Goal: Task Accomplishment & Management: Complete application form

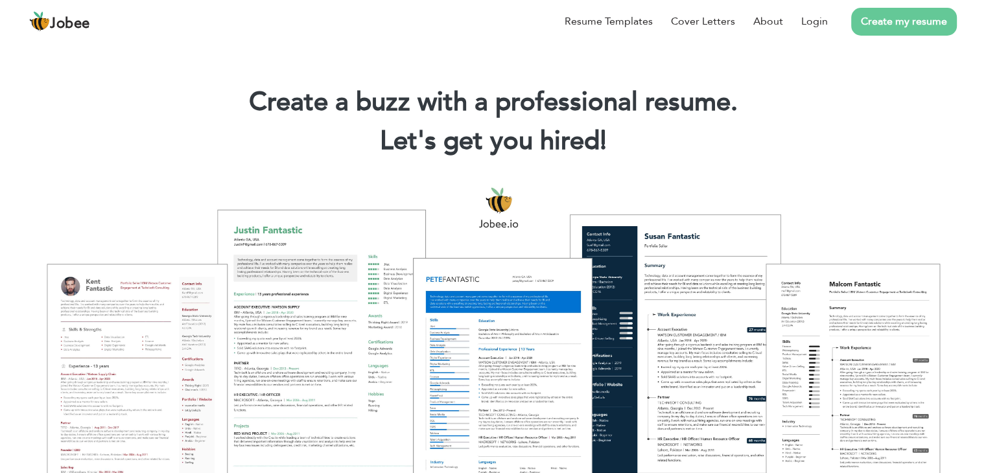
click at [907, 25] on link "Create my resume" at bounding box center [904, 22] width 106 height 28
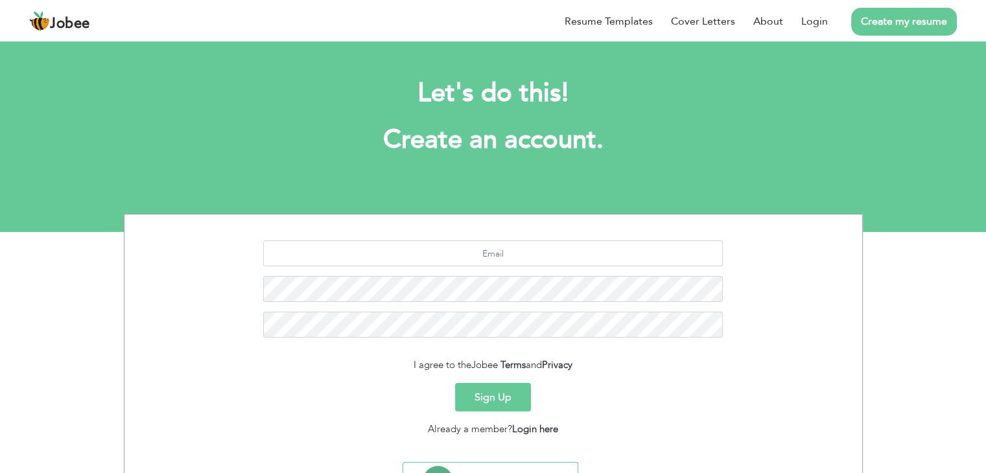
scroll to position [65, 0]
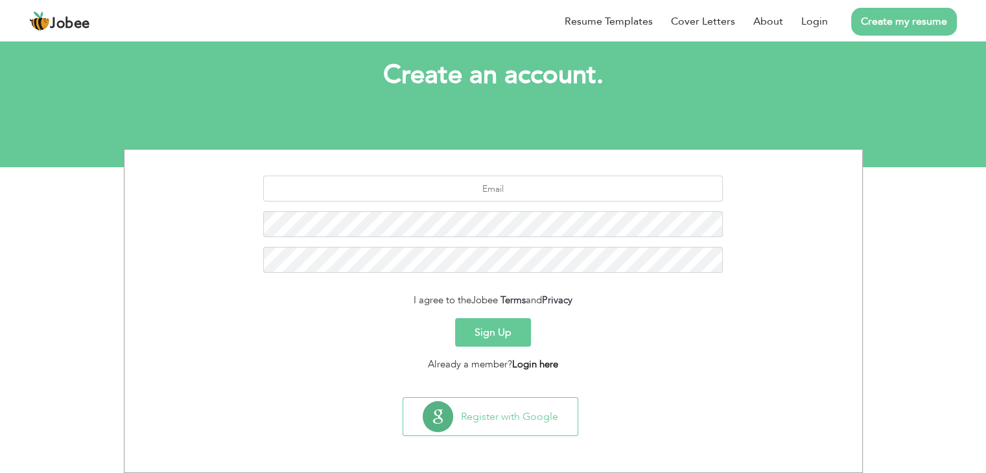
drag, startPoint x: 539, startPoint y: 364, endPoint x: 532, endPoint y: 364, distance: 7.2
click at [540, 364] on link "Login here" at bounding box center [535, 364] width 46 height 13
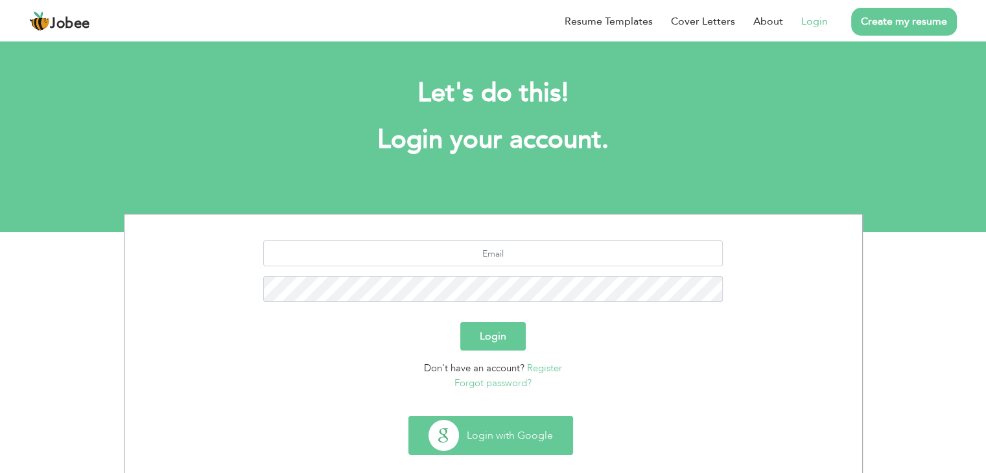
click at [528, 447] on button "Login with Google" at bounding box center [490, 436] width 163 height 38
click at [511, 430] on button "Login with Google" at bounding box center [490, 436] width 163 height 38
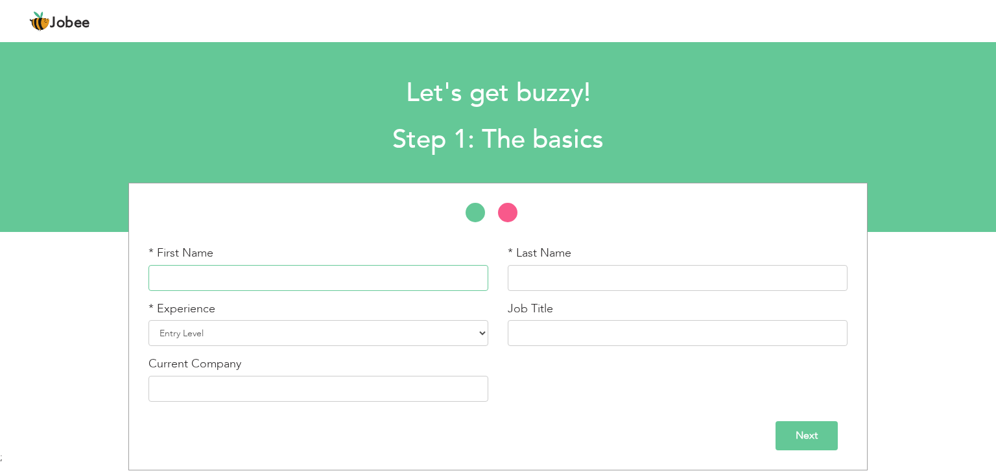
click at [317, 278] on input "text" at bounding box center [318, 278] width 340 height 26
type input "Nouman"
type input "Nawaz"
click at [342, 334] on select "Entry Level Less than 1 Year 1 Year 2 Years 3 Years 4 Years 5 Years 6 Years 7 Y…" at bounding box center [318, 333] width 340 height 26
select select "3"
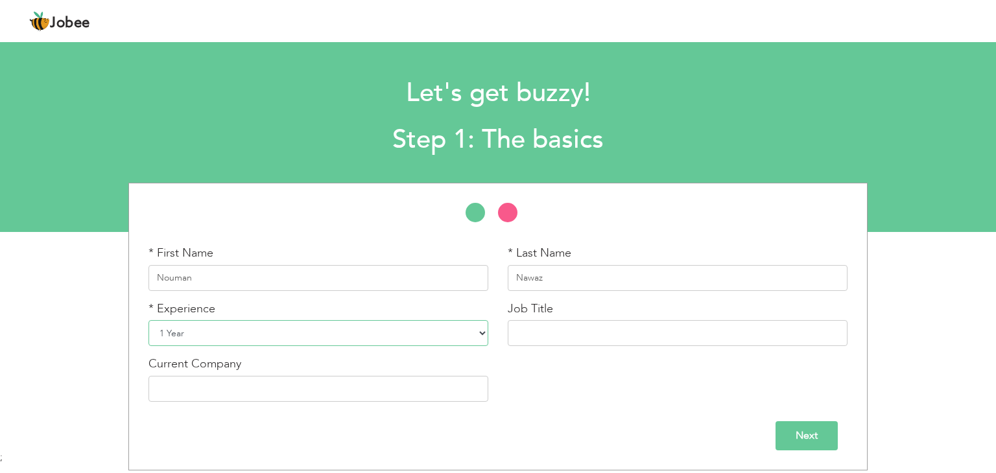
click at [148, 320] on select "Entry Level Less than 1 Year 1 Year 2 Years 3 Years 4 Years 5 Years 6 Years 7 Y…" at bounding box center [318, 333] width 340 height 26
click at [566, 338] on input "text" at bounding box center [677, 333] width 340 height 26
click at [557, 334] on input "Associate Software Engineer" at bounding box center [677, 333] width 340 height 26
type input "Software Engineer"
click at [255, 391] on input "text" at bounding box center [318, 389] width 340 height 26
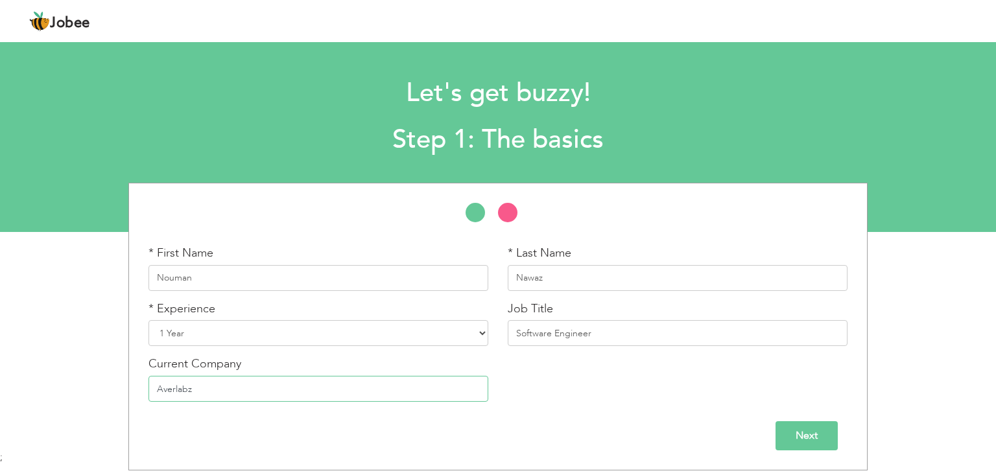
type input "Averlabz"
click at [774, 443] on div "Next" at bounding box center [497, 435] width 699 height 29
click at [795, 435] on input "Next" at bounding box center [806, 435] width 62 height 29
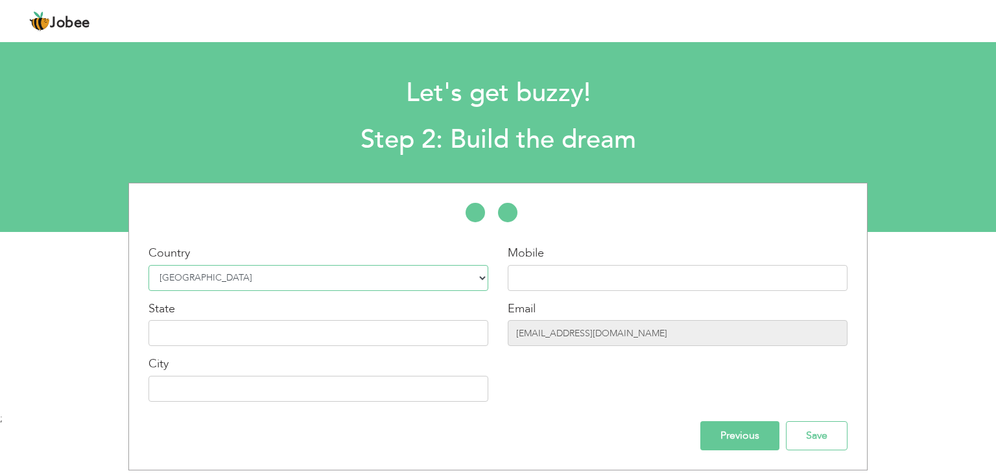
click at [360, 281] on select "Select Country Afghanistan Albania Algeria American Samoa Andorra Angola Anguil…" at bounding box center [318, 278] width 340 height 26
click at [701, 295] on div "Mobile Email noumang75@gmail.com" at bounding box center [677, 328] width 359 height 167
click at [687, 286] on input "text" at bounding box center [677, 278] width 340 height 26
type input "03095449342"
type input "[GEOGRAPHIC_DATA]"
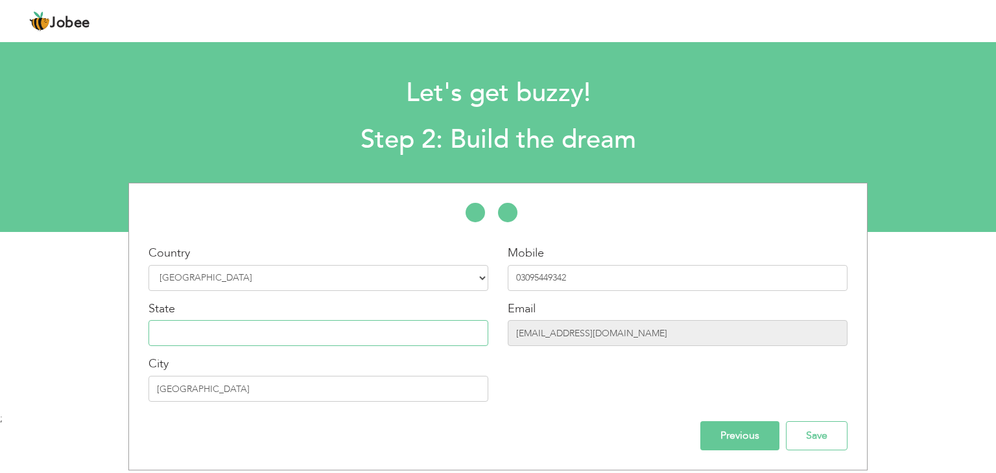
click at [419, 333] on input "text" at bounding box center [318, 333] width 340 height 26
type input "Punjab"
click at [820, 434] on input "Save" at bounding box center [817, 435] width 62 height 29
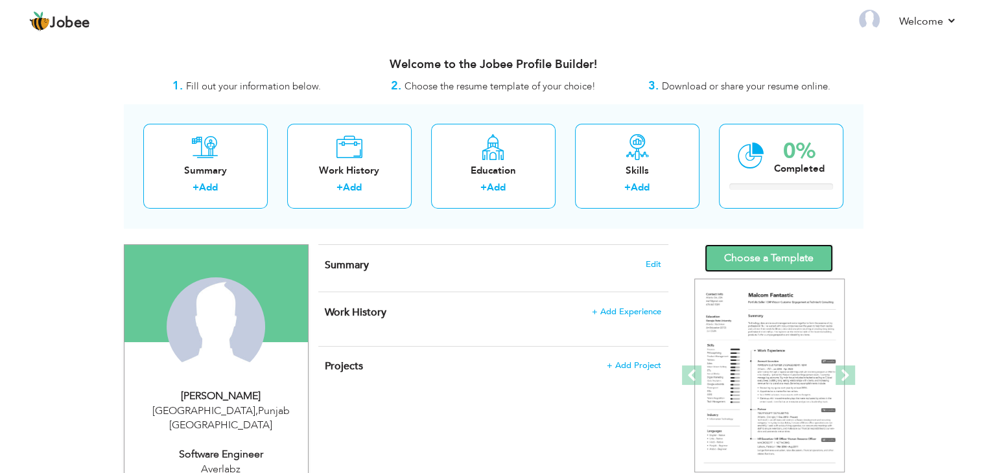
click at [765, 262] on link "Choose a Template" at bounding box center [769, 258] width 128 height 28
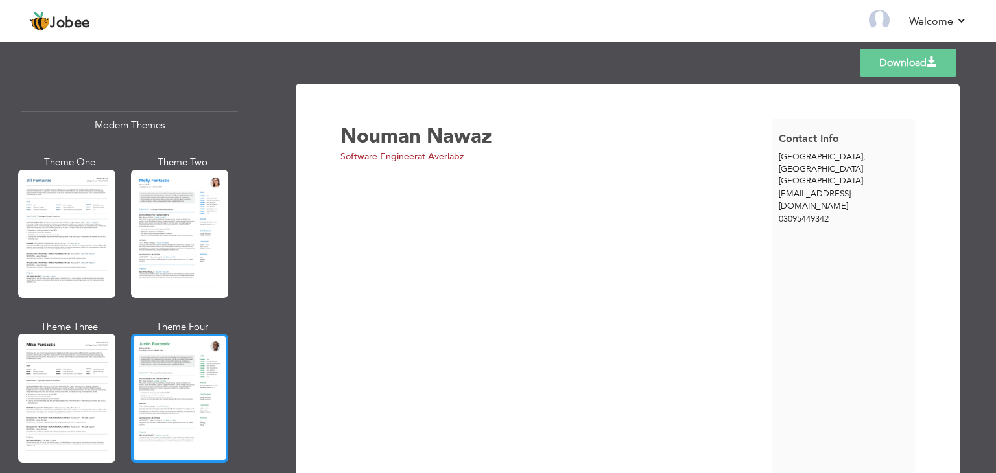
scroll to position [558, 0]
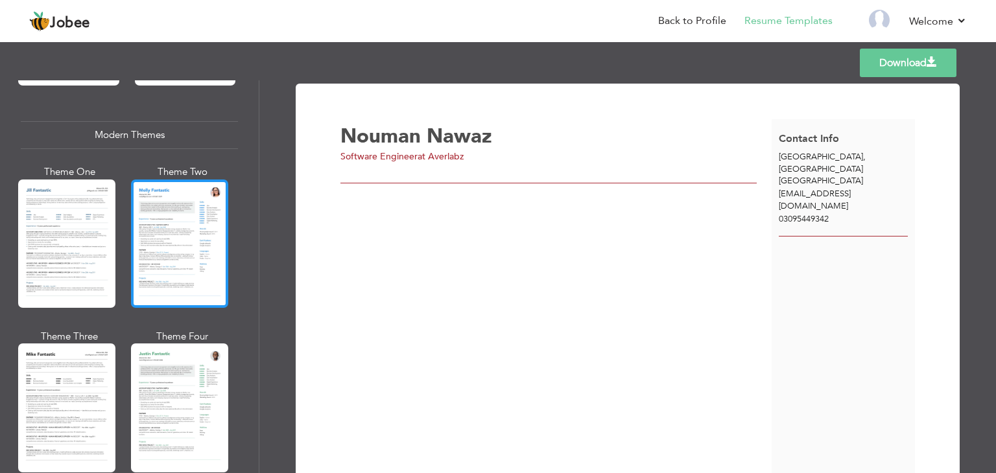
click at [189, 277] on div at bounding box center [179, 244] width 97 height 128
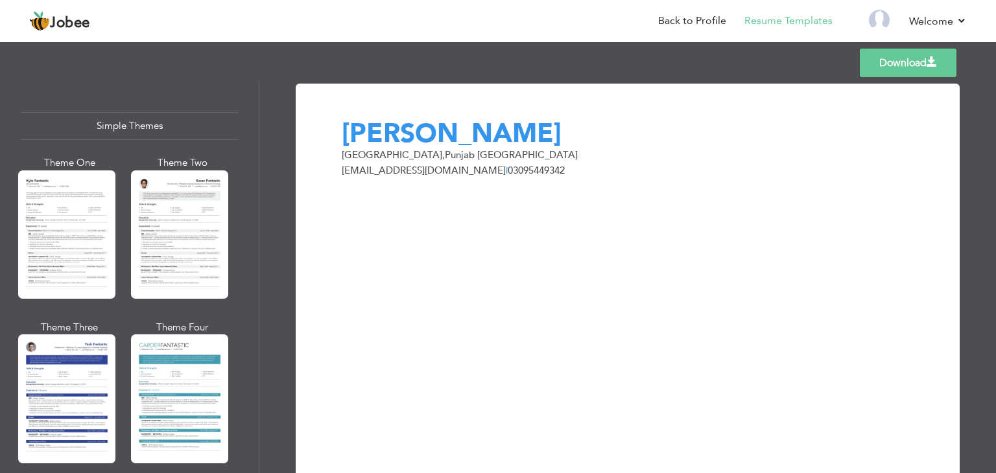
scroll to position [2224, 0]
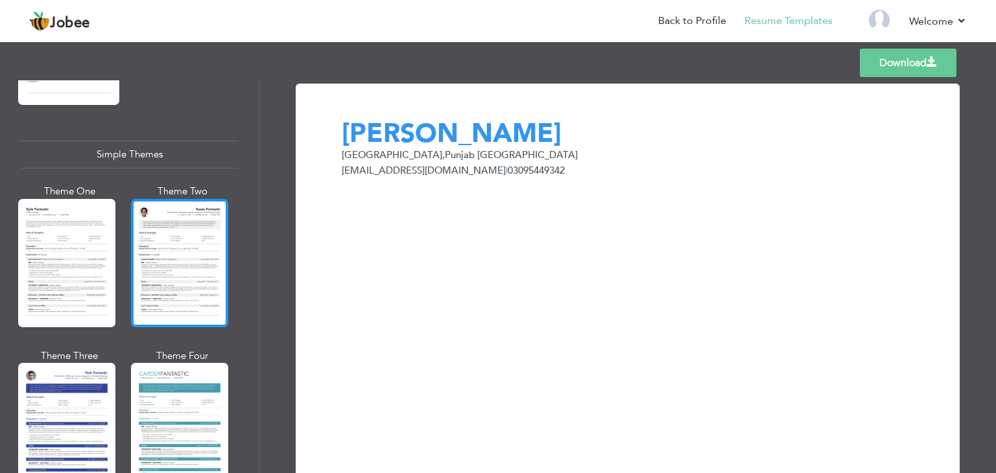
click at [202, 226] on div at bounding box center [179, 263] width 97 height 128
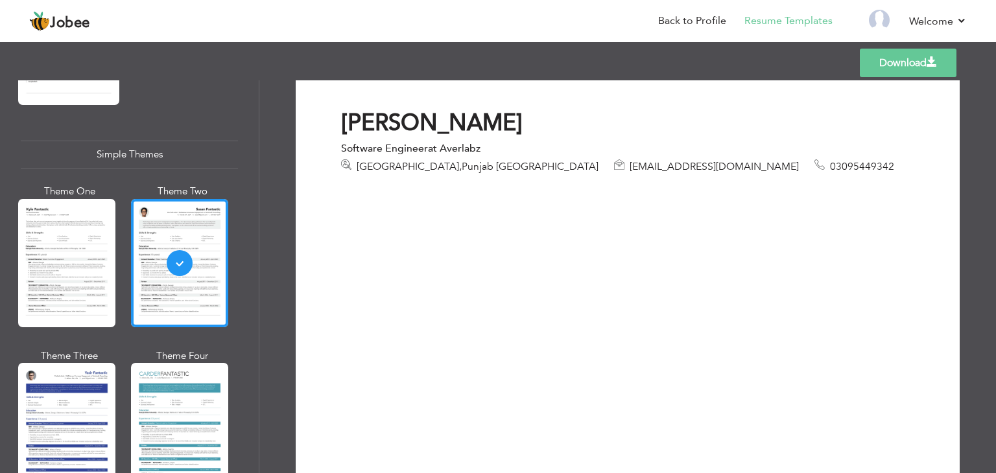
scroll to position [0, 0]
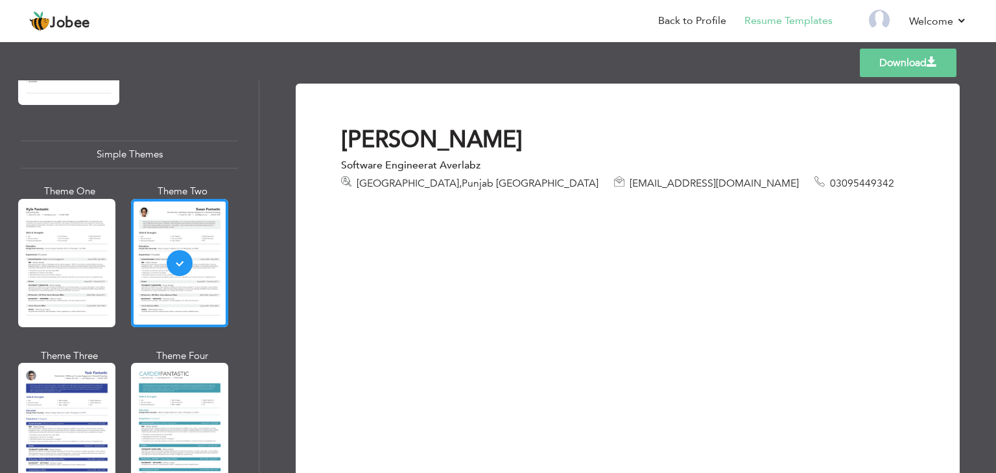
click at [404, 230] on div "Download Nouman Nawaz Software Engineer at Averlabz Lahore , Punjab Pakistan no…" at bounding box center [627, 336] width 618 height 473
click at [920, 65] on link "Download" at bounding box center [907, 63] width 97 height 29
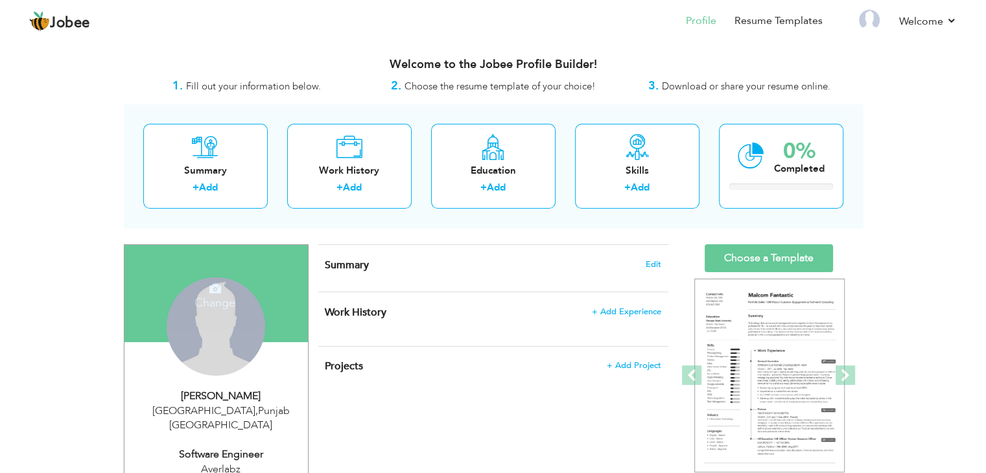
click at [244, 313] on div "Change Remove" at bounding box center [216, 332] width 164 height 111
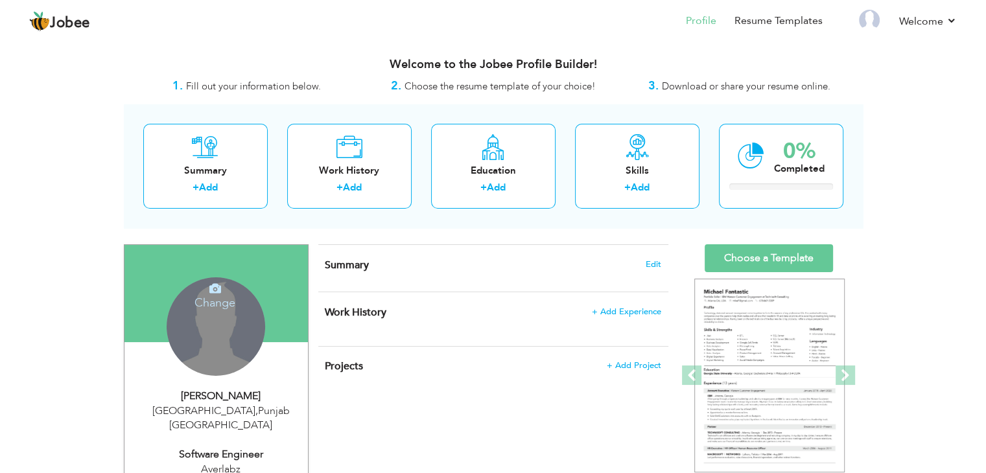
click at [215, 284] on icon at bounding box center [215, 289] width 12 height 12
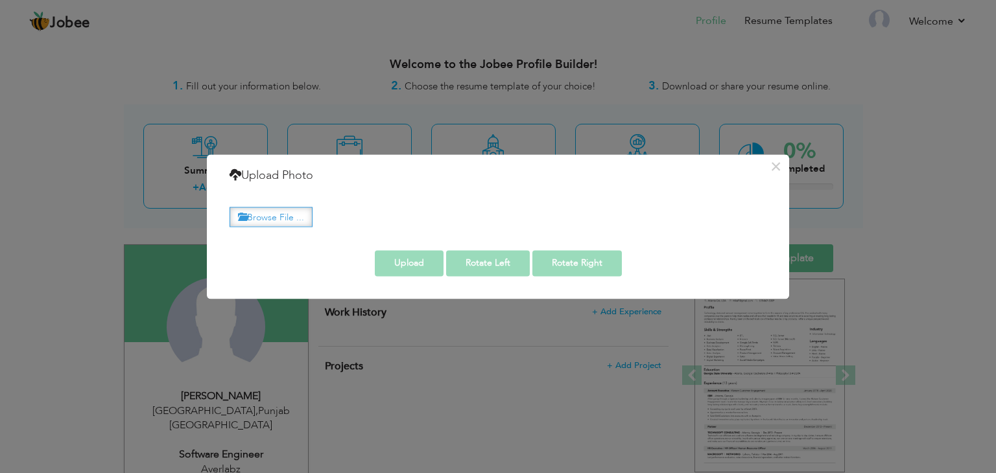
click at [283, 220] on label "Browse File ..." at bounding box center [270, 217] width 83 height 20
click at [0, 0] on input "Browse File ..." at bounding box center [0, 0] width 0 height 0
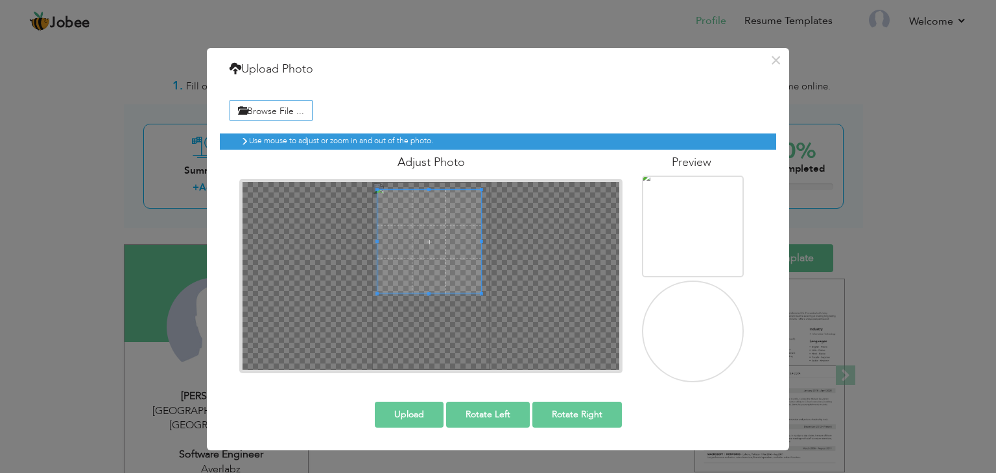
click at [417, 222] on span at bounding box center [429, 242] width 104 height 104
click at [686, 345] on img at bounding box center [695, 366] width 115 height 185
click at [679, 338] on img at bounding box center [695, 366] width 115 height 185
click at [671, 322] on img at bounding box center [695, 366] width 115 height 185
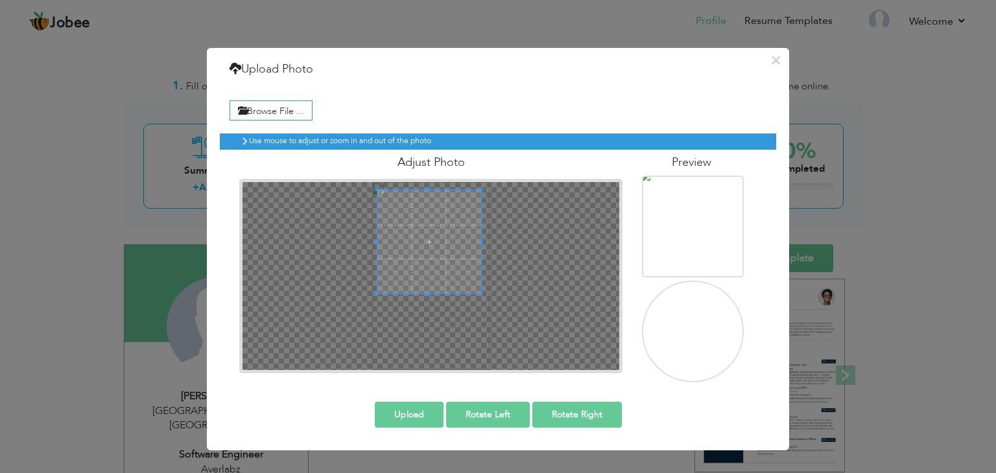
click at [671, 322] on img at bounding box center [695, 366] width 115 height 185
click at [408, 415] on button "Upload" at bounding box center [409, 415] width 69 height 26
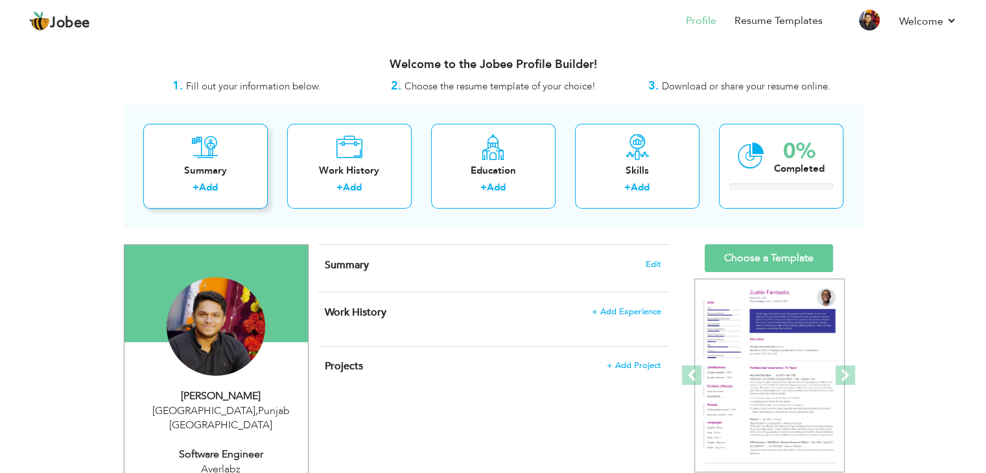
click at [209, 166] on div "Summary" at bounding box center [206, 171] width 104 height 14
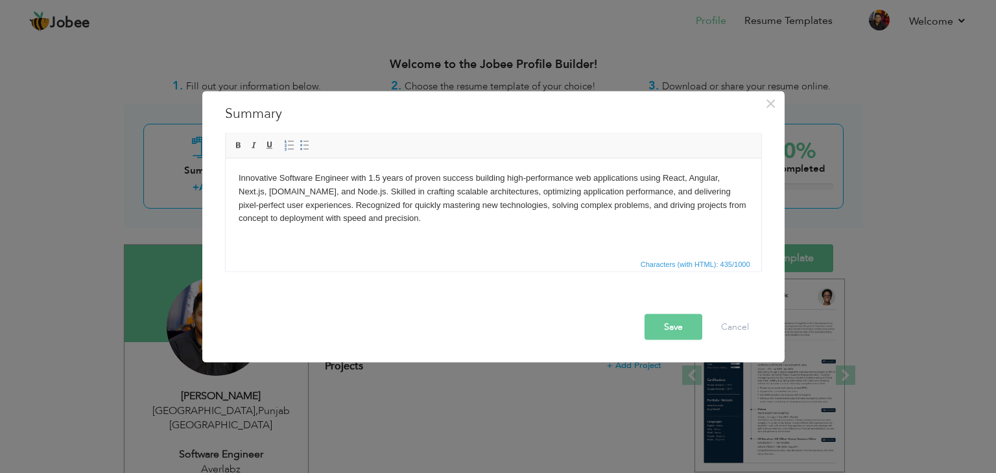
click at [685, 321] on button "Save" at bounding box center [673, 327] width 58 height 26
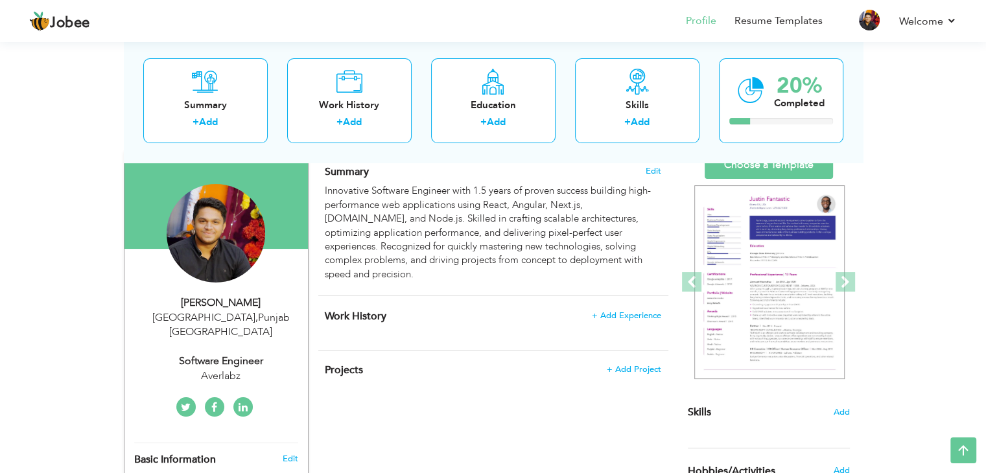
scroll to position [90, 0]
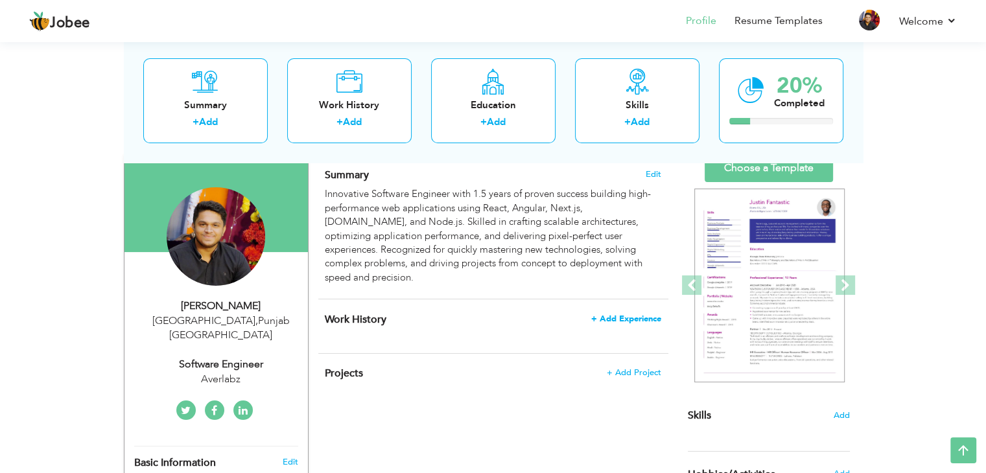
click at [640, 314] on span "+ Add Experience" at bounding box center [626, 318] width 70 height 9
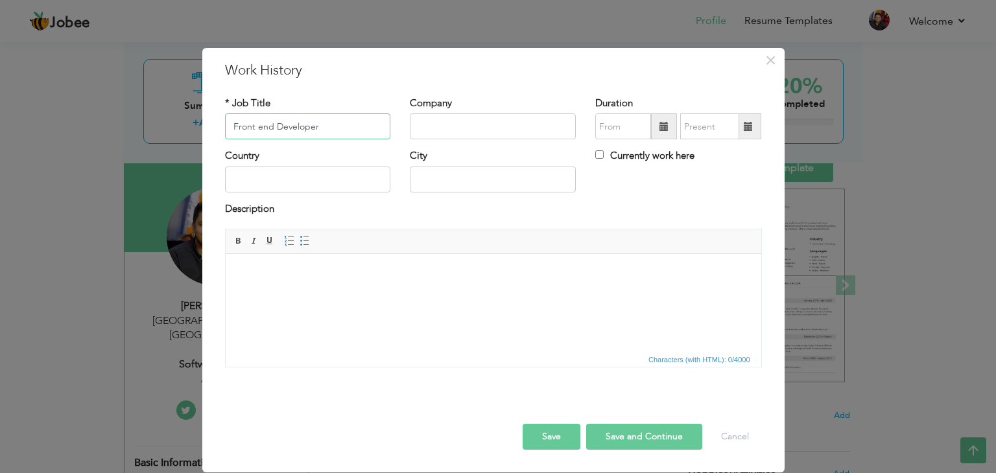
type input "Front end Developer"
click at [494, 119] on input "text" at bounding box center [493, 126] width 166 height 26
type input "Sprintx"
click at [664, 127] on span at bounding box center [663, 126] width 9 height 9
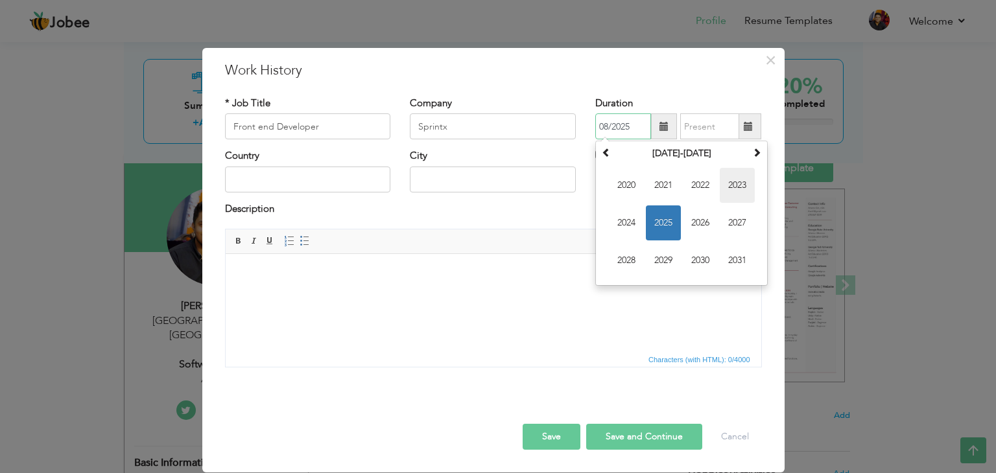
click at [734, 190] on span "2023" at bounding box center [736, 185] width 35 height 35
click at [695, 215] on span "[DATE]" at bounding box center [699, 222] width 35 height 35
type input "07/2023"
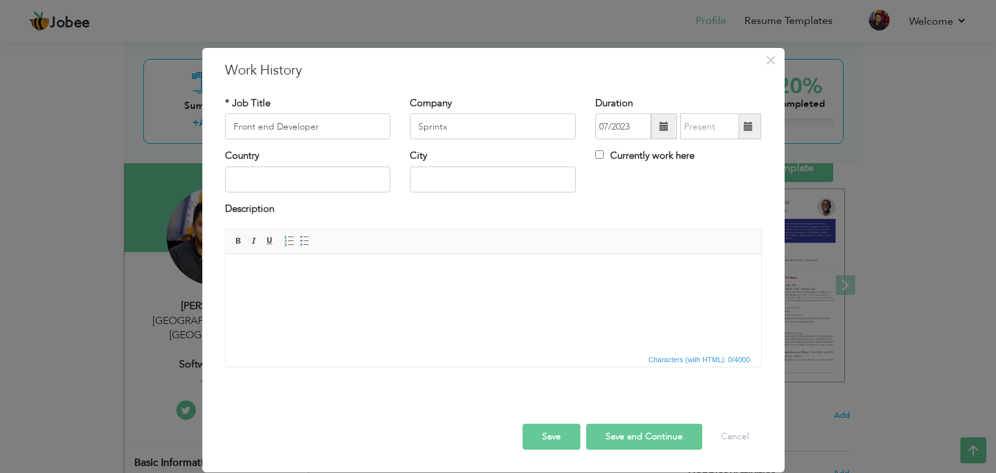
click at [758, 128] on span at bounding box center [748, 126] width 25 height 26
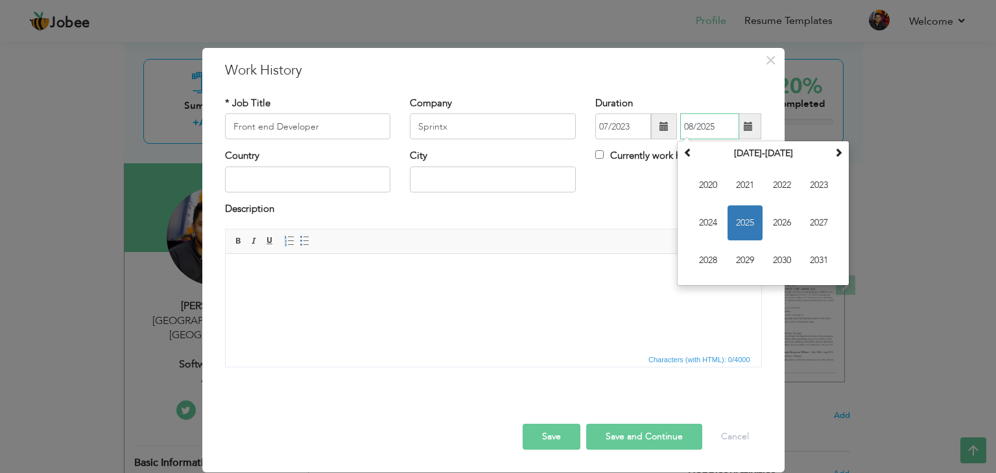
click at [813, 187] on span "2023" at bounding box center [818, 185] width 35 height 35
click at [749, 262] on span "Oct" at bounding box center [744, 260] width 35 height 35
type input "10/2023"
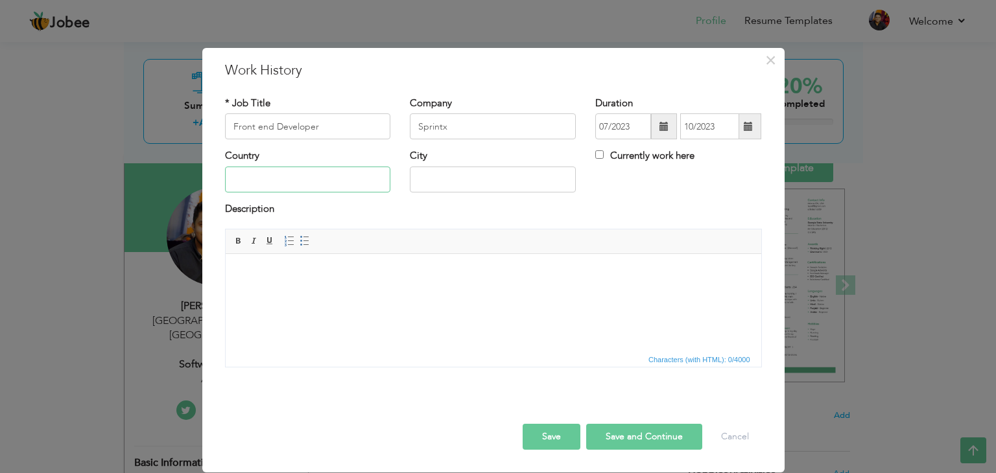
click at [351, 184] on input "text" at bounding box center [308, 180] width 166 height 26
type input "[GEOGRAPHIC_DATA]"
click at [367, 294] on html at bounding box center [492, 274] width 535 height 40
click at [542, 430] on button "Save" at bounding box center [551, 437] width 58 height 26
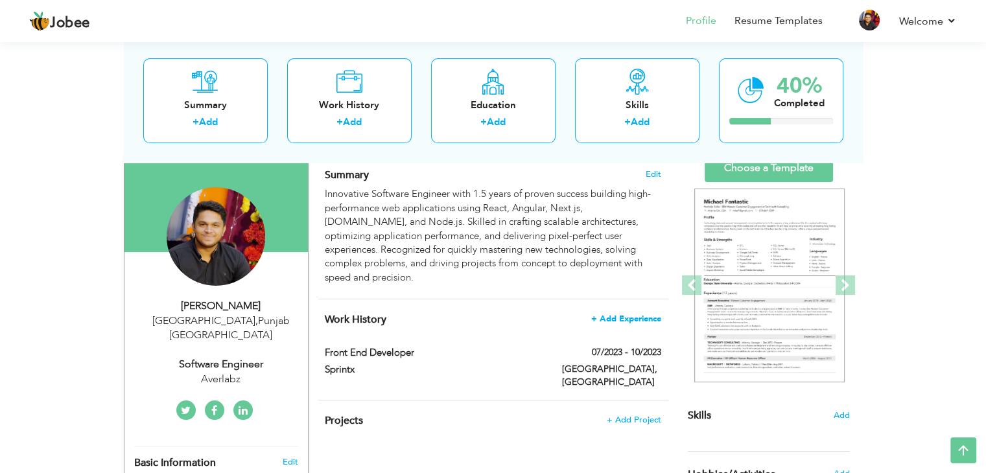
click at [643, 314] on span "+ Add Experience" at bounding box center [626, 318] width 70 height 9
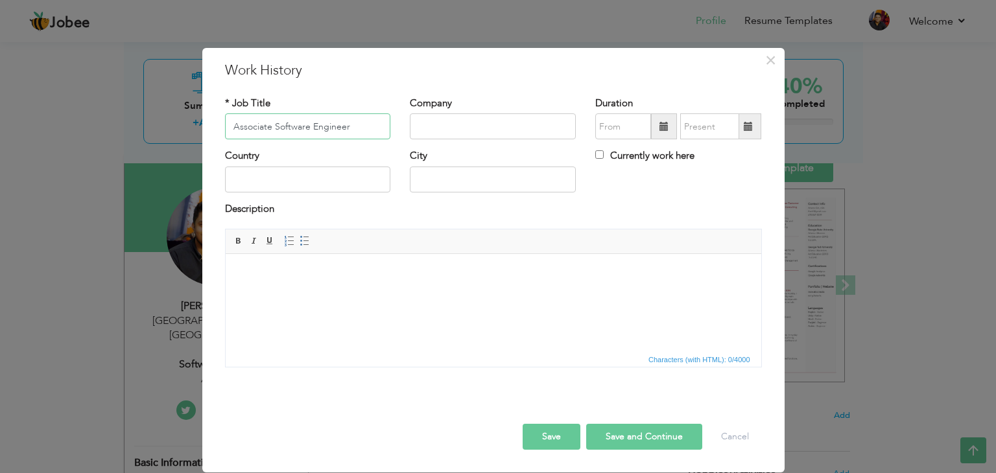
type input "Associate Software Engineer"
click at [461, 136] on input "text" at bounding box center [493, 126] width 166 height 26
type input "ETechtics"
click at [663, 125] on span at bounding box center [663, 126] width 9 height 9
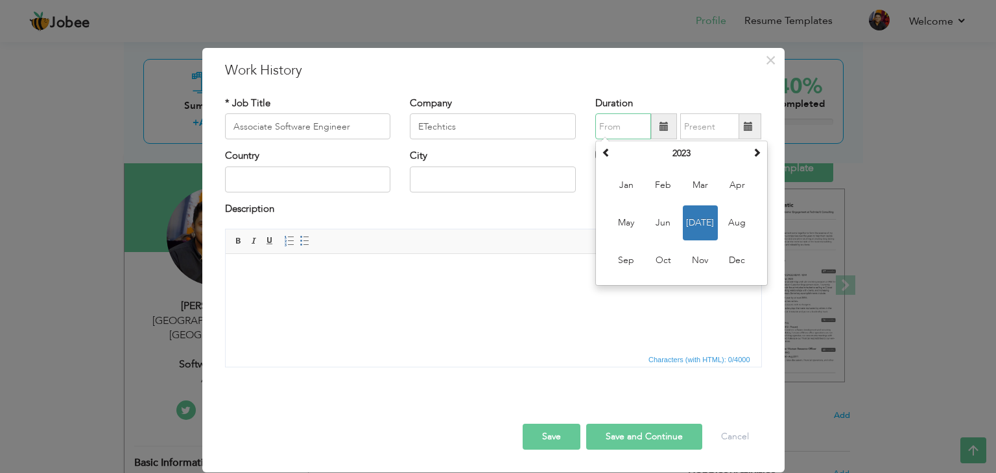
click at [688, 159] on th "2023" at bounding box center [681, 153] width 135 height 19
click at [708, 224] on span "2024" at bounding box center [699, 222] width 35 height 35
drag, startPoint x: 689, startPoint y: 227, endPoint x: 702, endPoint y: 222, distance: 14.0
click at [688, 227] on span "[DATE]" at bounding box center [699, 222] width 35 height 35
type input "07/2024"
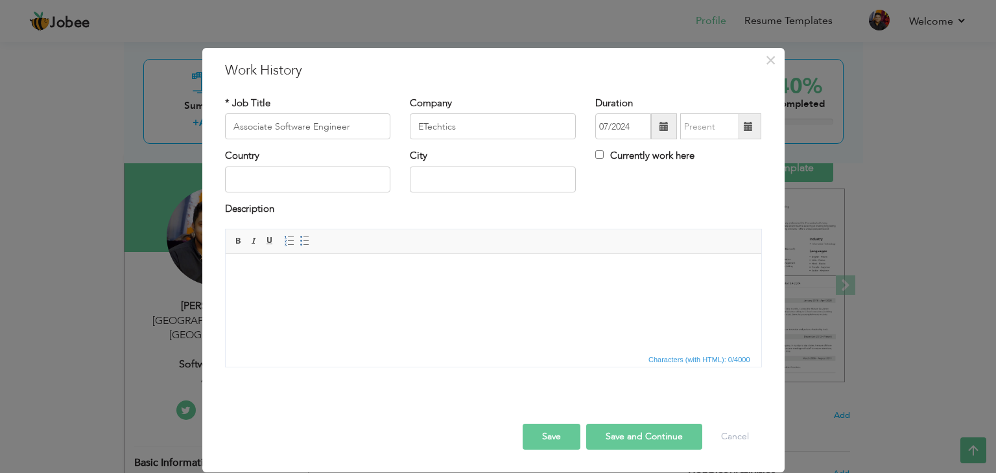
click at [752, 120] on span at bounding box center [748, 126] width 25 height 26
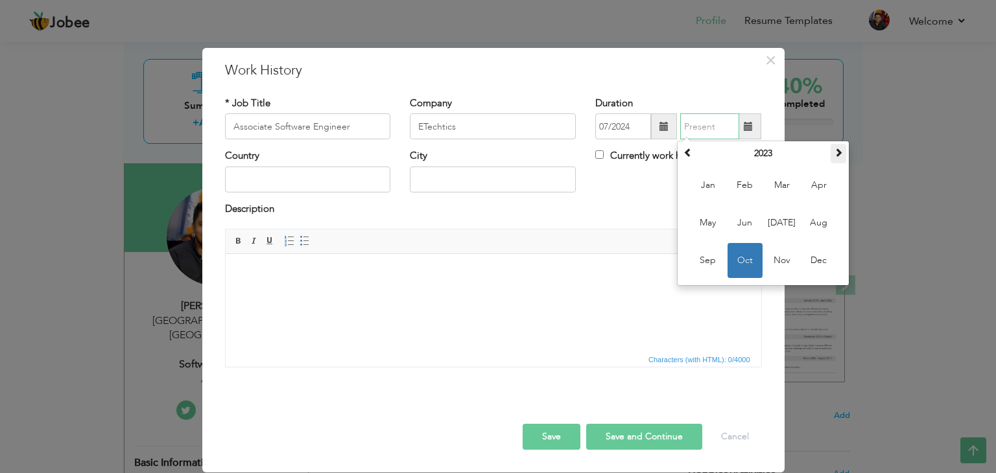
click at [833, 155] on th at bounding box center [838, 153] width 16 height 19
click at [834, 155] on span at bounding box center [838, 152] width 9 height 9
click at [738, 218] on span "Jun" at bounding box center [744, 222] width 35 height 35
type input "06/2025"
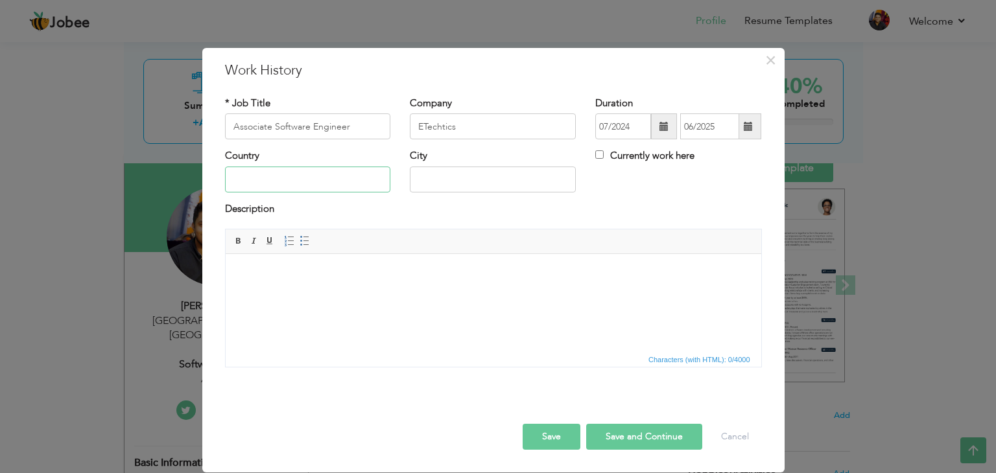
click at [306, 185] on input "text" at bounding box center [308, 180] width 166 height 26
type input "[GEOGRAPHIC_DATA]"
drag, startPoint x: 565, startPoint y: 432, endPoint x: 557, endPoint y: 423, distance: 11.5
click at [565, 432] on button "Save" at bounding box center [551, 437] width 58 height 26
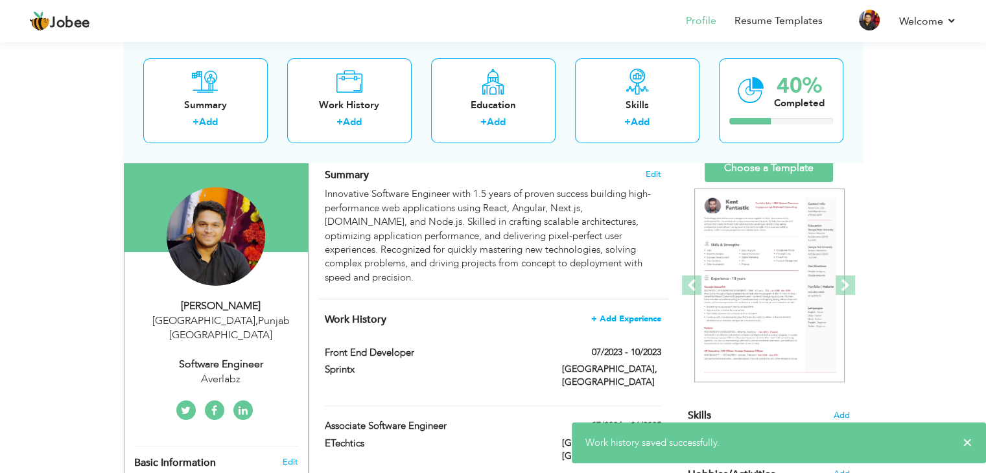
click at [645, 314] on span "+ Add Experience" at bounding box center [626, 318] width 70 height 9
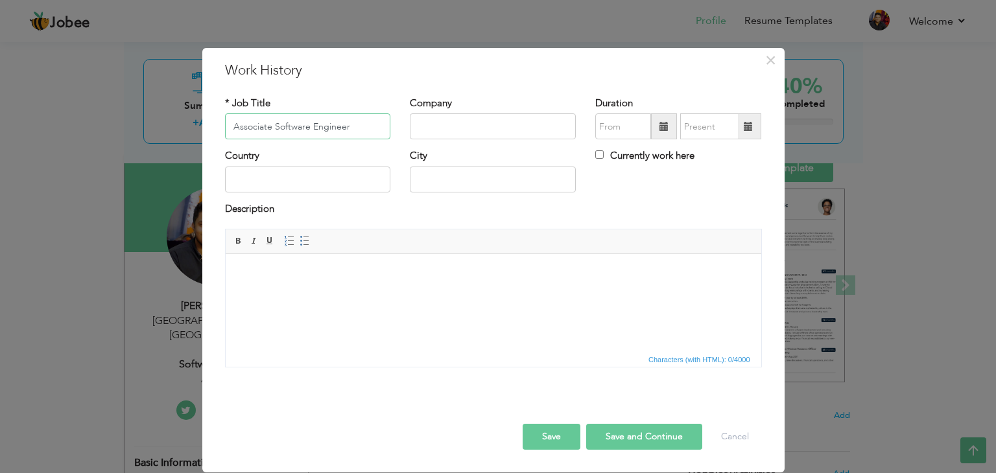
type input "Associate Software Engineer"
click at [463, 131] on input "text" at bounding box center [493, 126] width 166 height 26
type input "Averlabz"
click at [671, 128] on span at bounding box center [664, 126] width 26 height 26
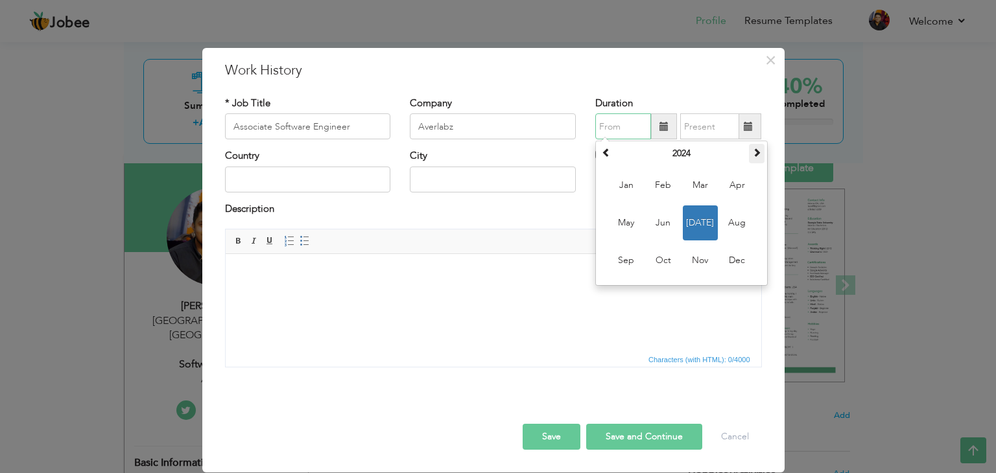
click at [755, 155] on span at bounding box center [756, 152] width 9 height 9
click at [696, 227] on span "[DATE]" at bounding box center [699, 222] width 35 height 35
type input "07/2025"
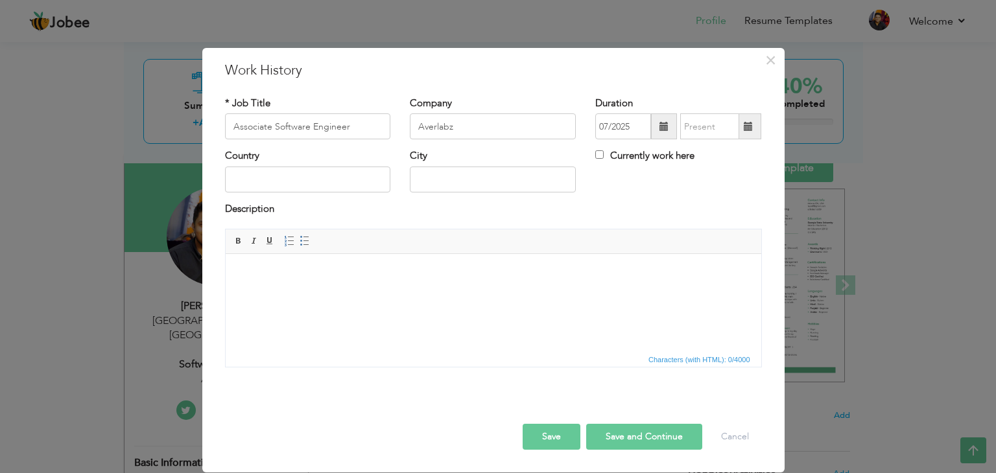
click at [600, 161] on label "Currently work here" at bounding box center [644, 156] width 99 height 14
click at [600, 159] on input "Currently work here" at bounding box center [599, 154] width 8 height 8
checkbox input "true"
drag, startPoint x: 304, startPoint y: 183, endPoint x: 306, endPoint y: 190, distance: 6.8
click at [303, 184] on input "text" at bounding box center [308, 180] width 166 height 26
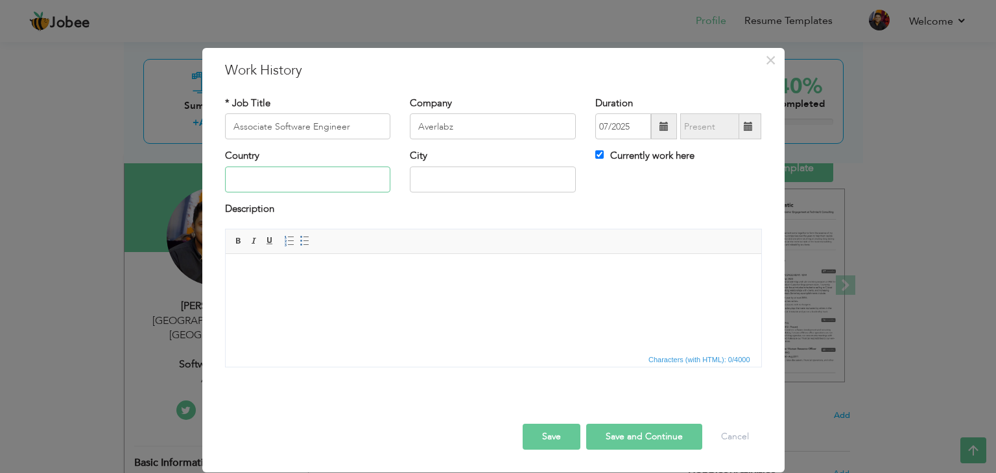
type input "[GEOGRAPHIC_DATA]"
click at [546, 436] on button "Save" at bounding box center [551, 437] width 58 height 26
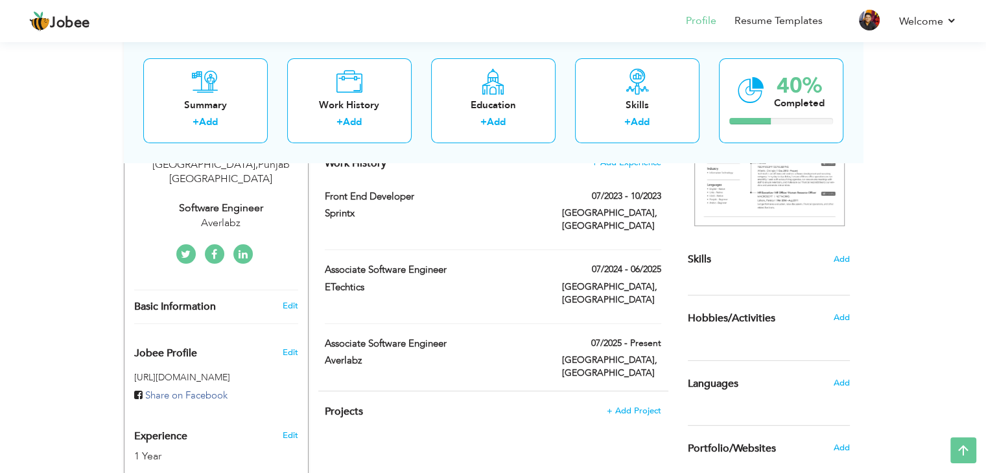
scroll to position [211, 0]
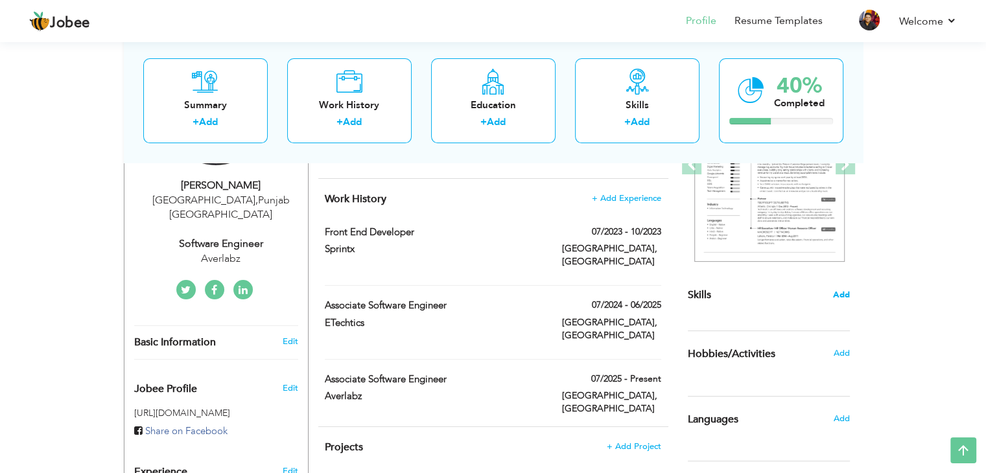
click at [843, 290] on span "Add" at bounding box center [841, 295] width 17 height 12
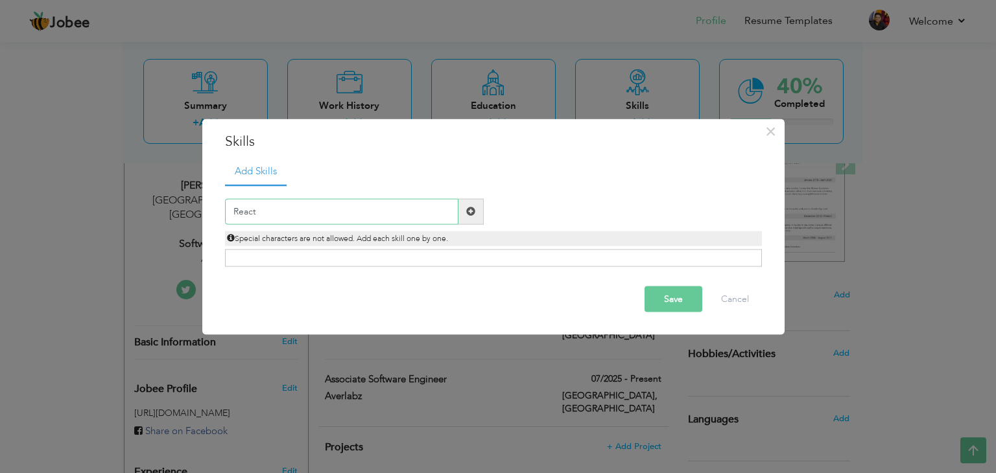
type input "React"
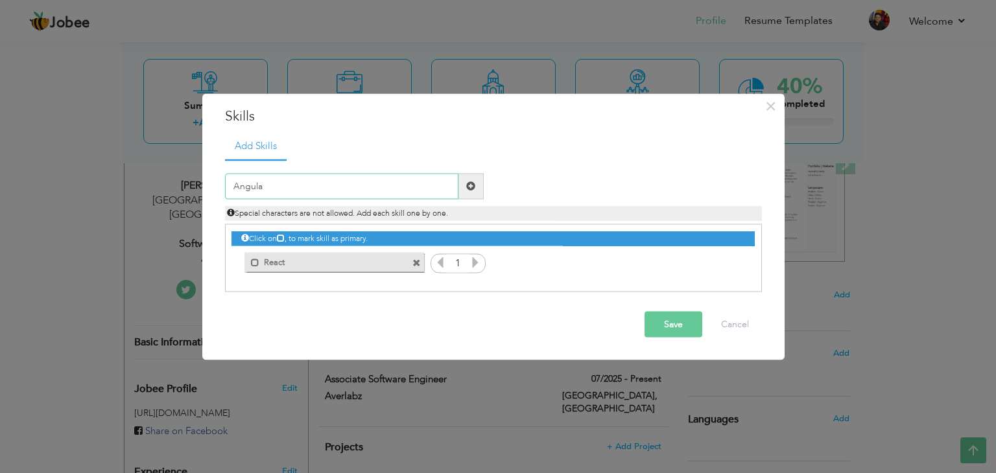
type input "Angular"
type input "Next"
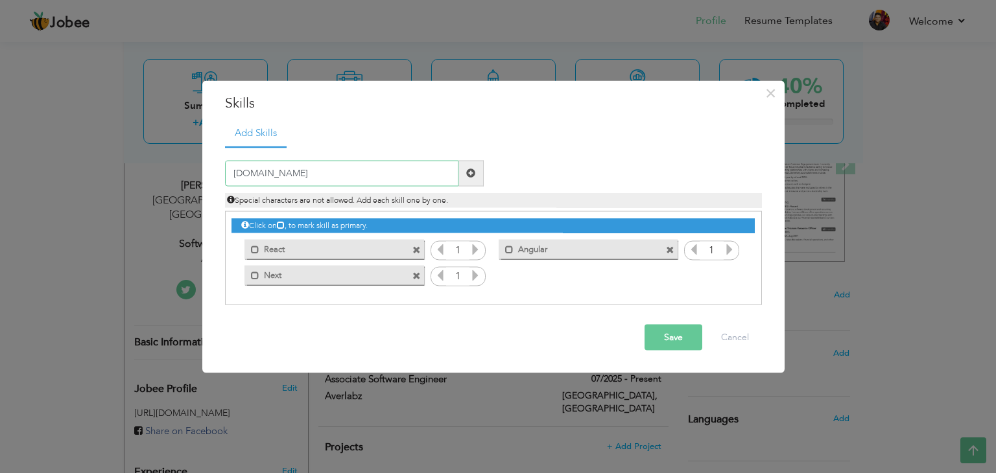
type input "[DOMAIN_NAME]"
type input "Node Js"
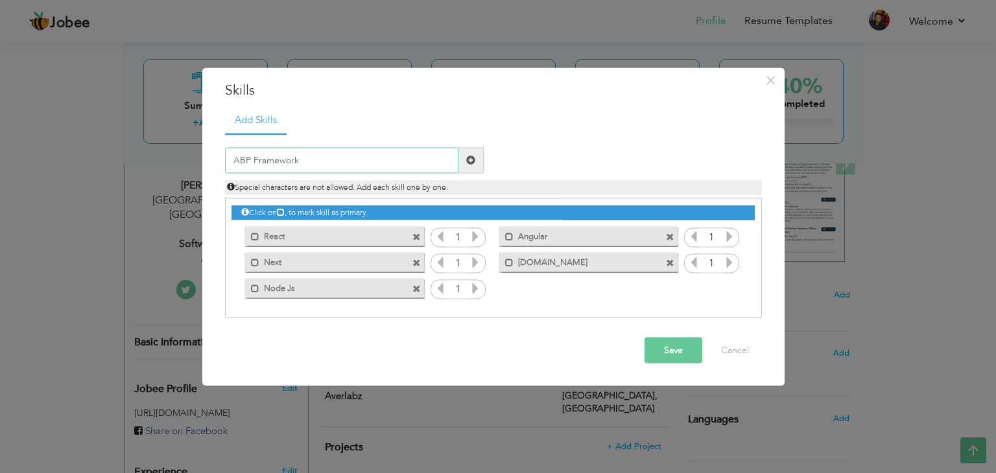
type input "ABP Framework"
type input "Wordpress"
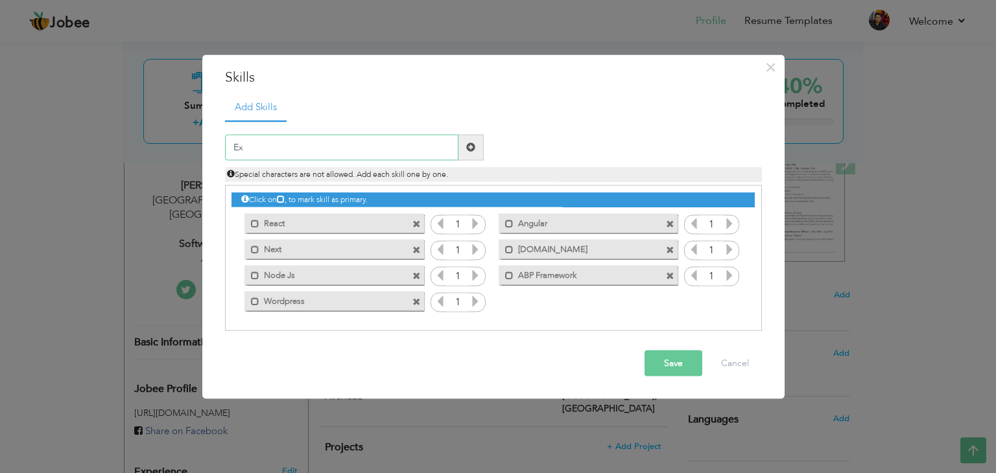
type input "E"
type input "SQL"
type input "E"
type input "EF Core"
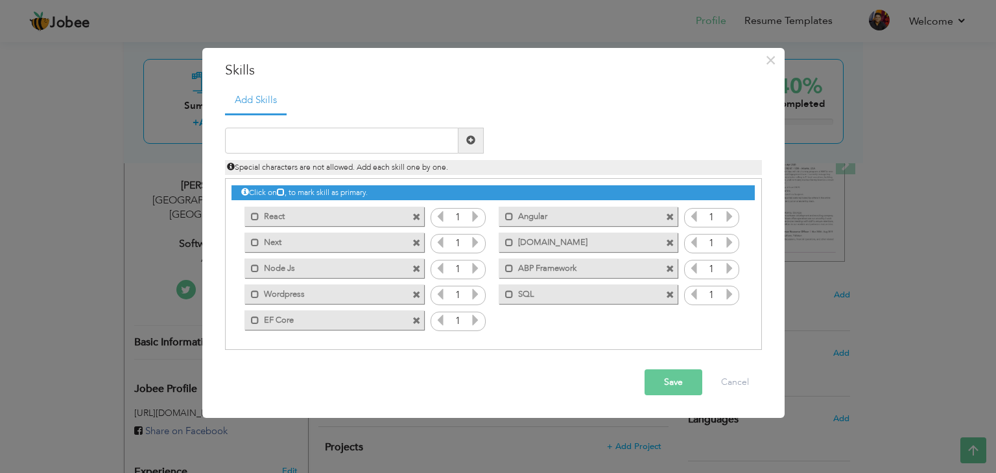
click at [477, 216] on icon at bounding box center [475, 217] width 12 height 12
click at [430, 222] on div "Click on , to mark skill as primary. Mark as primary skill. React 1 Angular 1 N…" at bounding box center [492, 256] width 522 height 154
click at [437, 216] on icon at bounding box center [440, 217] width 12 height 12
click at [671, 386] on button "Save" at bounding box center [673, 382] width 58 height 26
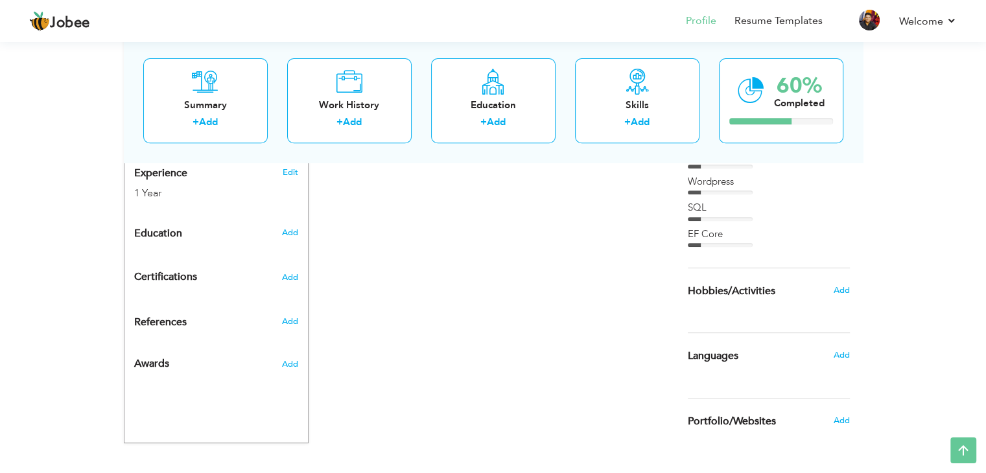
scroll to position [534, 0]
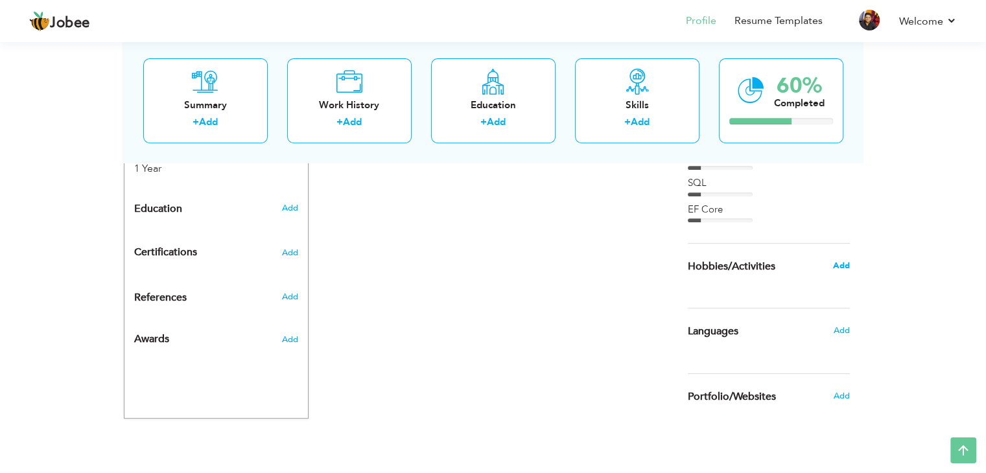
click at [842, 268] on span "Add" at bounding box center [840, 266] width 17 height 12
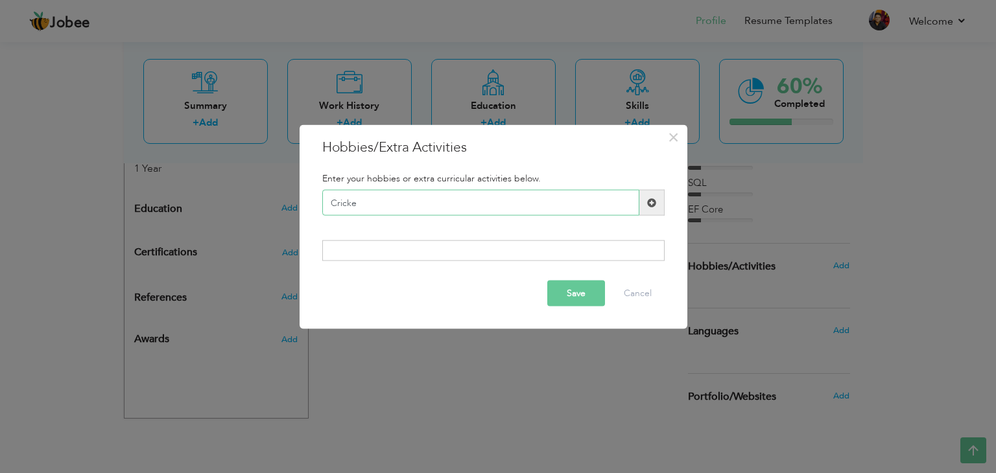
type input "Cricket"
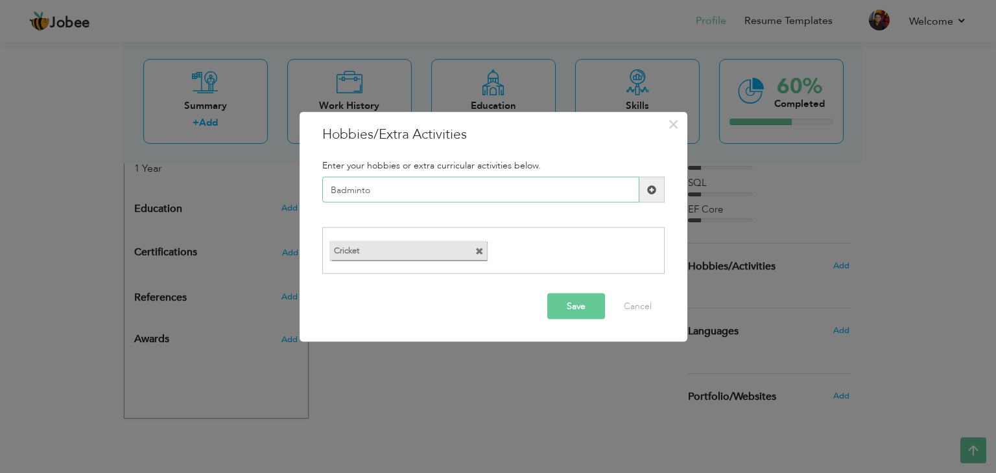
type input "Badminton"
type input "a"
type input "Football"
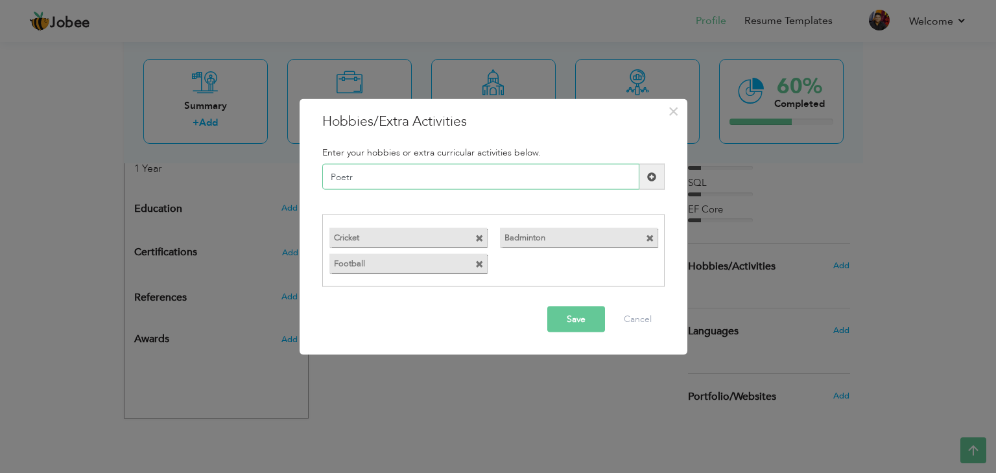
type input "Poetry"
click at [581, 307] on button "Save" at bounding box center [576, 319] width 58 height 26
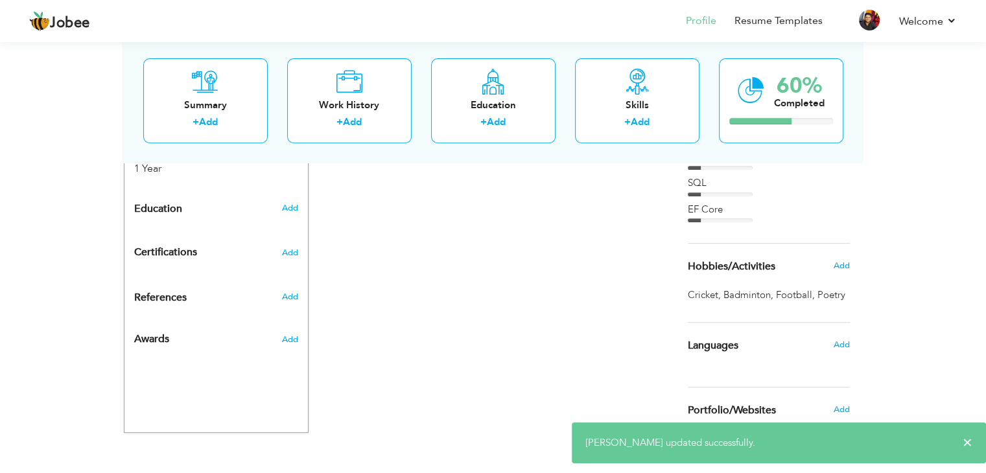
scroll to position [548, 0]
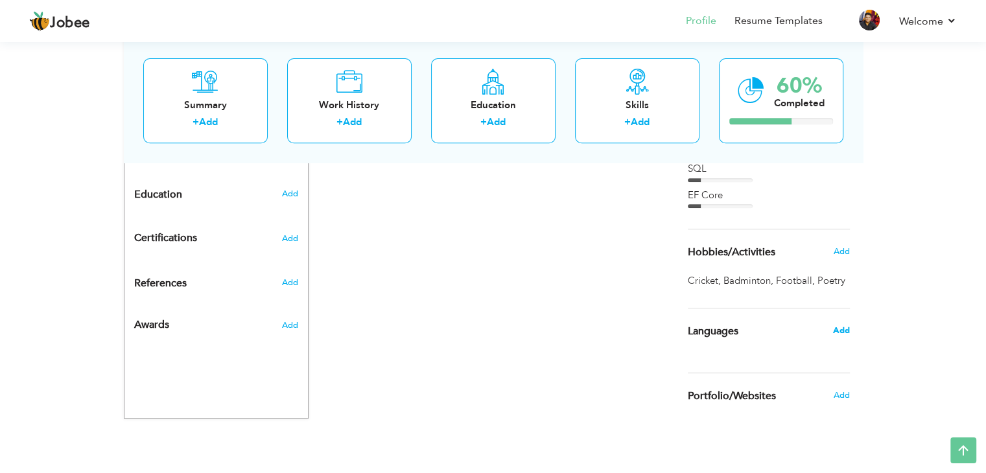
click at [845, 331] on span "Add" at bounding box center [840, 331] width 17 height 12
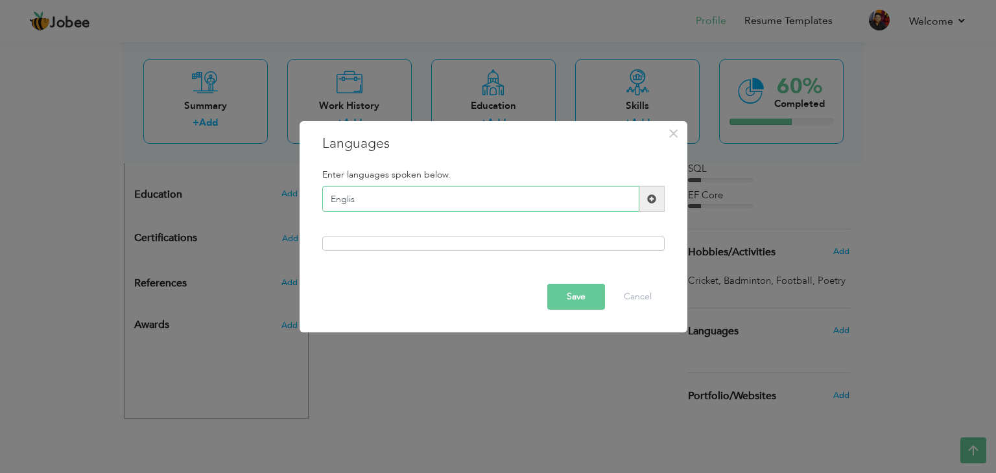
type input "English"
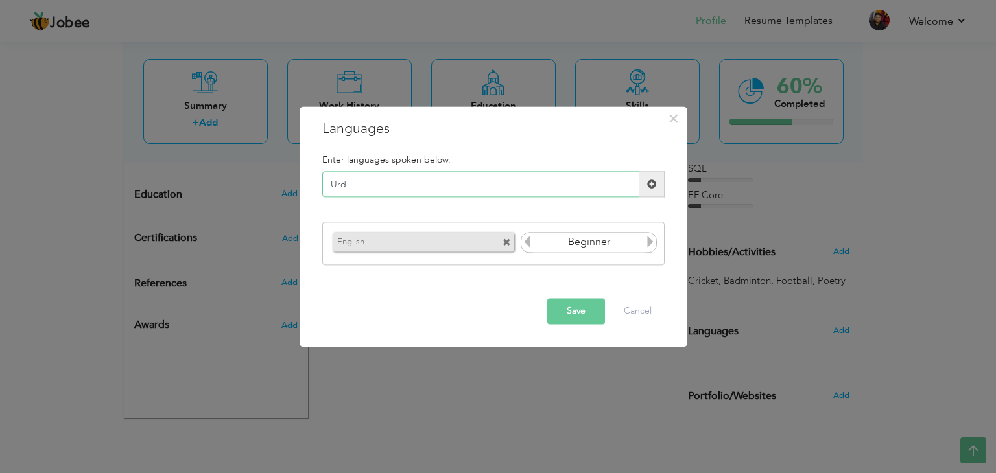
type input "Urdu"
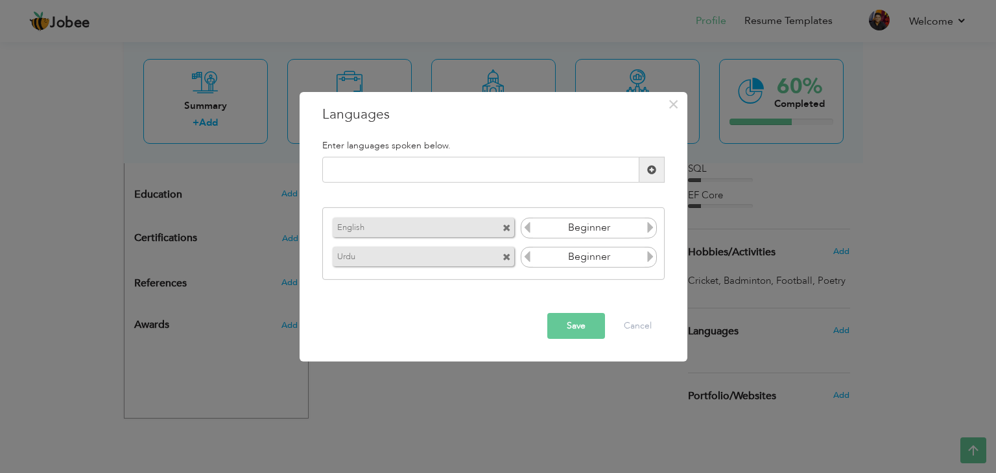
click at [648, 231] on icon at bounding box center [650, 228] width 12 height 12
click at [531, 222] on icon at bounding box center [527, 228] width 12 height 12
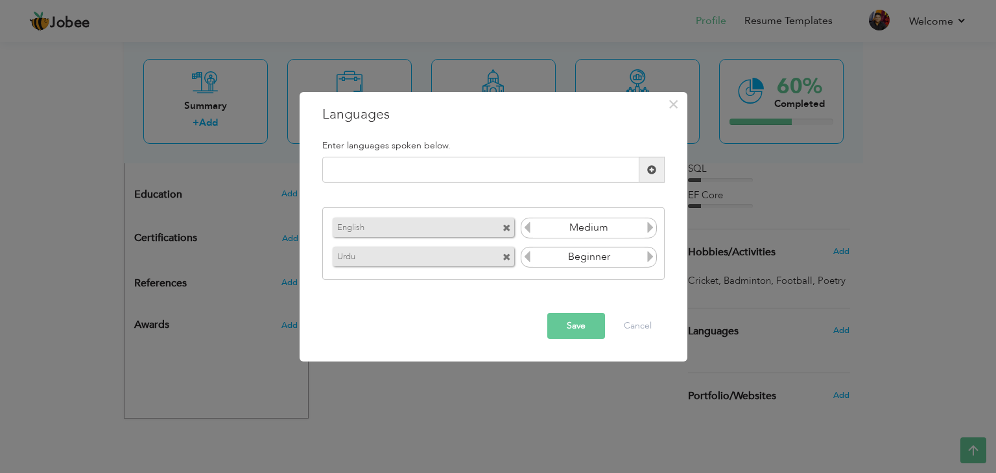
click at [646, 231] on icon at bounding box center [650, 228] width 12 height 12
click at [651, 258] on icon at bounding box center [650, 257] width 12 height 12
click at [504, 159] on input "text" at bounding box center [480, 170] width 317 height 26
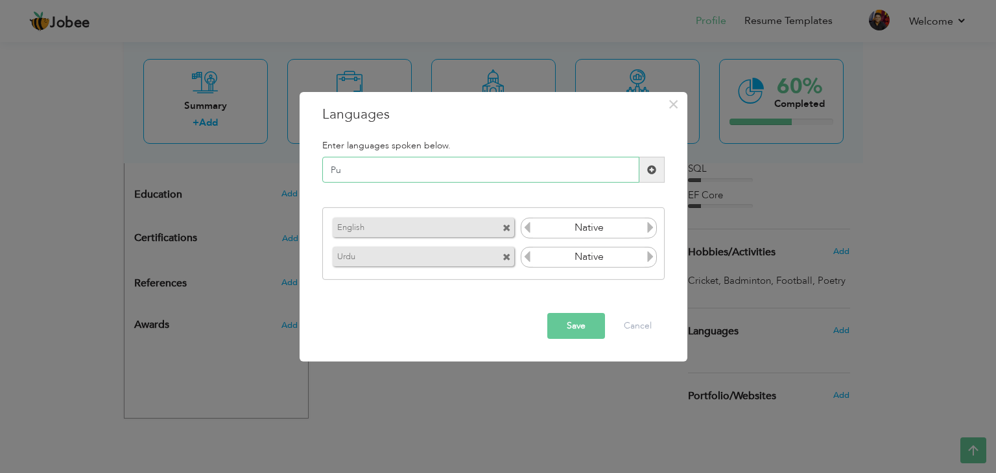
type input "P"
click at [578, 337] on button "Save" at bounding box center [576, 326] width 58 height 26
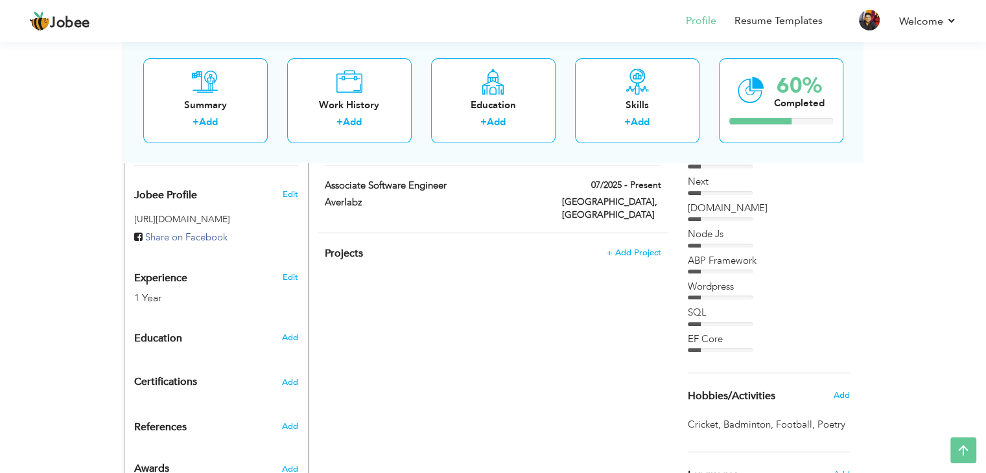
scroll to position [410, 0]
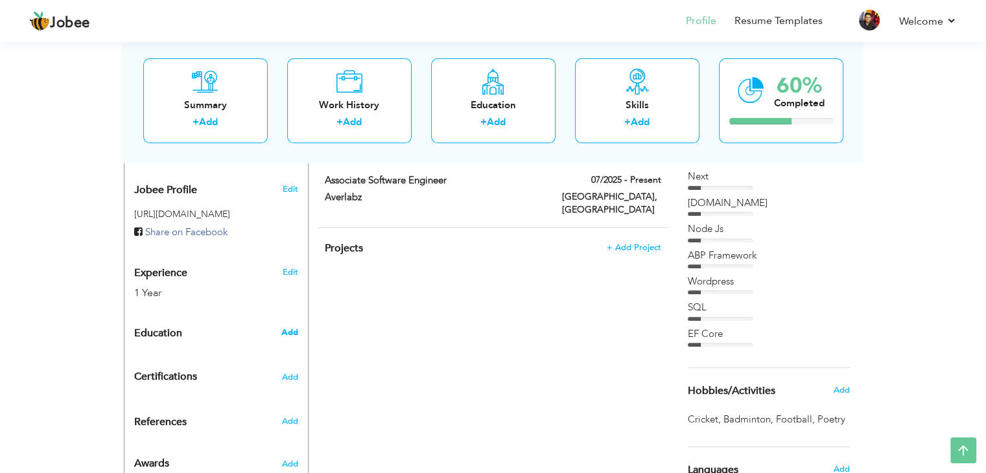
click at [292, 327] on span "Add" at bounding box center [289, 333] width 17 height 12
radio input "true"
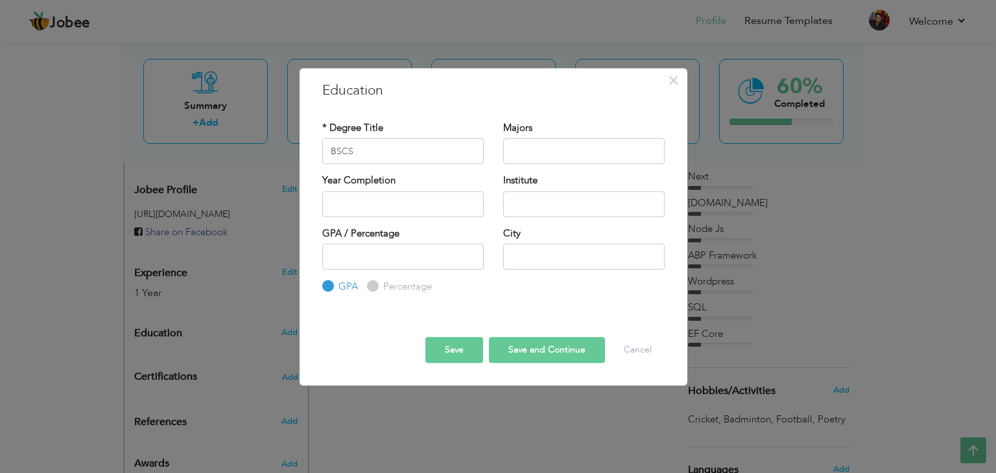
click at [535, 135] on div "Majors" at bounding box center [583, 142] width 161 height 43
click at [531, 145] on input "text" at bounding box center [583, 151] width 161 height 26
click at [425, 146] on input "BSCS" at bounding box center [402, 151] width 161 height 26
type input "BS"
click at [544, 148] on input "text" at bounding box center [583, 151] width 161 height 26
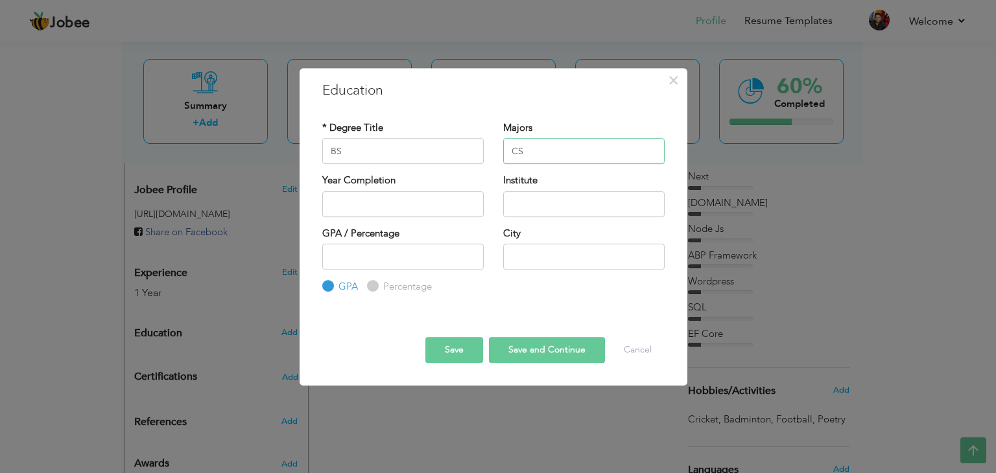
type input "CS"
click at [330, 196] on input "2025" at bounding box center [402, 204] width 161 height 26
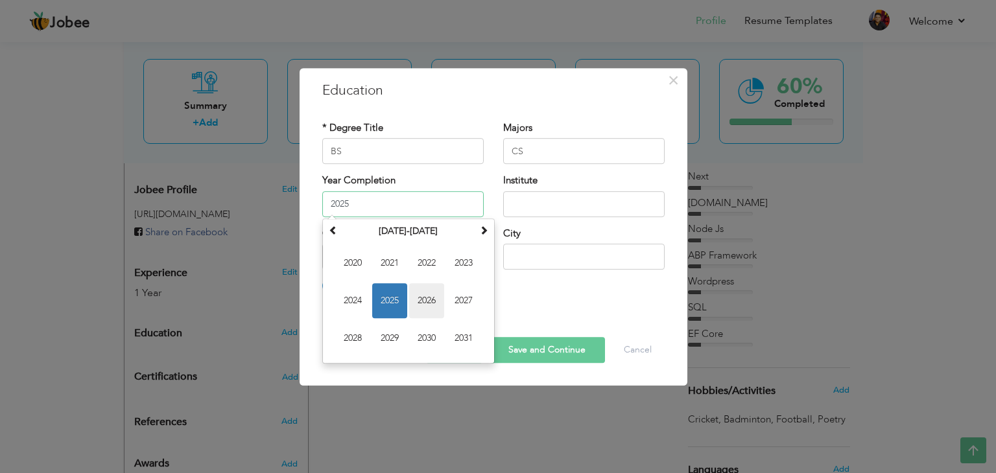
click at [433, 302] on span "2026" at bounding box center [426, 300] width 35 height 35
type input "2026"
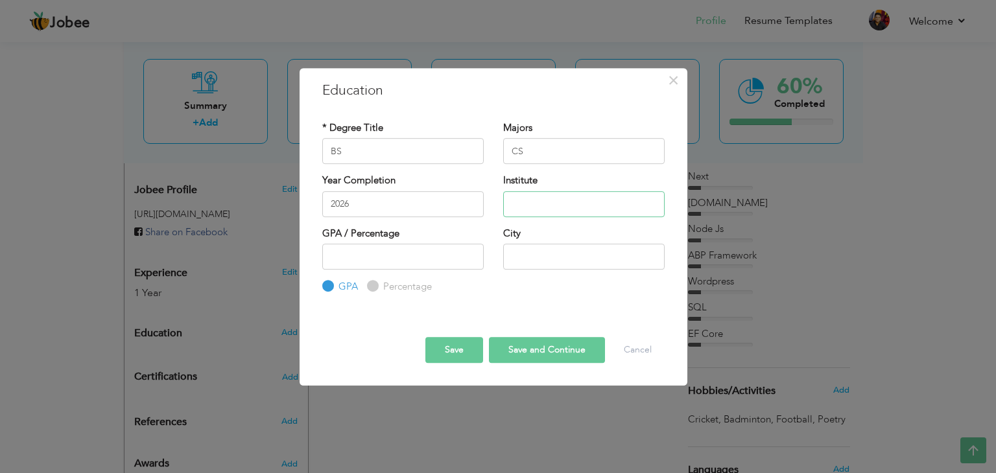
click at [524, 211] on input "text" at bounding box center [583, 204] width 161 height 26
type input "[GEOGRAPHIC_DATA][PERSON_NAME]"
click at [391, 255] on input "number" at bounding box center [402, 257] width 161 height 26
type input "2.95"
click at [527, 258] on input "text" at bounding box center [583, 257] width 161 height 26
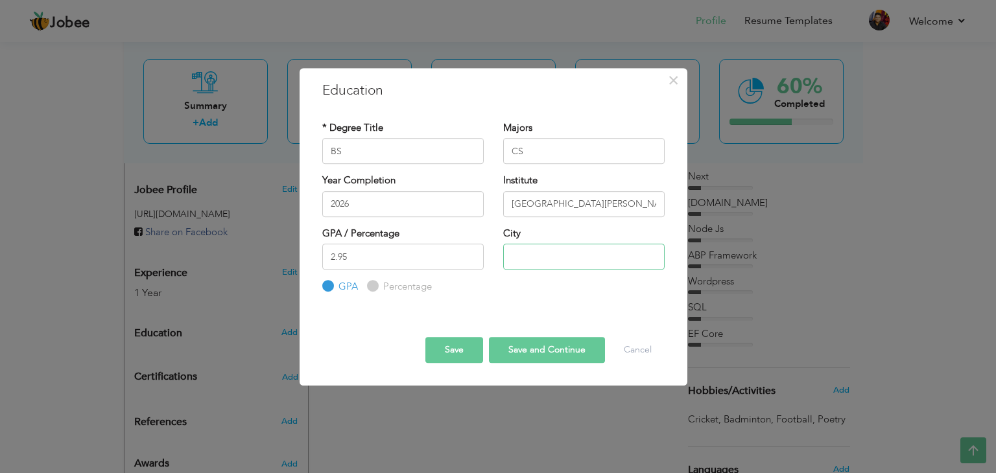
type input "[GEOGRAPHIC_DATA]"
click at [437, 350] on button "Save" at bounding box center [454, 350] width 58 height 26
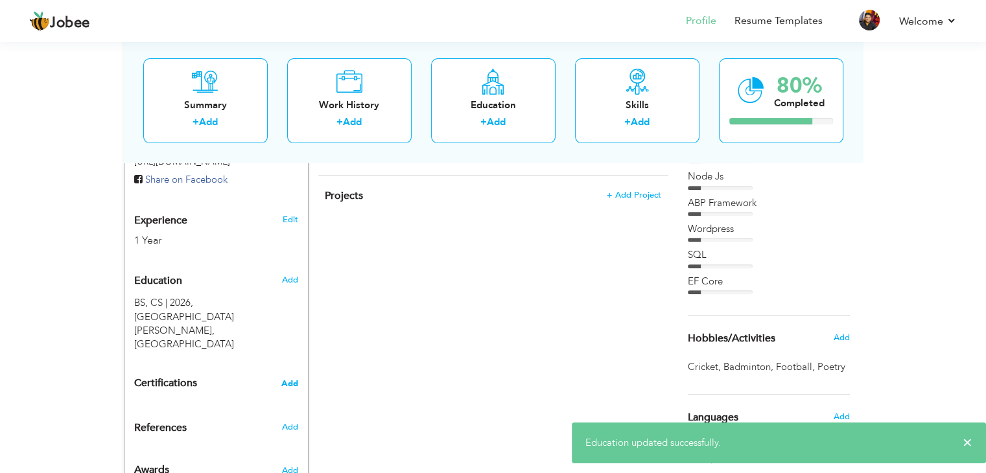
scroll to position [484, 0]
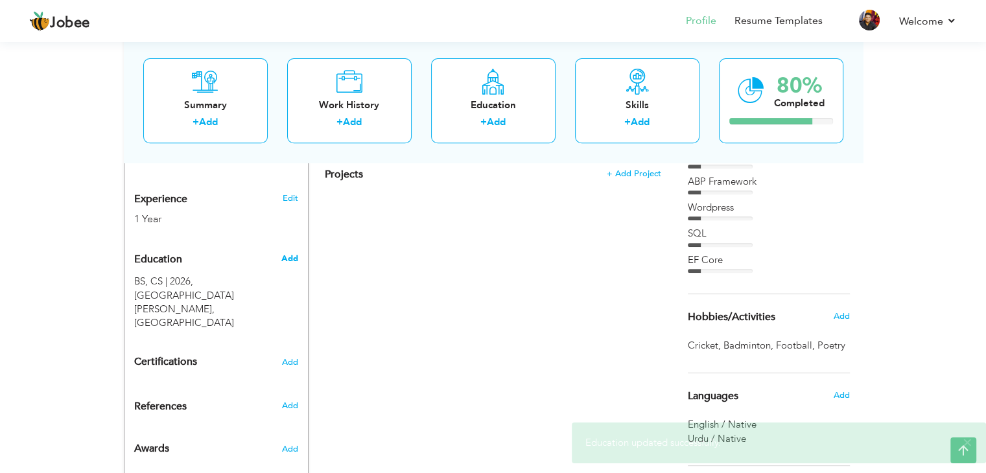
click at [287, 253] on span "Add" at bounding box center [289, 259] width 17 height 12
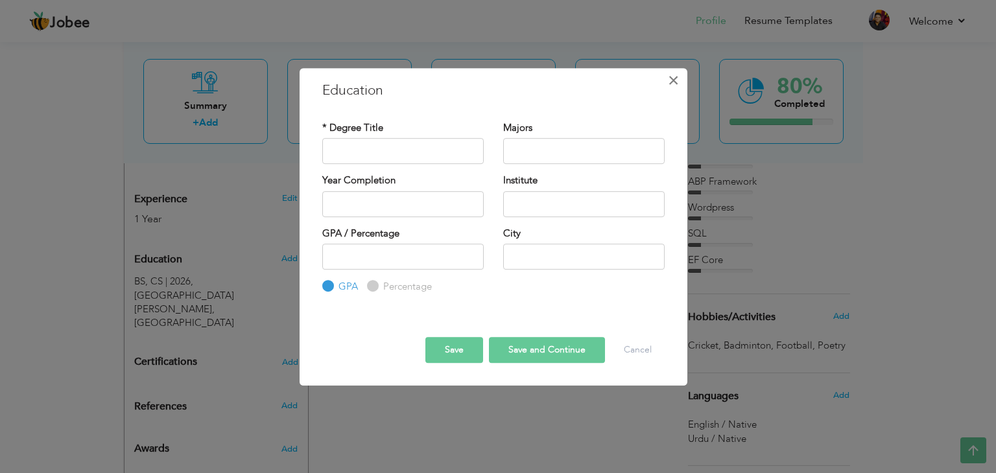
click at [664, 84] on button "×" at bounding box center [673, 80] width 21 height 21
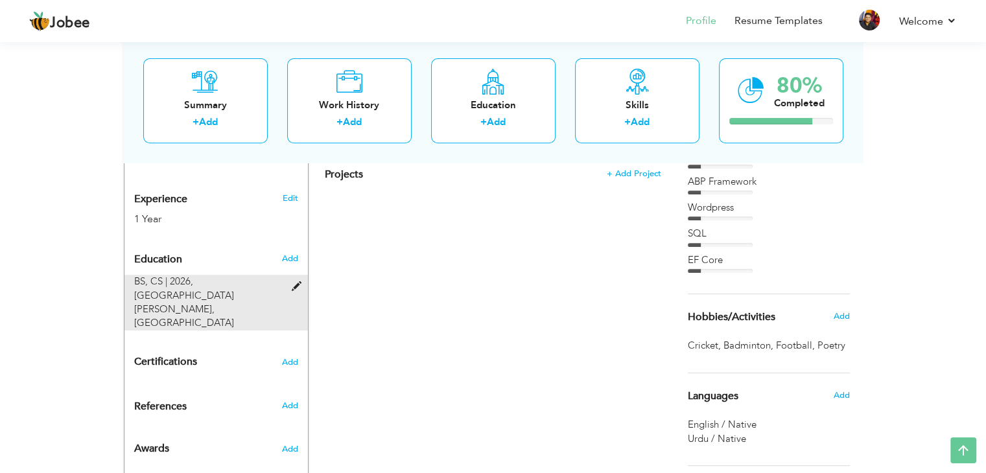
click at [297, 282] on span at bounding box center [299, 287] width 16 height 10
type input "BS"
type input "CS"
type input "2026"
type input "[GEOGRAPHIC_DATA][PERSON_NAME]"
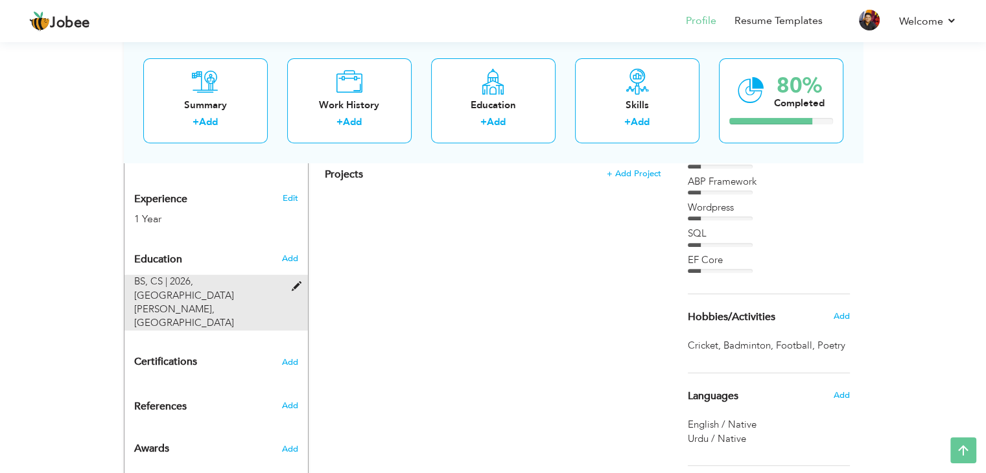
type input "2.95"
type input "[GEOGRAPHIC_DATA]"
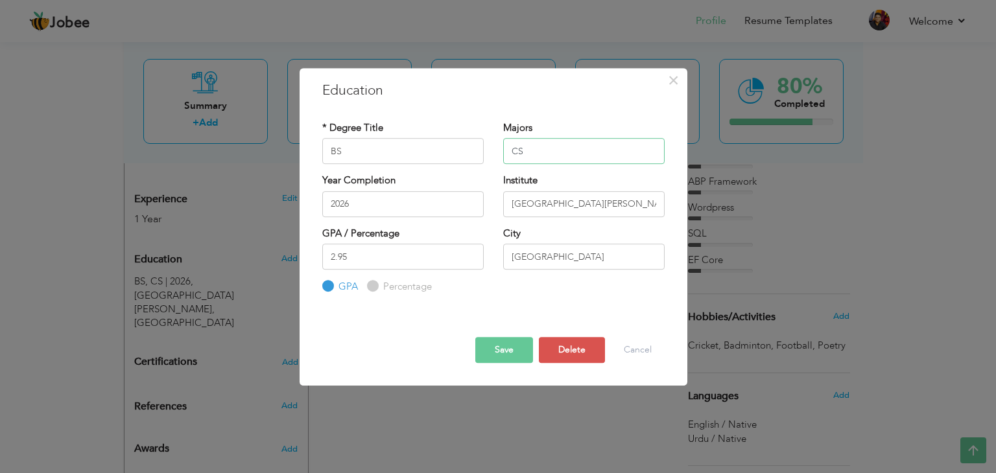
click at [524, 152] on input "CS" at bounding box center [583, 151] width 161 height 26
type input "C"
click at [353, 144] on input "BS" at bounding box center [402, 151] width 161 height 26
type input "BSCS"
drag, startPoint x: 513, startPoint y: 353, endPoint x: 523, endPoint y: 353, distance: 10.4
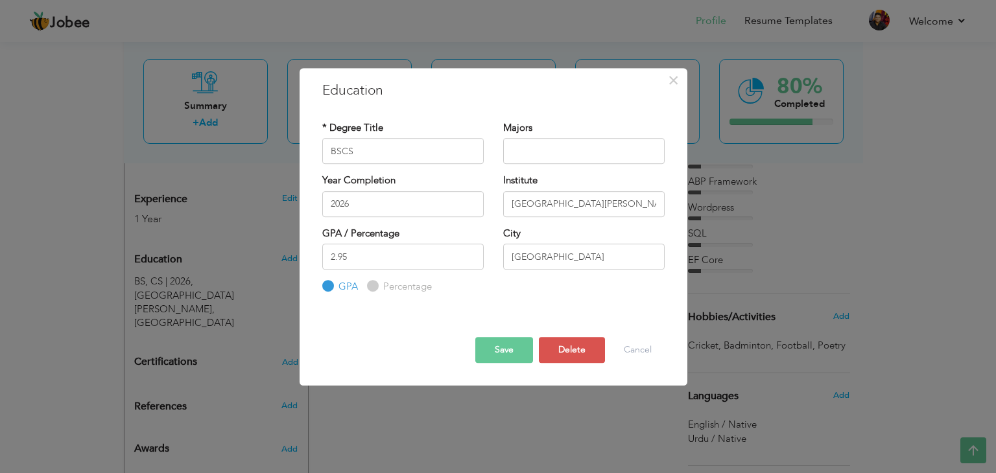
click at [513, 354] on button "Save" at bounding box center [504, 350] width 58 height 26
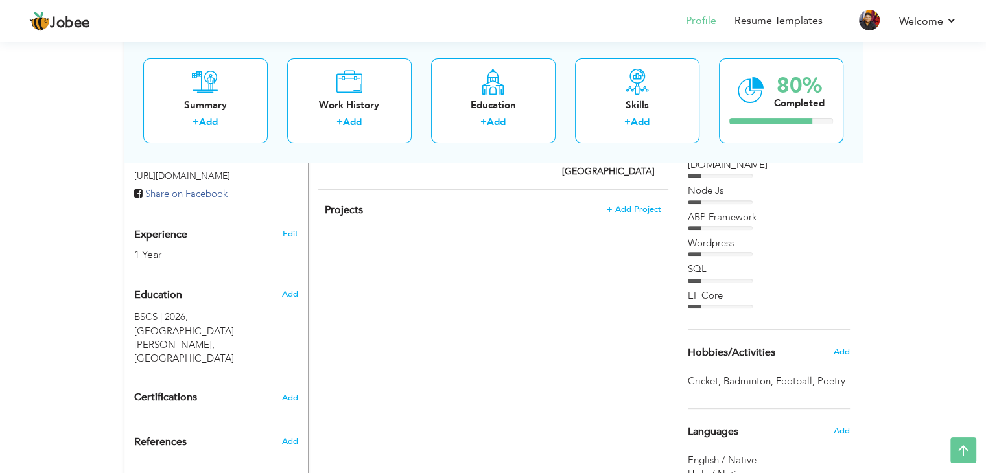
scroll to position [576, 0]
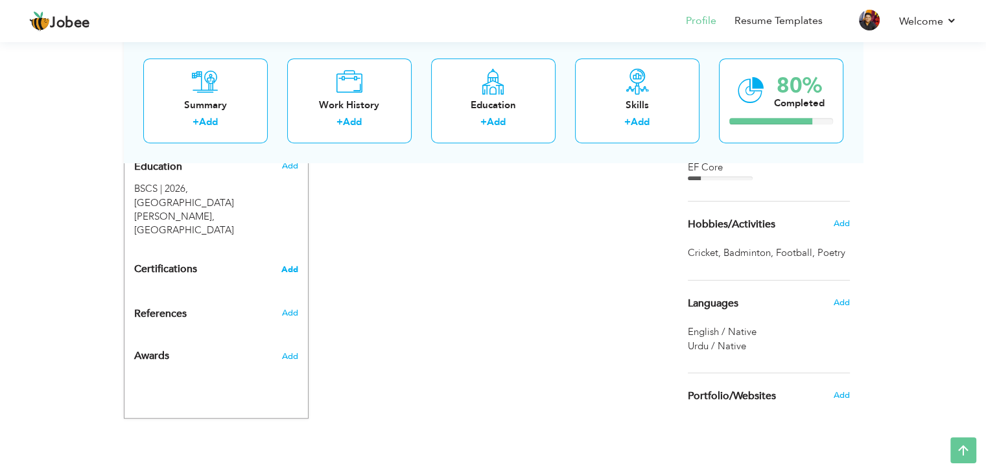
click at [295, 265] on span "Add" at bounding box center [289, 269] width 17 height 9
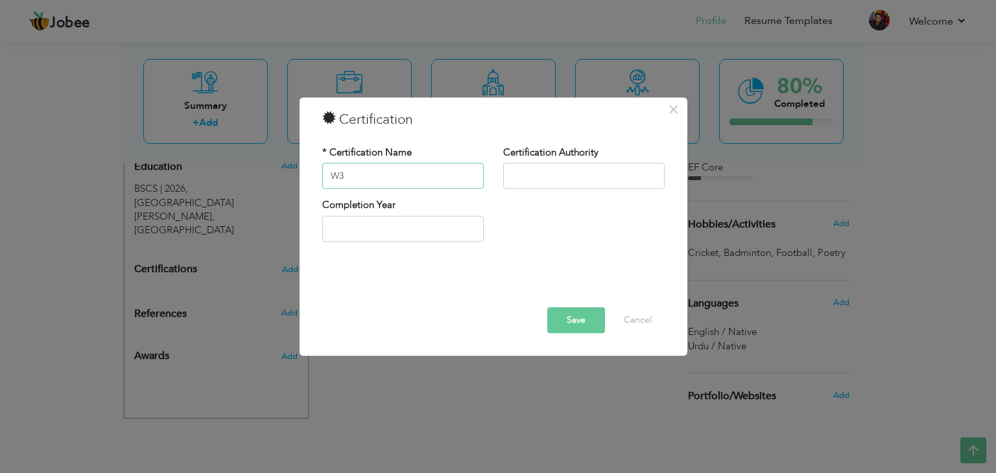
type input "W"
click at [683, 110] on button "×" at bounding box center [673, 109] width 21 height 21
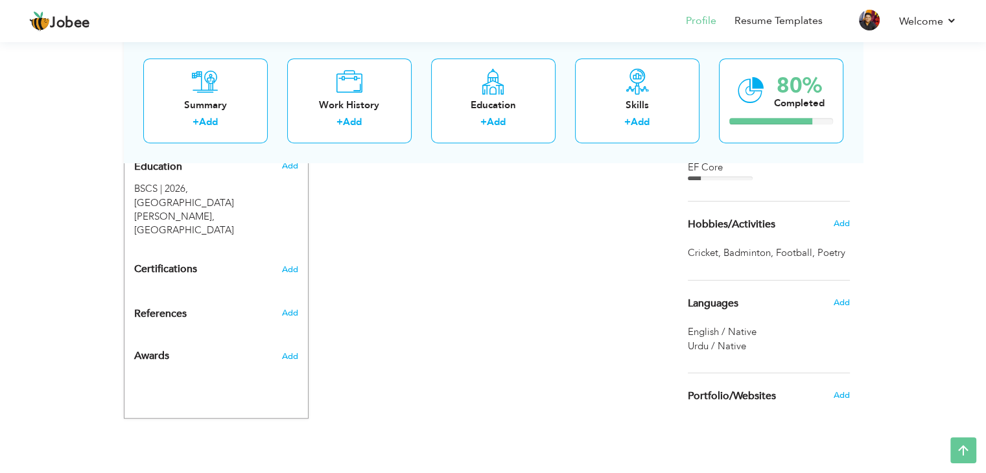
click at [297, 351] on h3 "Add" at bounding box center [289, 357] width 16 height 12
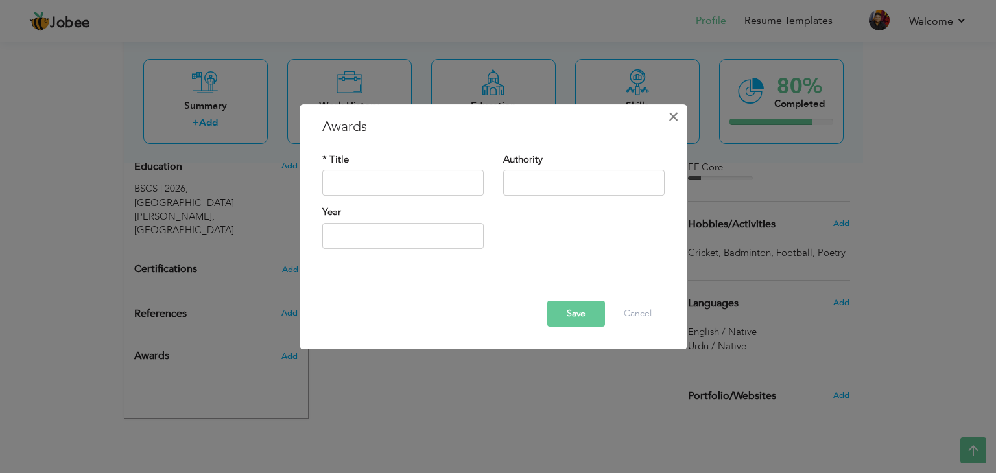
click at [677, 116] on span "×" at bounding box center [673, 116] width 11 height 23
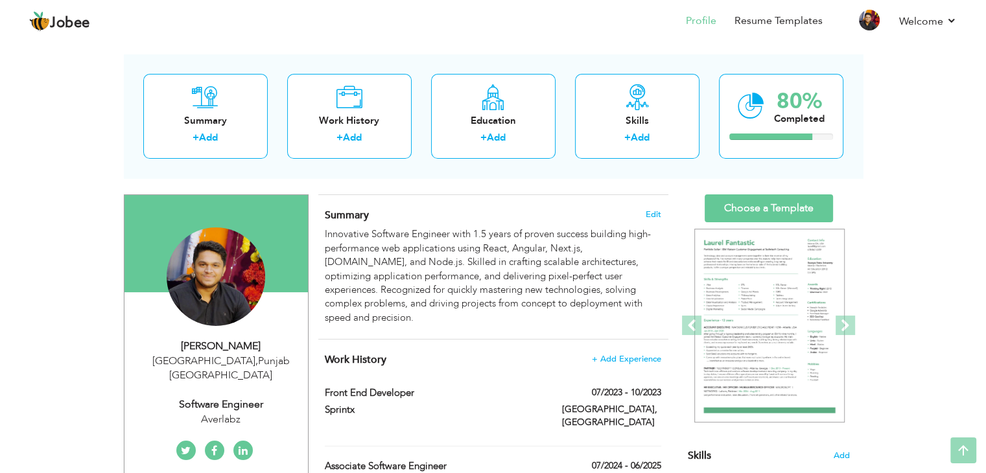
scroll to position [0, 0]
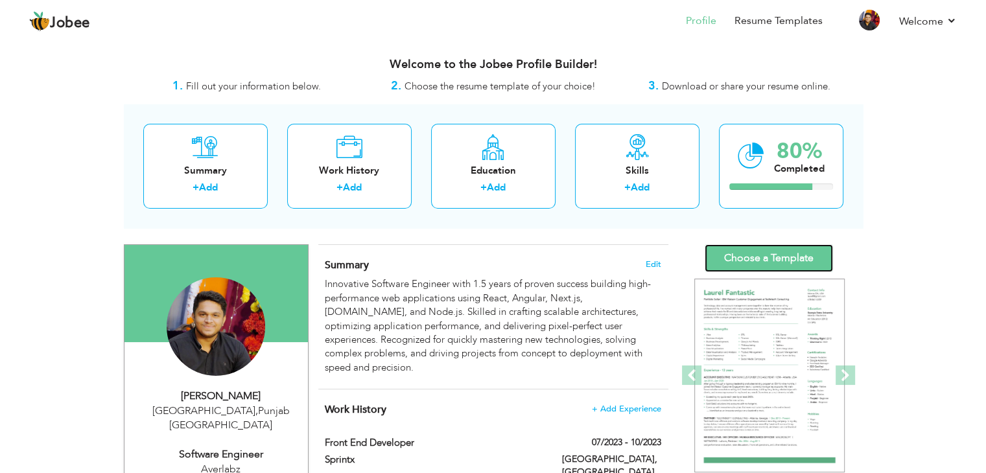
click at [765, 256] on link "Choose a Template" at bounding box center [769, 258] width 128 height 28
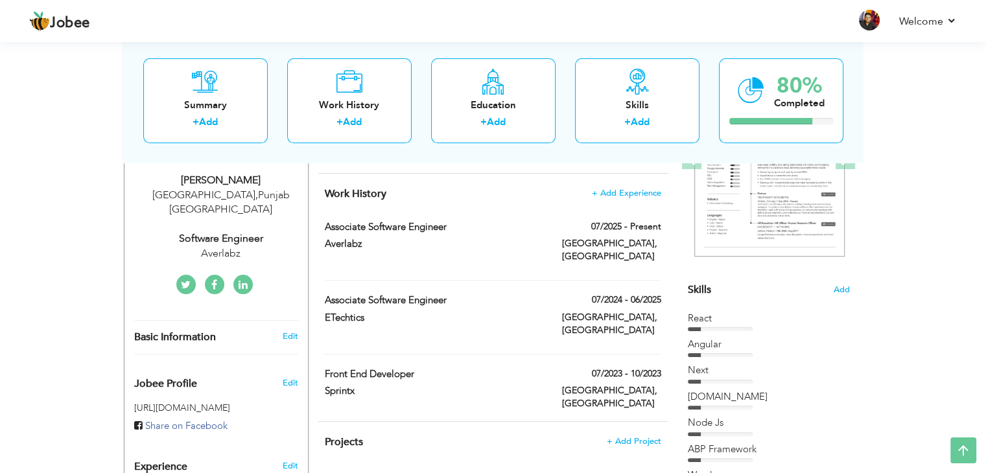
click at [661, 422] on div "Projects + Add Project × Projects * Project Title Company Tools" at bounding box center [493, 449] width 350 height 54
click at [644, 437] on span "+ Add Project" at bounding box center [633, 441] width 55 height 9
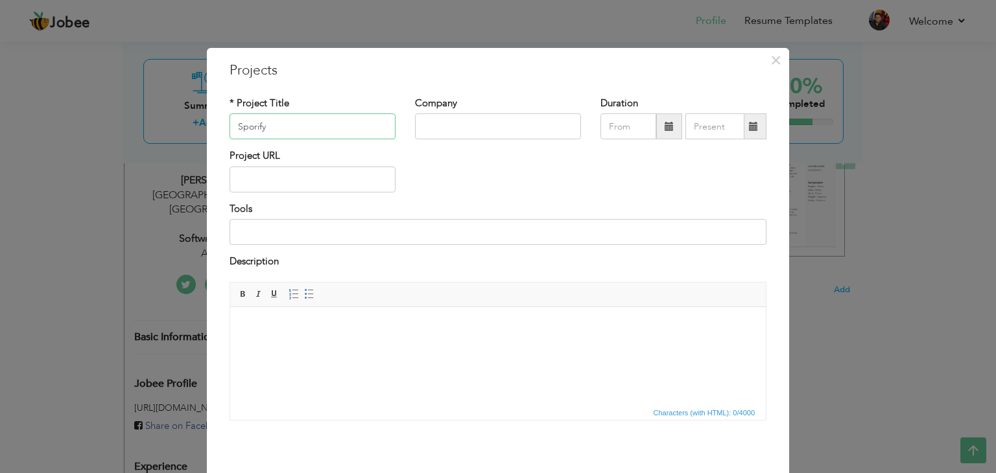
type input "Sporify"
click at [521, 125] on input "text" at bounding box center [498, 126] width 166 height 26
type input "ETechtics"
click at [656, 133] on span at bounding box center [669, 126] width 26 height 26
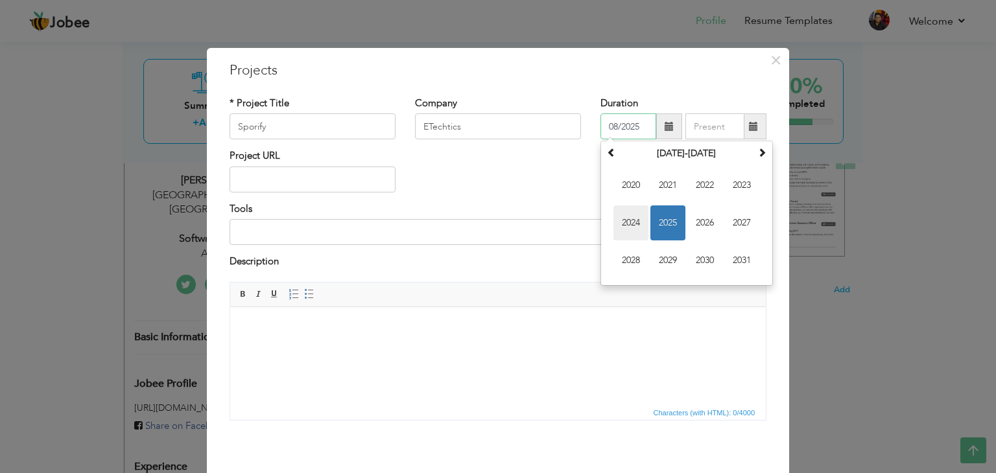
click at [621, 226] on span "2024" at bounding box center [630, 222] width 35 height 35
click at [696, 217] on span "Jul" at bounding box center [704, 222] width 35 height 35
type input "07/2024"
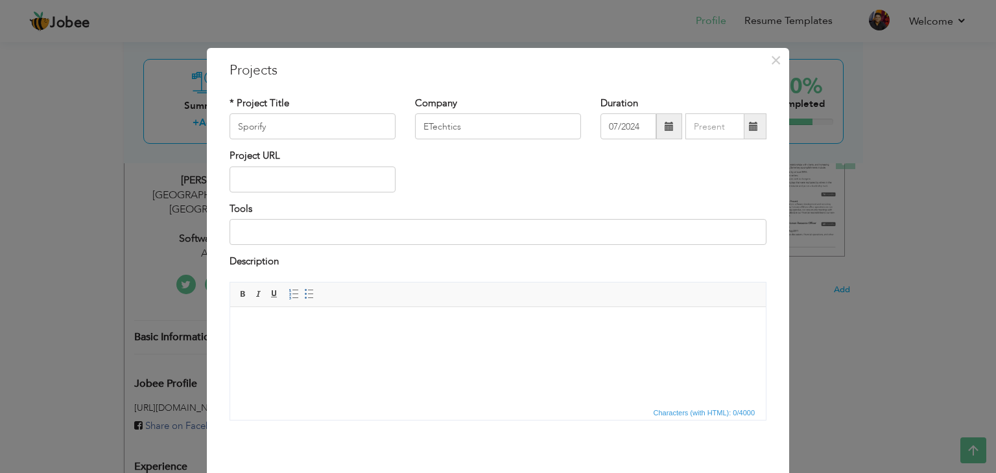
click at [749, 126] on span at bounding box center [753, 126] width 9 height 9
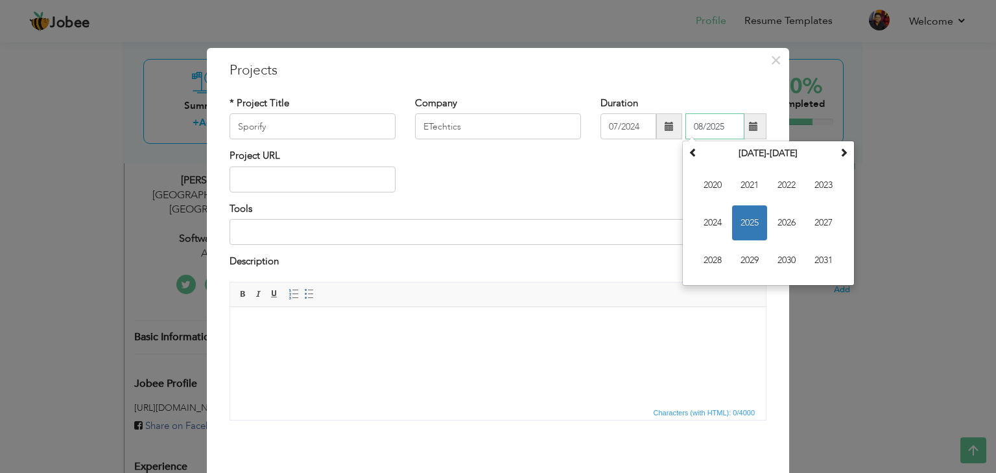
click at [736, 216] on span "2025" at bounding box center [749, 222] width 35 height 35
drag, startPoint x: 747, startPoint y: 227, endPoint x: 737, endPoint y: 235, distance: 13.0
click at [747, 231] on span "Jun" at bounding box center [749, 222] width 35 height 35
type input "06/2025"
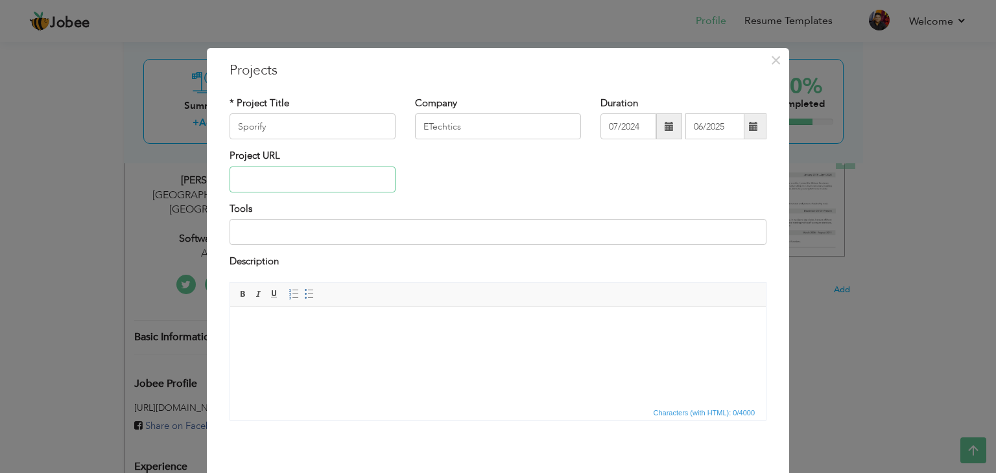
click at [281, 187] on input "text" at bounding box center [312, 180] width 166 height 26
click at [288, 226] on input at bounding box center [497, 232] width 537 height 26
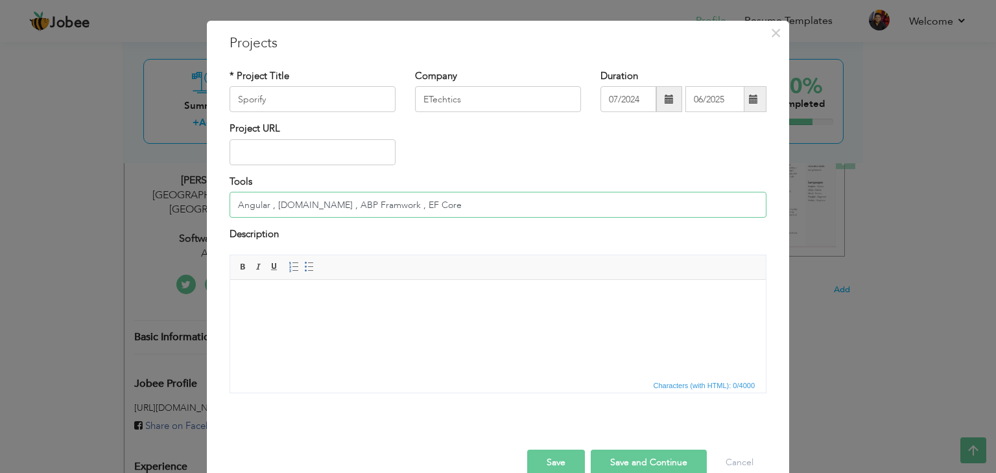
scroll to position [52, 0]
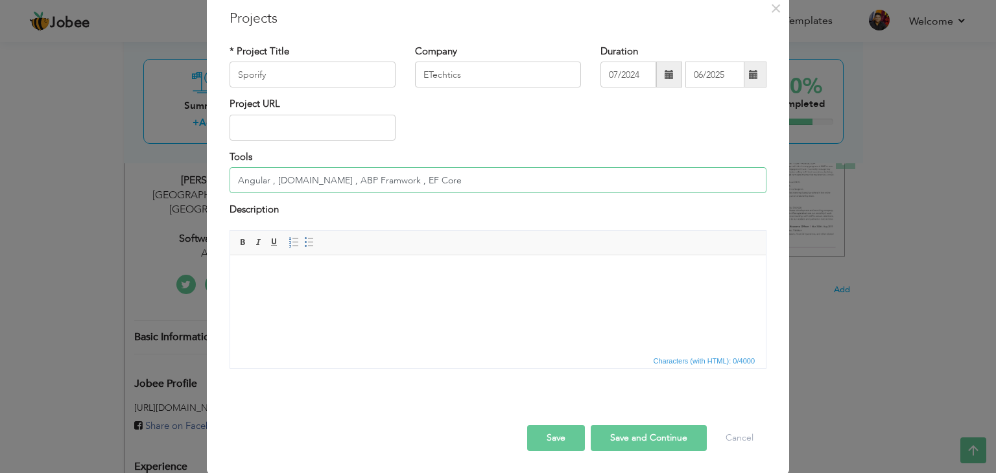
type input "Angular , [DOMAIN_NAME] , ABP Framwork , EF Core"
click at [653, 430] on button "Save and Continue" at bounding box center [648, 438] width 116 height 26
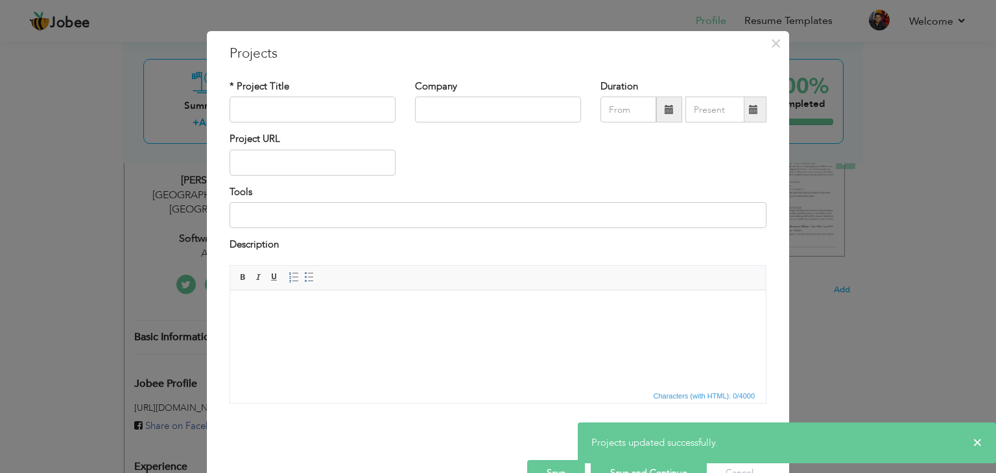
scroll to position [0, 0]
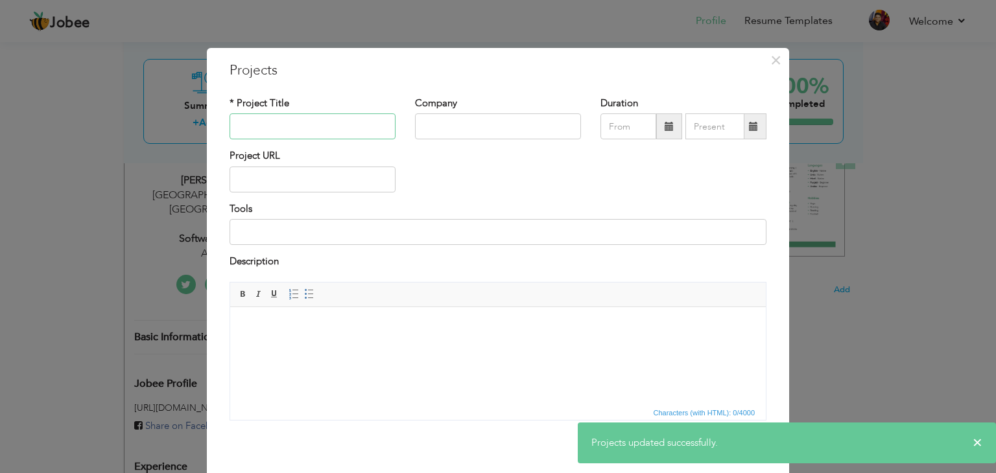
click at [337, 135] on input "text" at bounding box center [312, 126] width 166 height 26
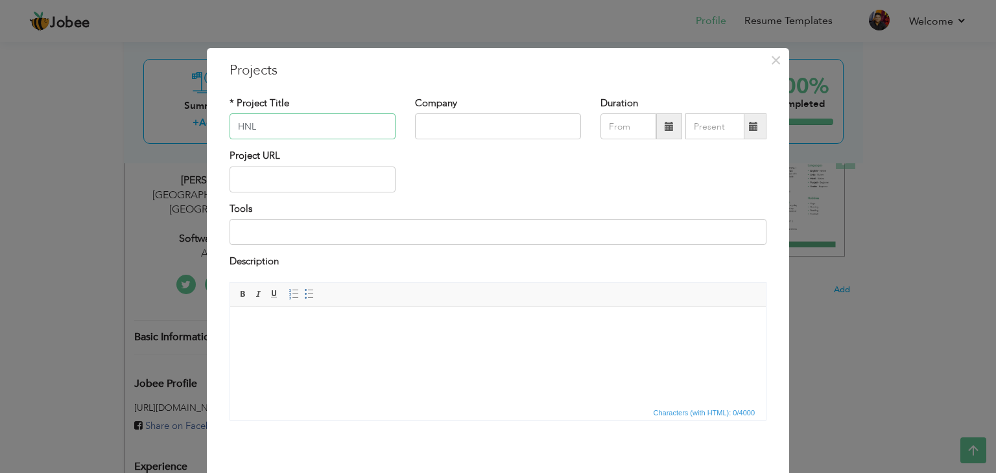
type input "HNL"
click at [511, 131] on input "text" at bounding box center [498, 126] width 166 height 26
type input "Averlabz"
click at [656, 125] on span at bounding box center [669, 126] width 26 height 26
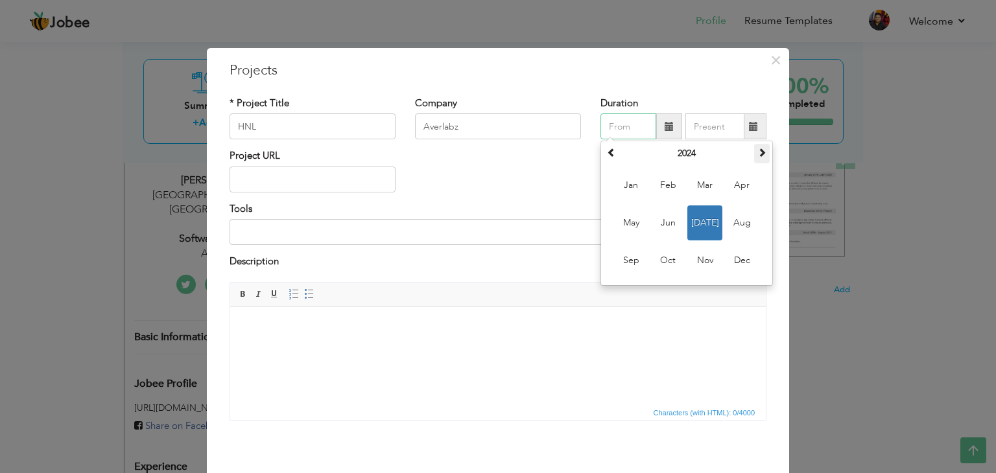
click at [763, 156] on th at bounding box center [762, 153] width 16 height 19
click at [706, 218] on span "[DATE]" at bounding box center [704, 222] width 35 height 35
type input "07/2025"
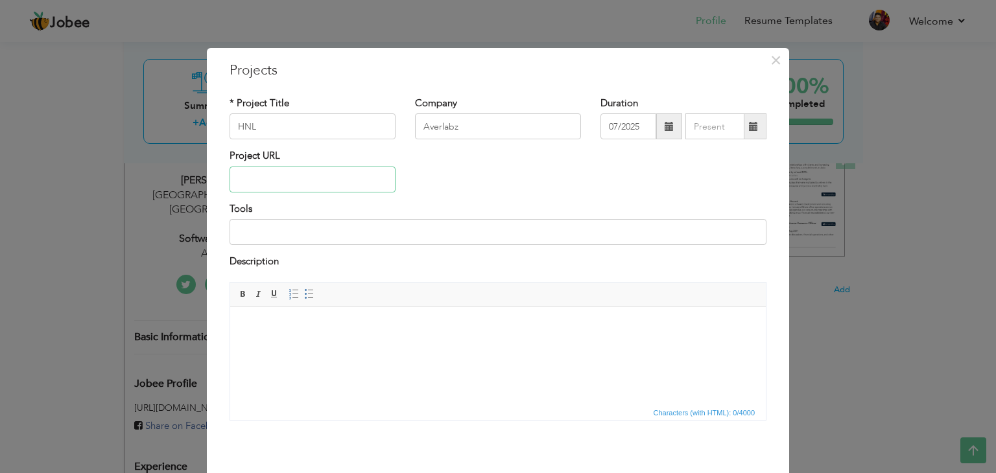
click at [284, 181] on input "text" at bounding box center [312, 180] width 166 height 26
click at [278, 226] on input at bounding box center [497, 232] width 537 height 26
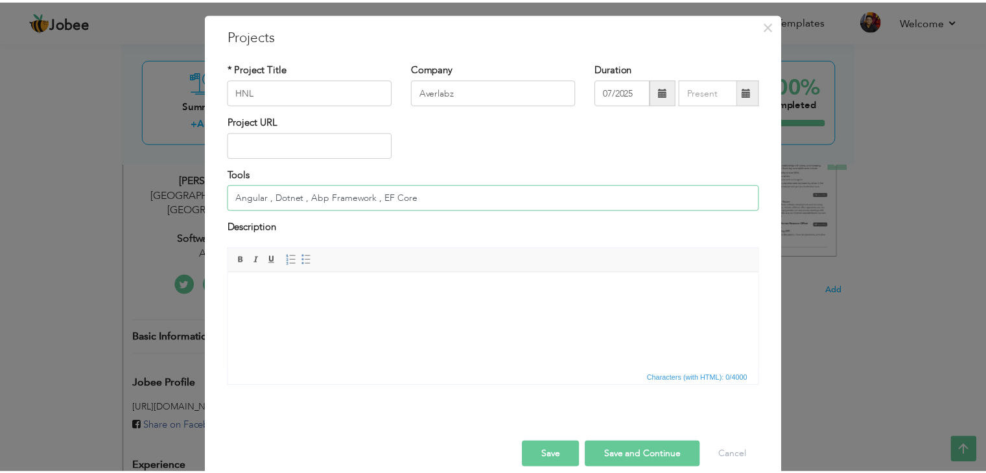
scroll to position [52, 0]
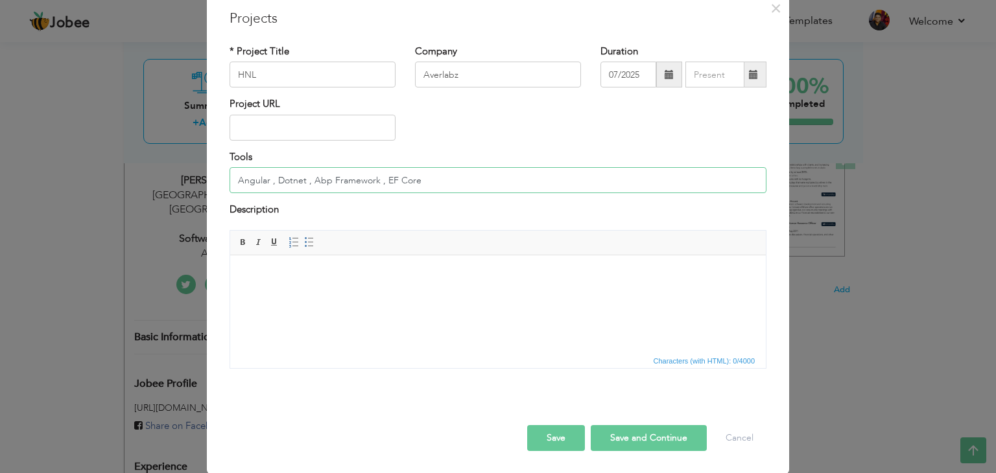
type input "Angular , Dotnet , Abp Framework , EF Core"
click at [311, 73] on input "HNL" at bounding box center [312, 75] width 166 height 26
type input "HNL (ERP)"
click at [659, 443] on button "Save and Continue" at bounding box center [648, 438] width 116 height 26
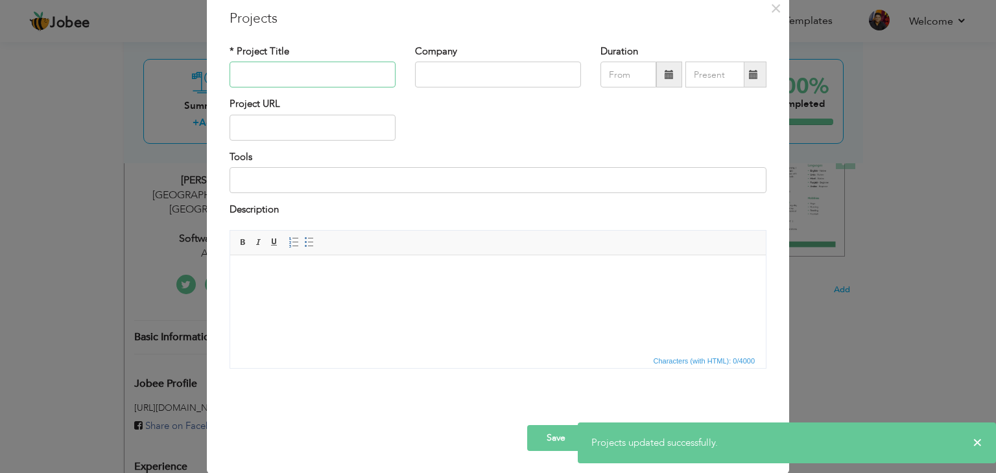
click at [302, 82] on input "text" at bounding box center [312, 75] width 166 height 26
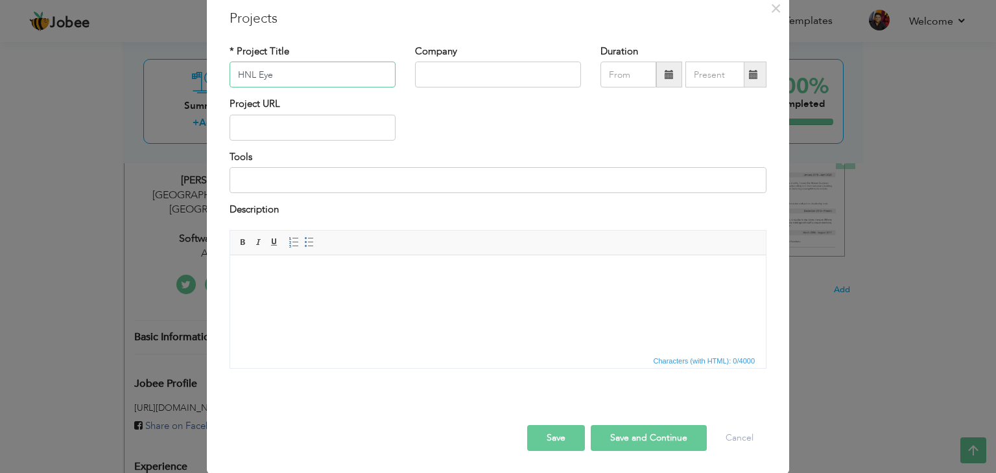
type input "HNL Eye"
click at [491, 86] on input "text" at bounding box center [498, 75] width 166 height 26
type input "AverLabz"
click at [666, 76] on span at bounding box center [668, 74] width 9 height 9
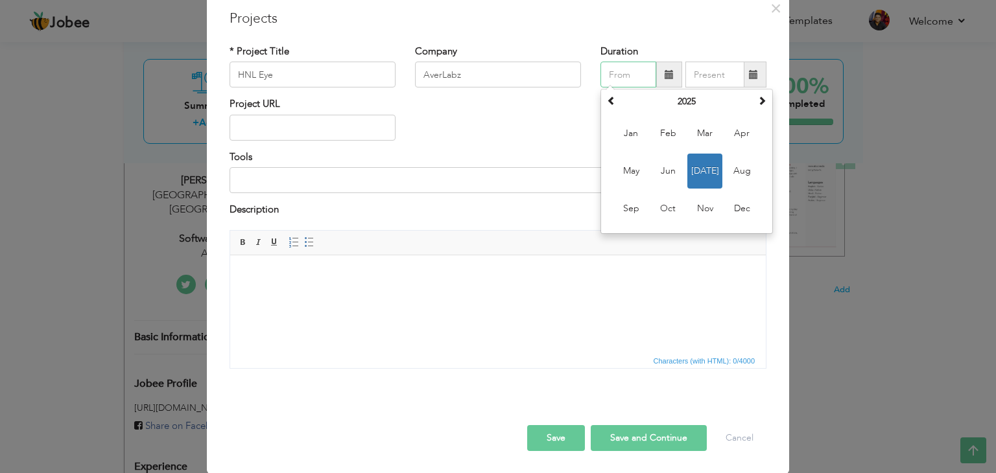
click at [699, 170] on span "[DATE]" at bounding box center [704, 171] width 35 height 35
type input "07/2025"
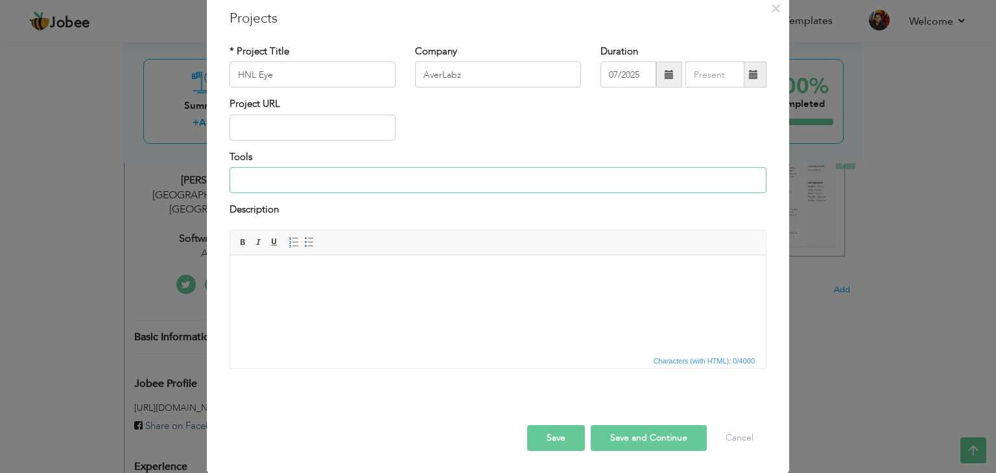
click at [252, 180] on input at bounding box center [497, 180] width 537 height 26
type input "A"
type input "React , Dotnet , EF core"
click at [640, 434] on button "Save and Continue" at bounding box center [648, 438] width 116 height 26
type input "Averlabz"
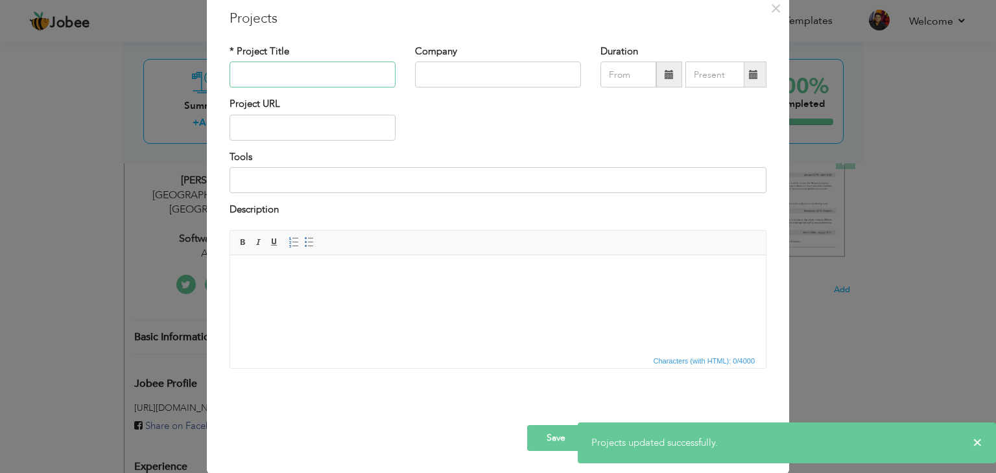
click at [291, 78] on input "text" at bounding box center [312, 75] width 166 height 26
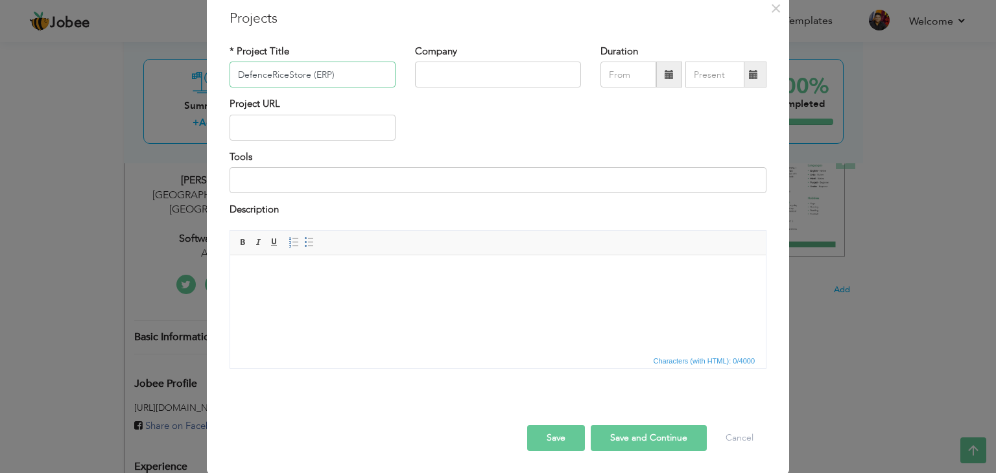
type input "DefenceRiceStore (ERP)"
click at [487, 74] on input "text" at bounding box center [498, 75] width 166 height 26
click at [437, 73] on input "Averlabz" at bounding box center [498, 75] width 166 height 26
type input "AverLabz"
click at [664, 76] on span at bounding box center [668, 74] width 9 height 9
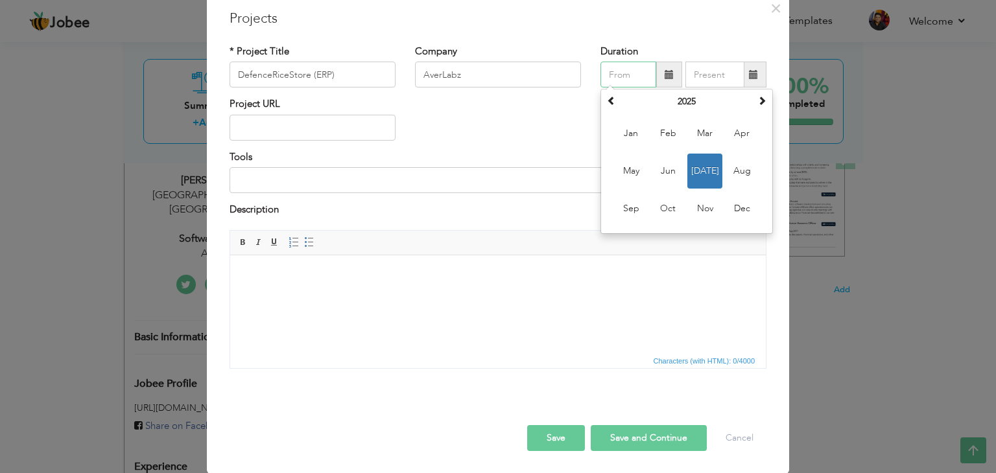
click at [708, 176] on span "[DATE]" at bounding box center [704, 171] width 35 height 35
type input "07/2025"
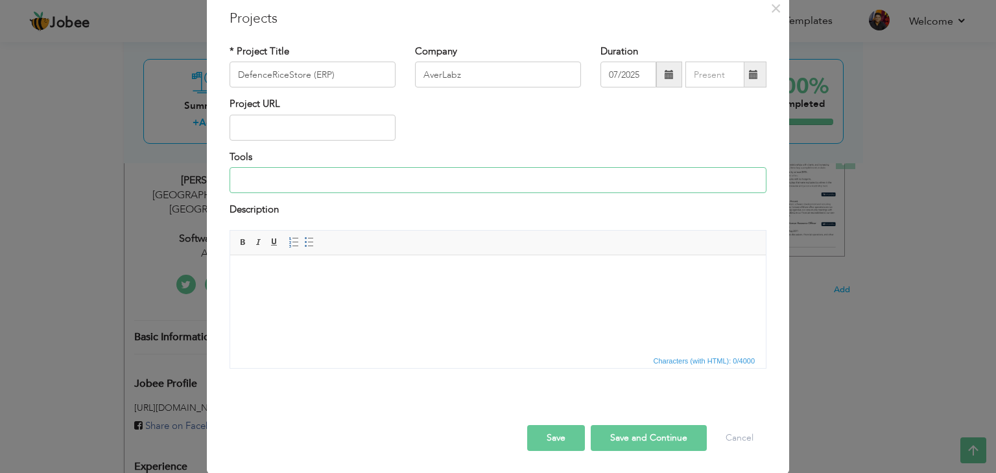
click at [277, 172] on input at bounding box center [497, 180] width 537 height 26
type input "Angular , Dotnet , ABP Framework , EF Core"
click at [555, 430] on button "Save" at bounding box center [556, 438] width 58 height 26
type input "Averlabz"
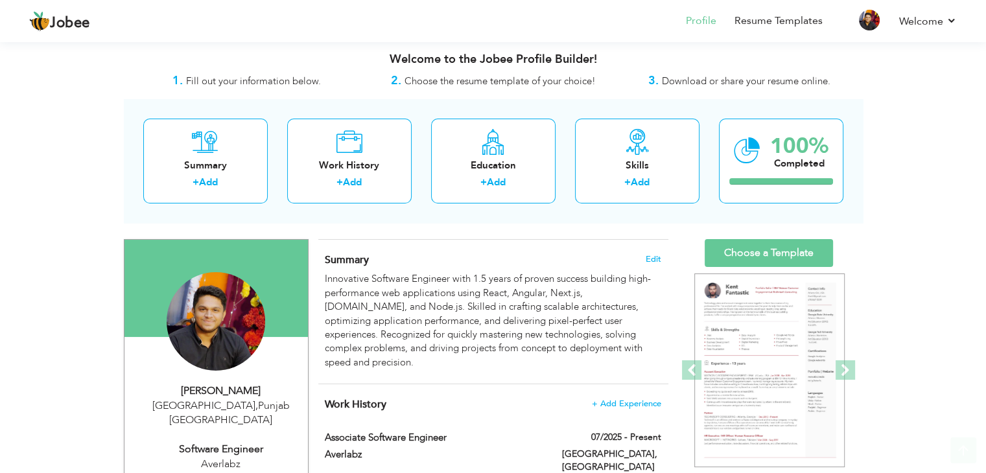
scroll to position [0, 0]
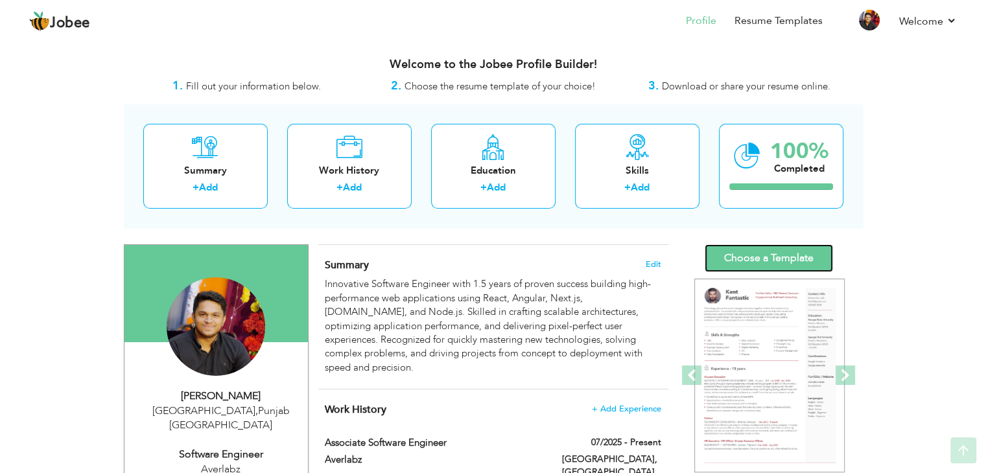
click at [802, 257] on link "Choose a Template" at bounding box center [769, 258] width 128 height 28
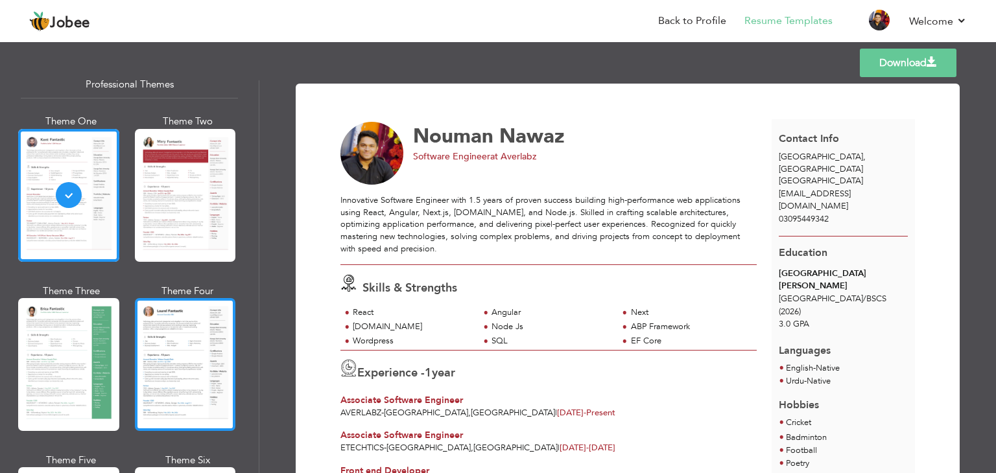
scroll to position [44, 0]
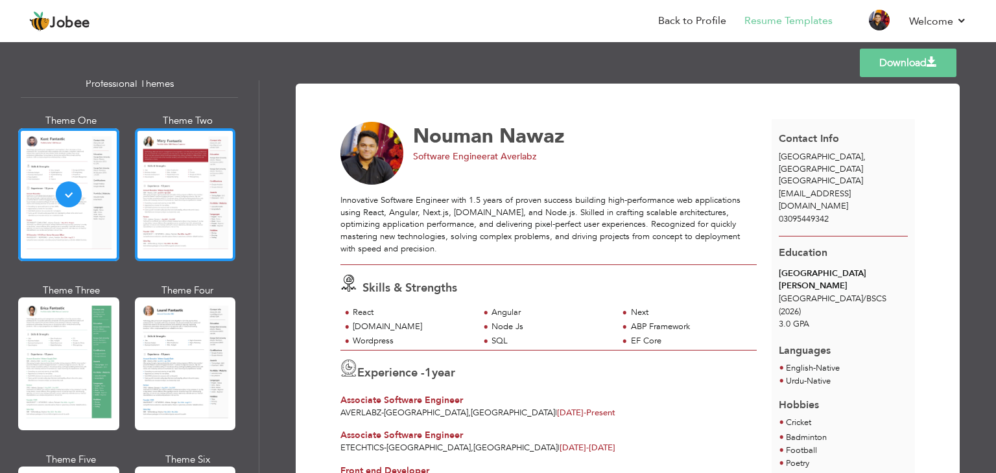
click at [174, 196] on div at bounding box center [185, 194] width 101 height 133
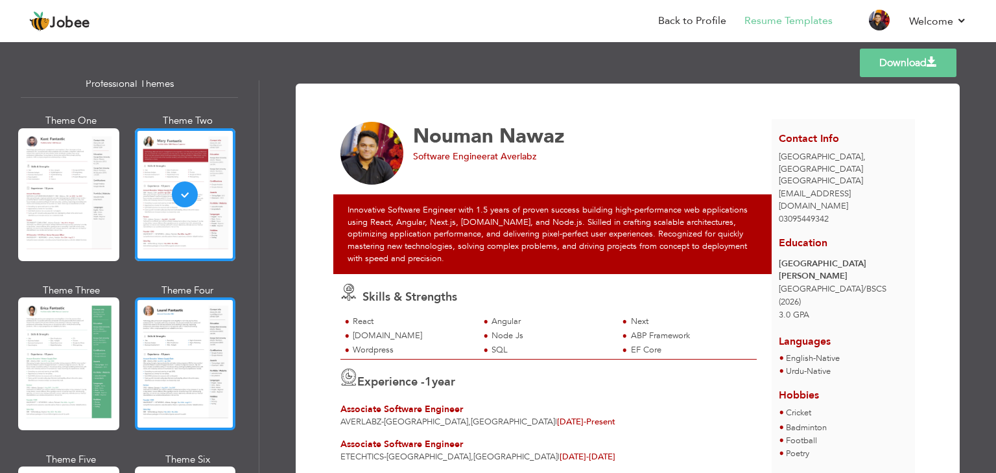
click at [194, 366] on div at bounding box center [185, 363] width 101 height 133
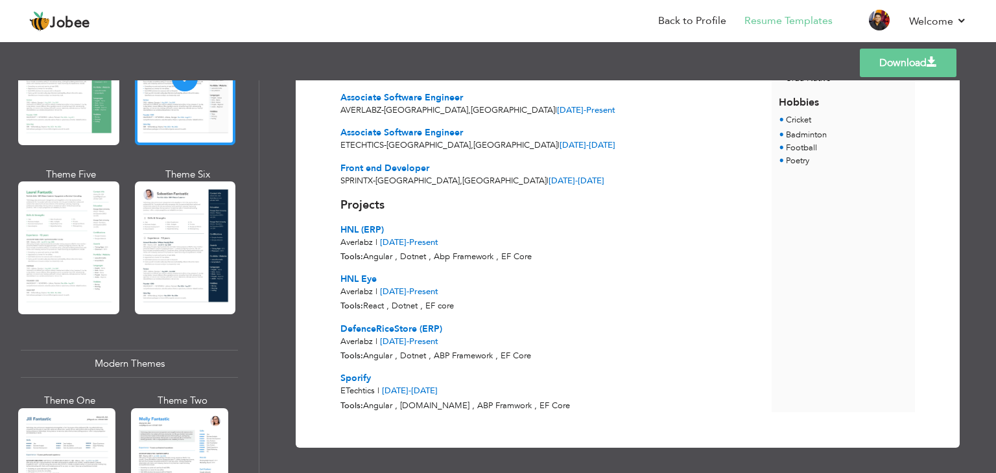
scroll to position [329, 0]
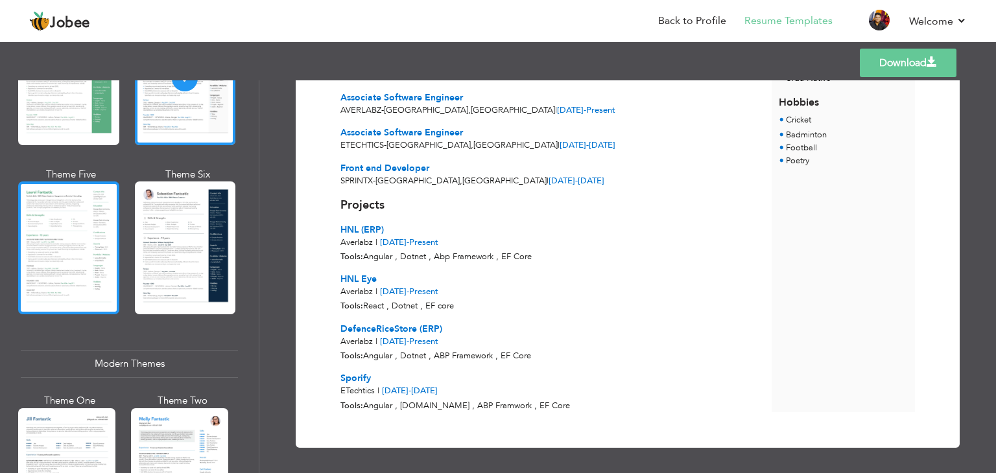
click at [57, 224] on div at bounding box center [68, 247] width 101 height 133
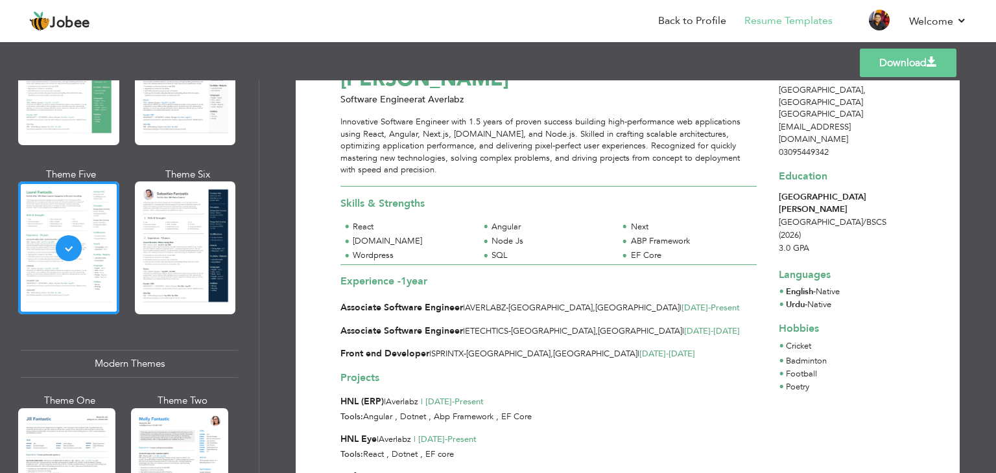
scroll to position [0, 0]
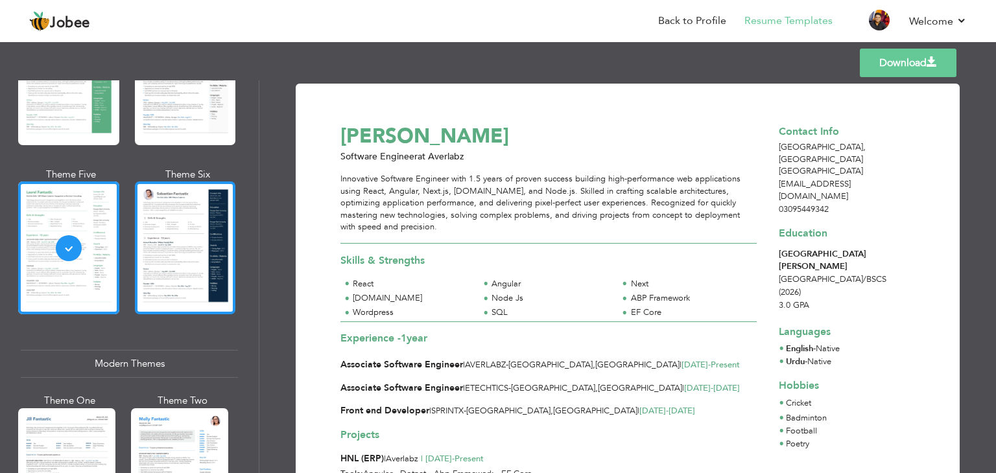
click at [165, 229] on div at bounding box center [185, 247] width 101 height 133
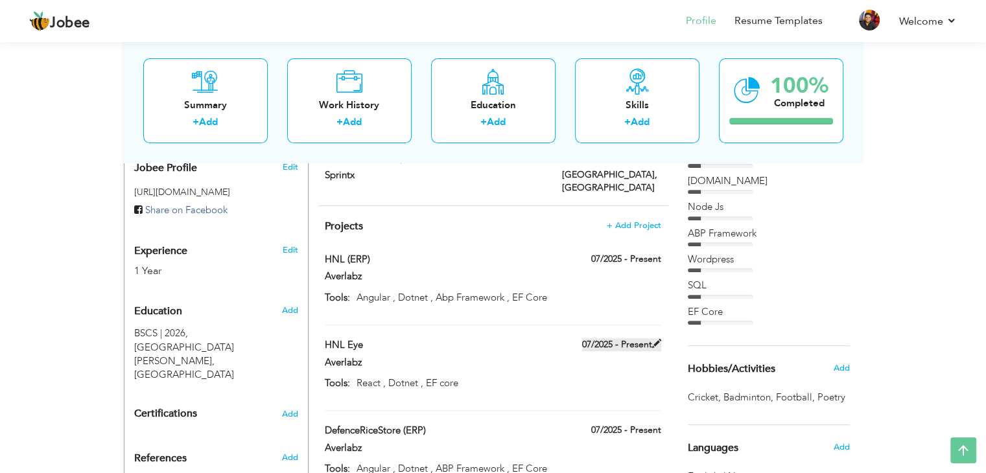
scroll to position [216, 0]
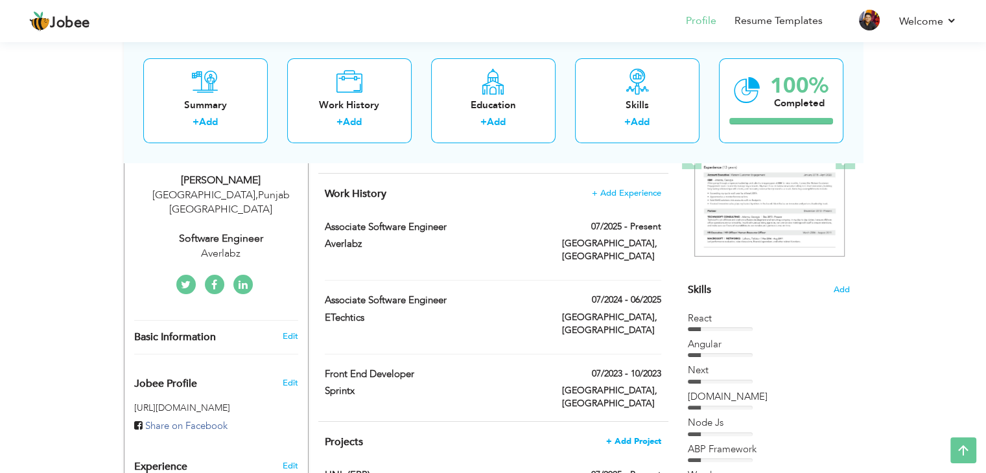
click at [627, 437] on span "+ Add Project" at bounding box center [633, 441] width 55 height 9
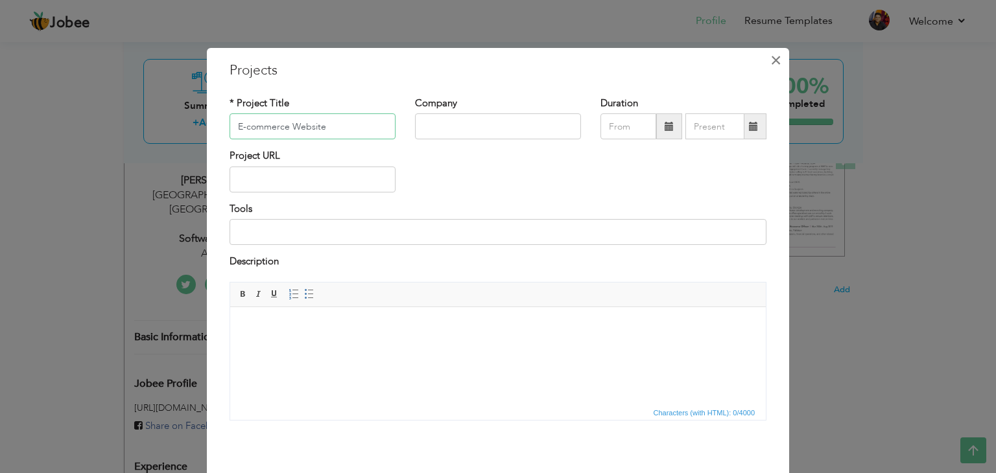
type input "E-commerce Website"
click at [773, 63] on span "×" at bounding box center [775, 60] width 11 height 23
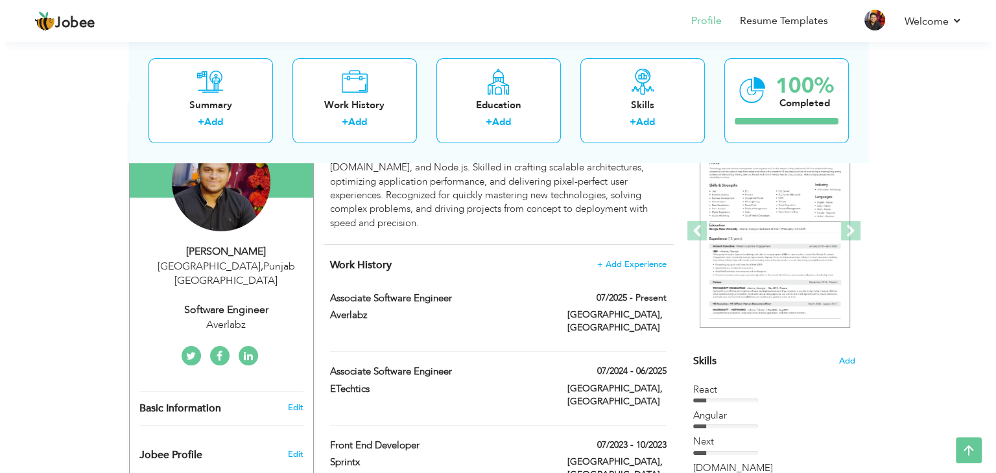
scroll to position [360, 0]
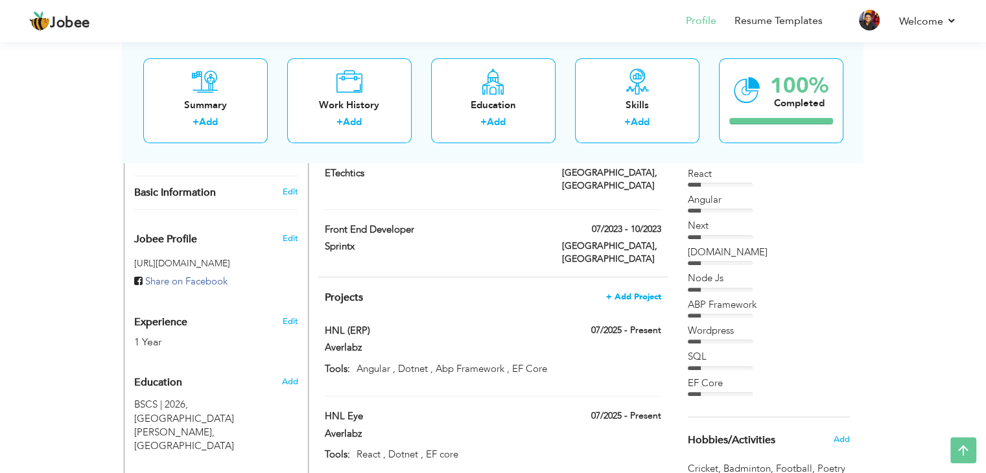
click at [631, 292] on span "+ Add Project" at bounding box center [633, 296] width 55 height 9
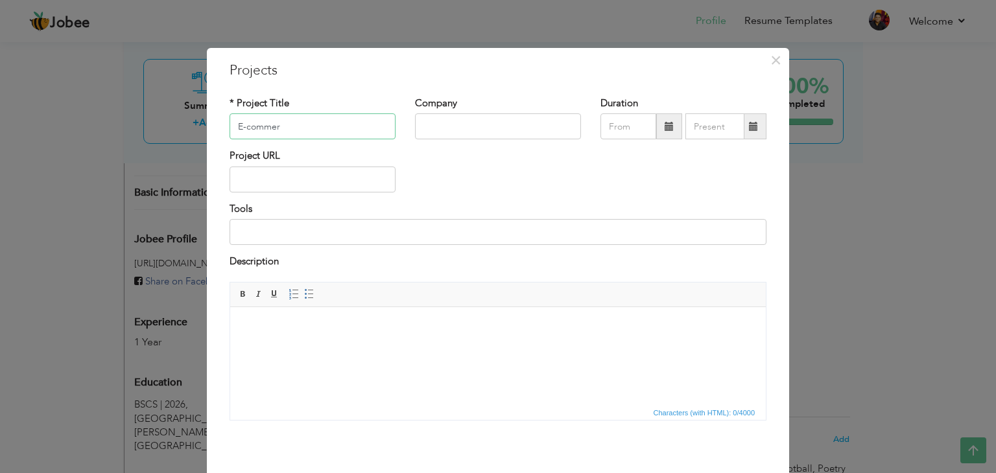
click at [296, 135] on input "E-commer" at bounding box center [312, 126] width 166 height 26
type input "E-commerce Website"
click at [469, 134] on input "text" at bounding box center [498, 126] width 166 height 26
type input "Sprintx"
click at [666, 117] on span at bounding box center [669, 126] width 26 height 26
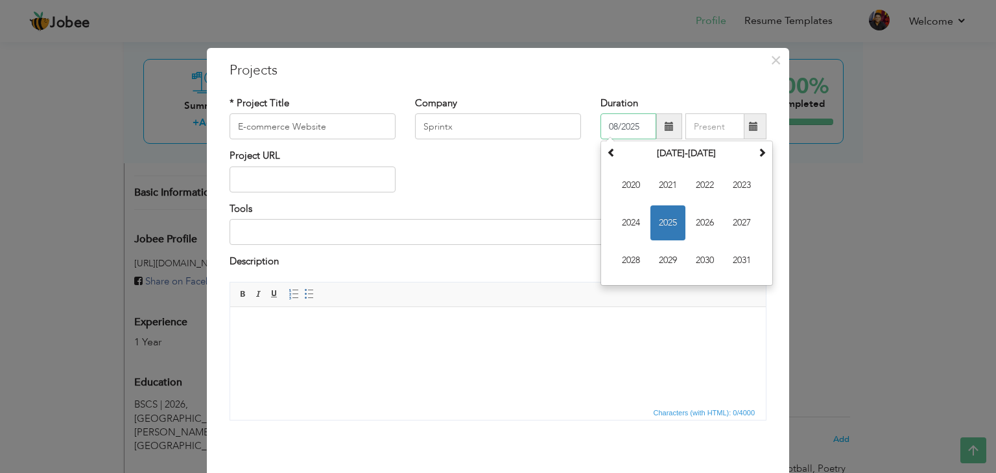
click at [749, 181] on span "2023" at bounding box center [741, 185] width 35 height 35
click at [635, 148] on th "2023" at bounding box center [686, 153] width 135 height 19
click at [664, 221] on span "2023" at bounding box center [667, 222] width 35 height 35
click at [703, 216] on span "[DATE]" at bounding box center [704, 222] width 35 height 35
type input "07/2023"
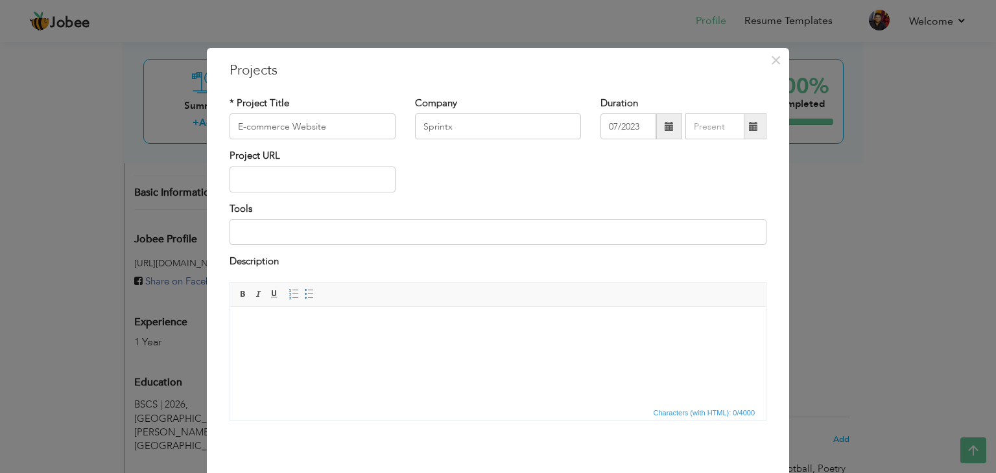
click at [749, 124] on span at bounding box center [753, 126] width 9 height 9
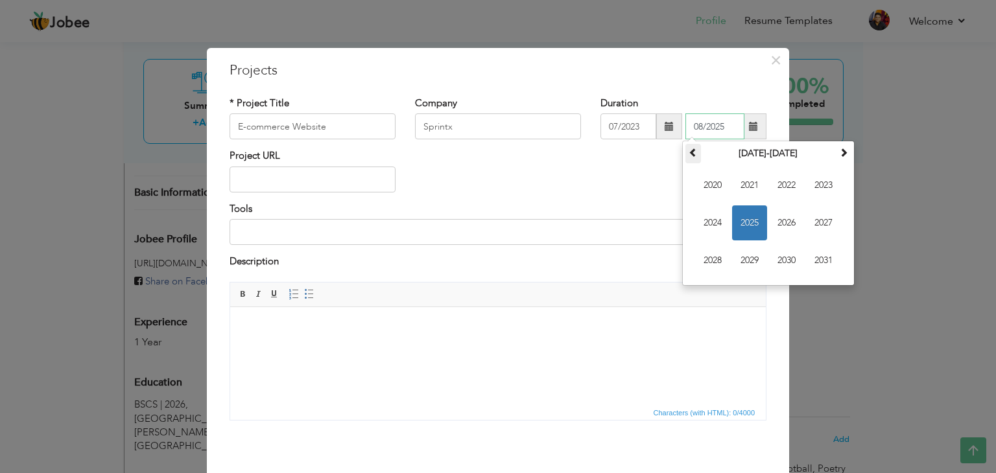
click at [695, 146] on th at bounding box center [693, 153] width 16 height 19
click at [837, 161] on th at bounding box center [843, 153] width 16 height 19
click at [840, 190] on td "2020 2021 2022 2023 2024 2025 2026 2027 2028 2029 2030 2031" at bounding box center [768, 222] width 166 height 119
click at [816, 191] on span "2023" at bounding box center [823, 185] width 35 height 35
click at [740, 257] on span "Oct" at bounding box center [749, 260] width 35 height 35
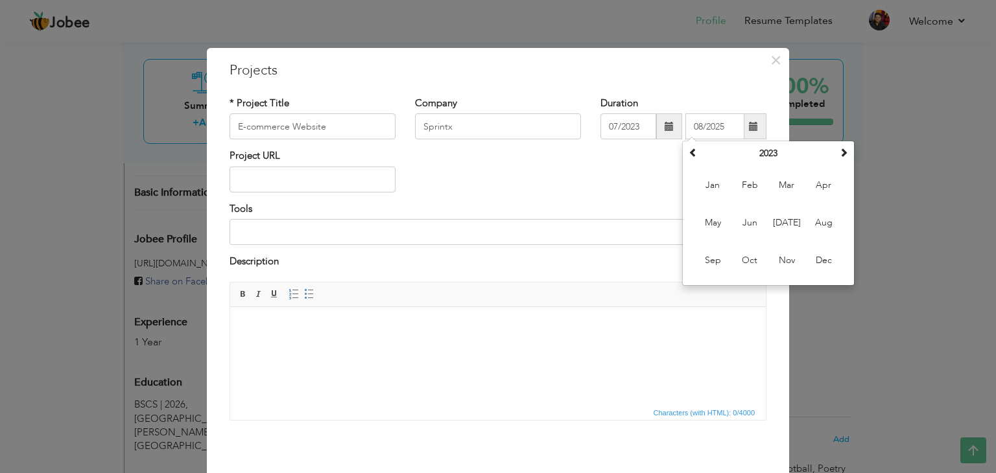
type input "10/2023"
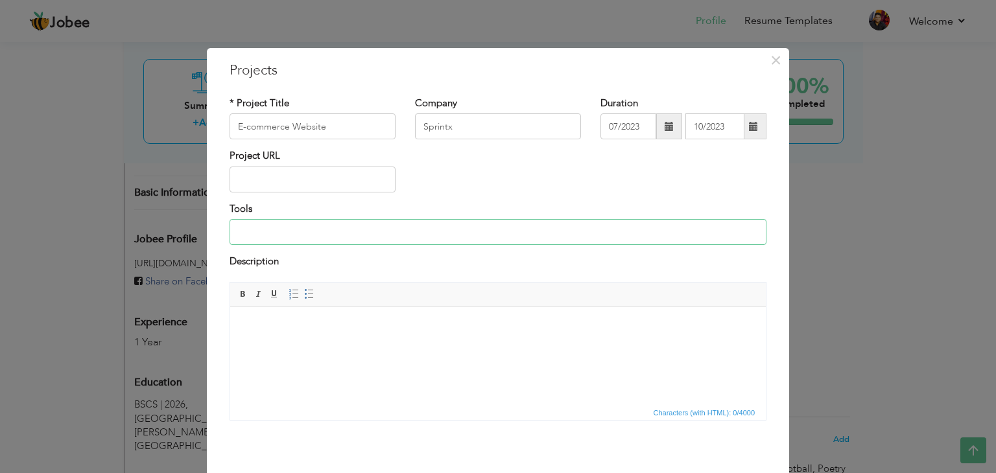
click at [283, 239] on input at bounding box center [497, 232] width 537 height 26
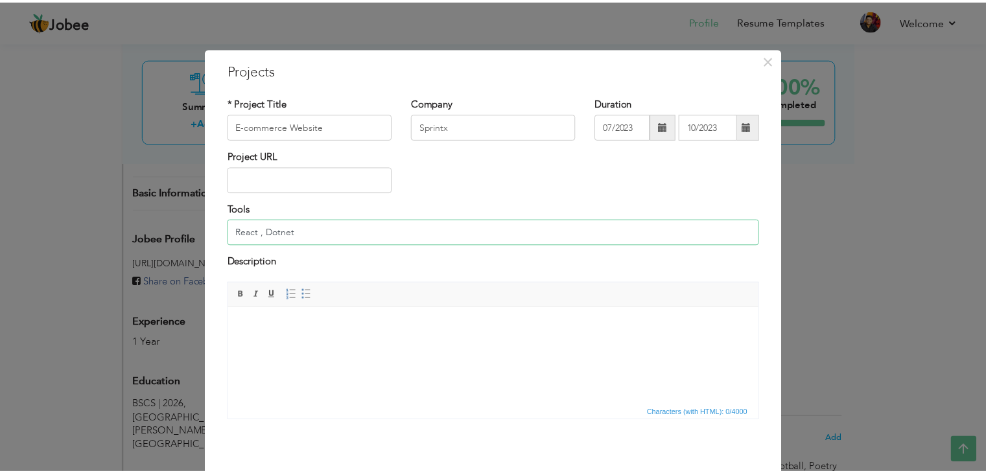
scroll to position [52, 0]
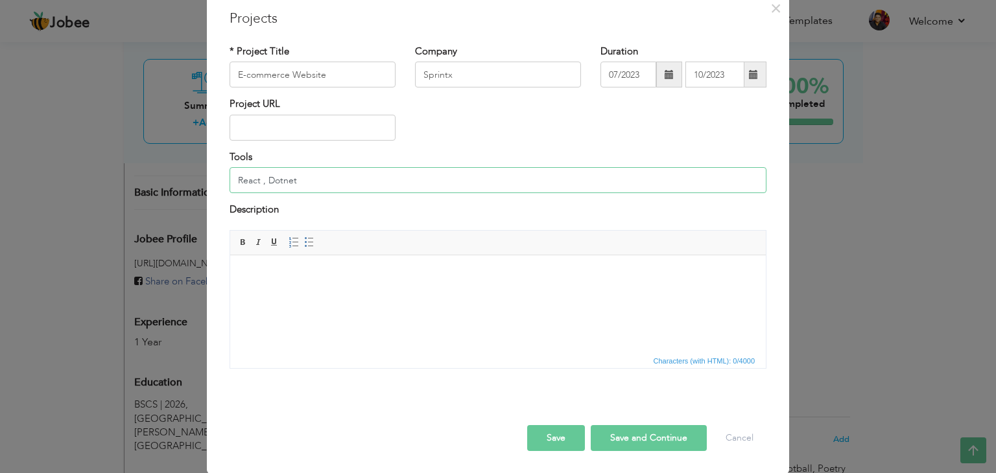
type input "React , Dotnet"
click at [627, 437] on button "Save and Continue" at bounding box center [648, 438] width 116 height 26
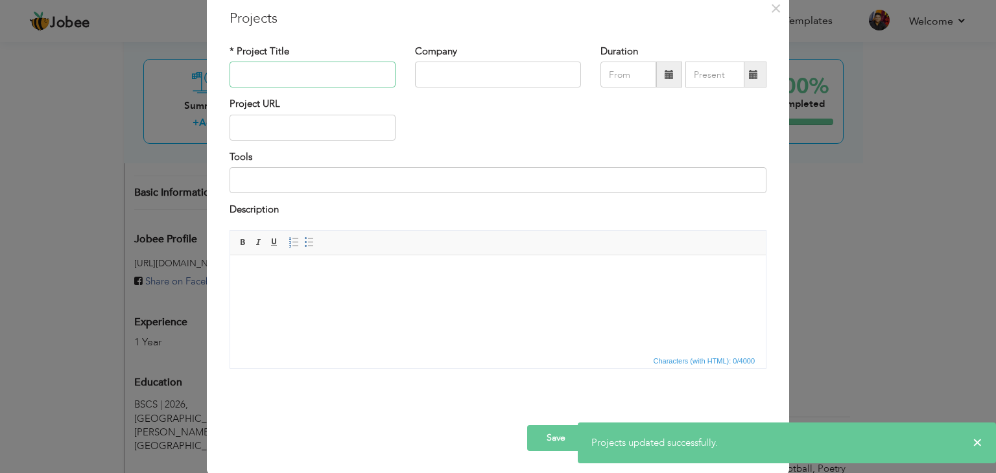
click at [314, 78] on input "text" at bounding box center [312, 75] width 166 height 26
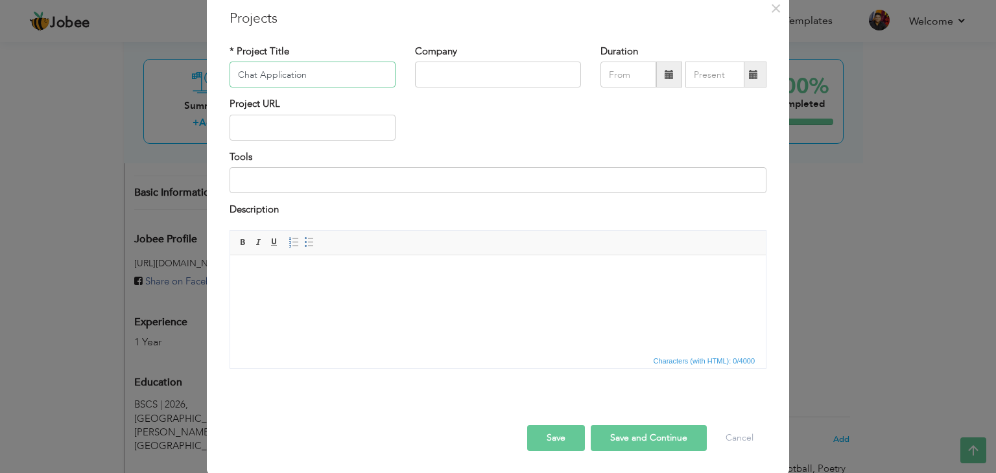
type input "Chat Application"
click at [454, 71] on input "text" at bounding box center [498, 75] width 166 height 26
type input "Sprintx"
click at [664, 76] on span at bounding box center [668, 74] width 9 height 9
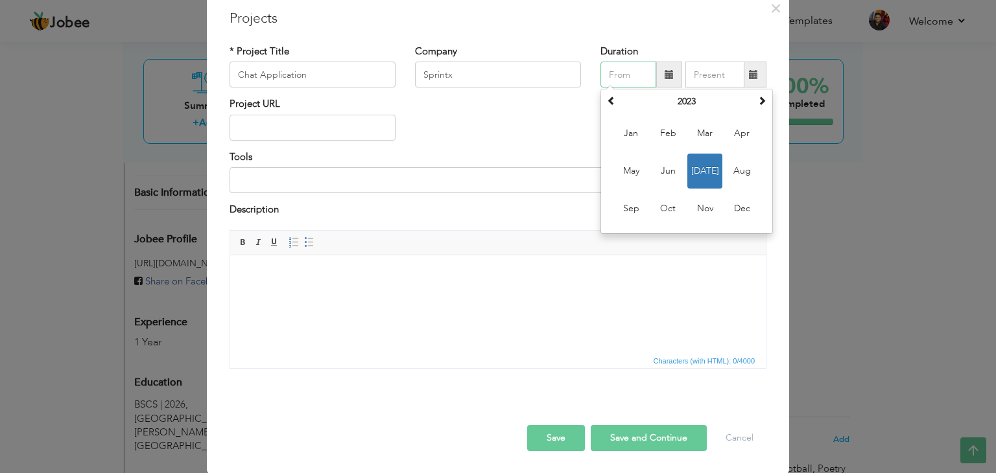
click at [700, 168] on span "Jul" at bounding box center [704, 171] width 35 height 35
type input "07/2023"
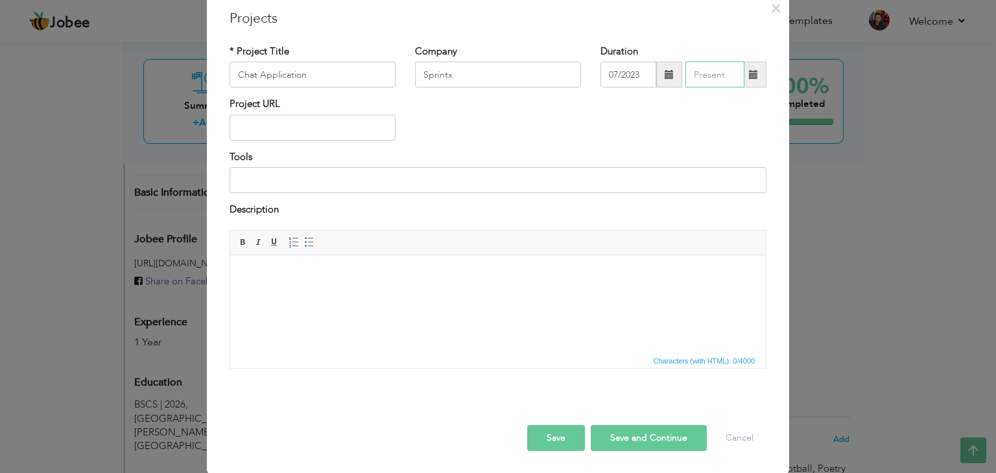
click at [710, 84] on input "text" at bounding box center [714, 75] width 59 height 26
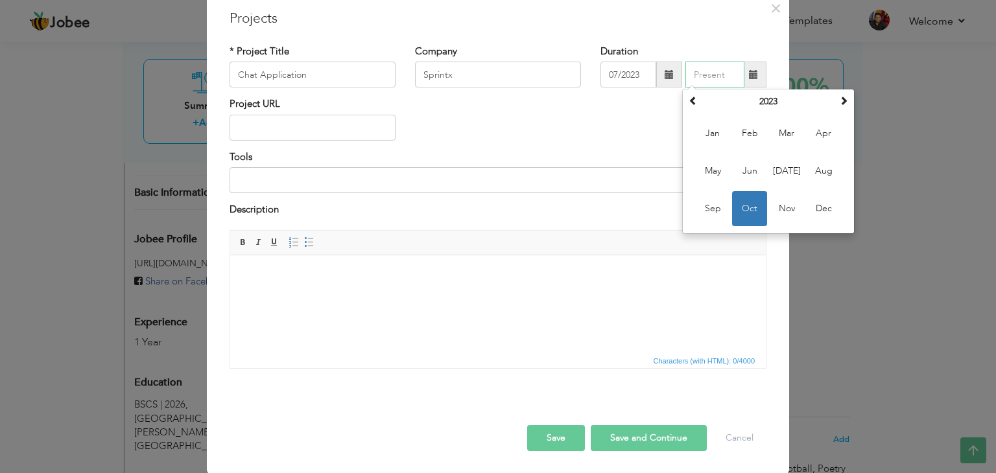
click at [741, 211] on span "Oct" at bounding box center [749, 208] width 35 height 35
type input "10/2023"
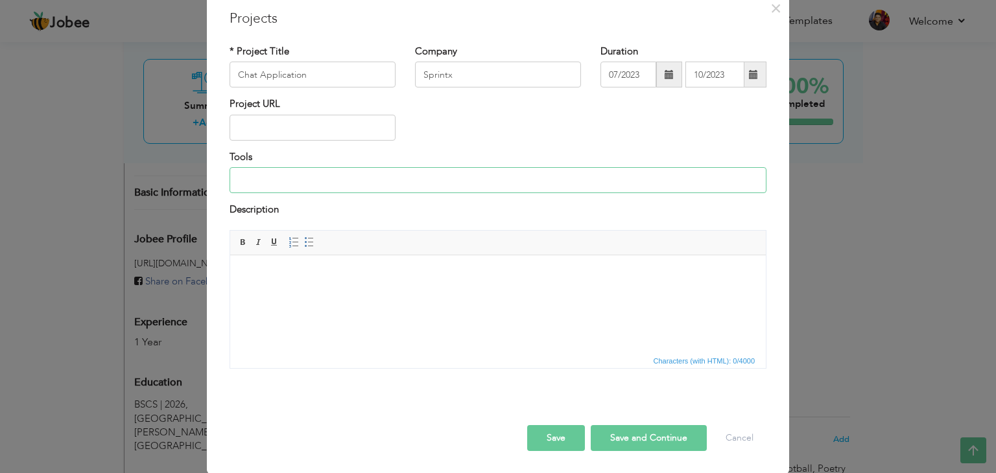
click at [311, 192] on input at bounding box center [497, 180] width 537 height 26
type input "Angular , Dotnet"
click at [563, 443] on button "Save" at bounding box center [556, 438] width 58 height 26
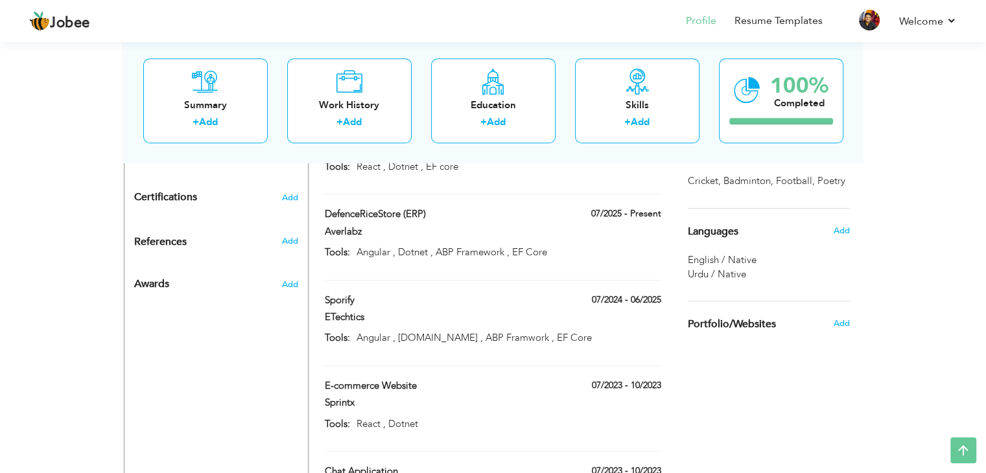
scroll to position [705, 0]
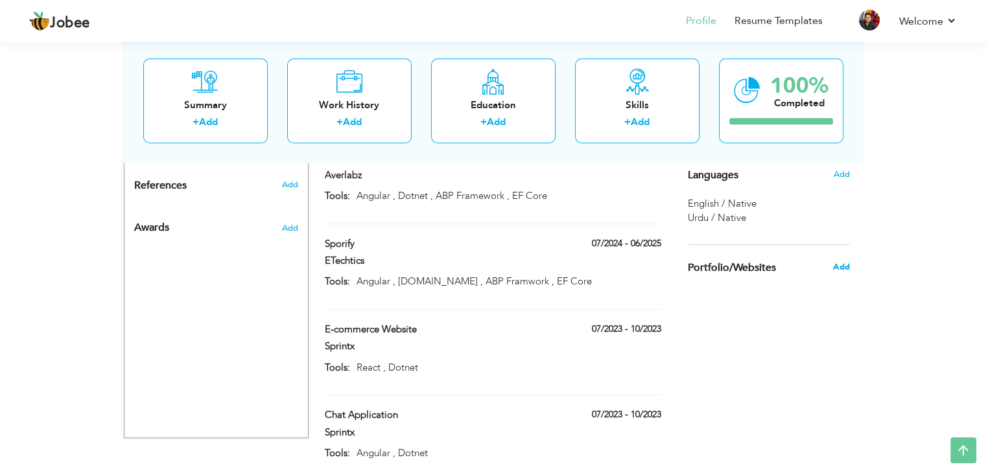
click at [840, 270] on span "Add" at bounding box center [840, 267] width 17 height 12
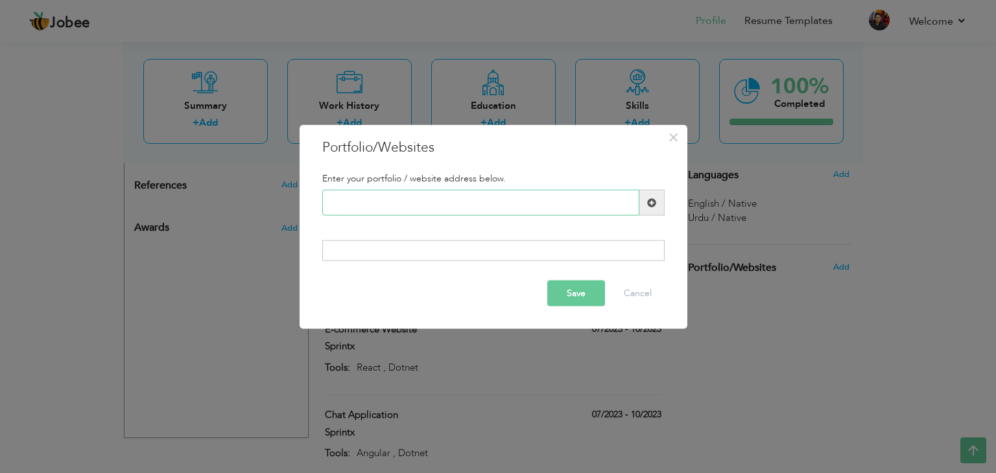
paste input "[DOMAIN_NAME][URL]"
type input "[DOMAIN_NAME][URL]"
click at [585, 299] on button "Save" at bounding box center [576, 293] width 58 height 26
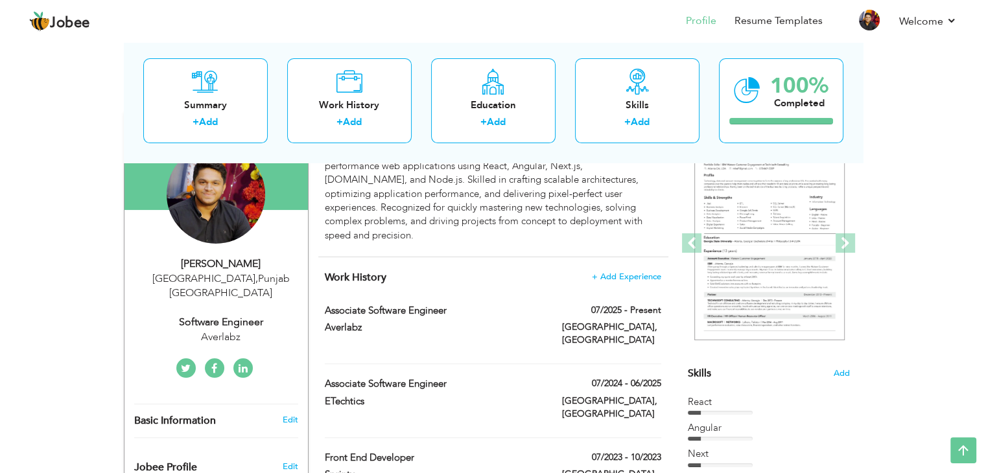
scroll to position [0, 0]
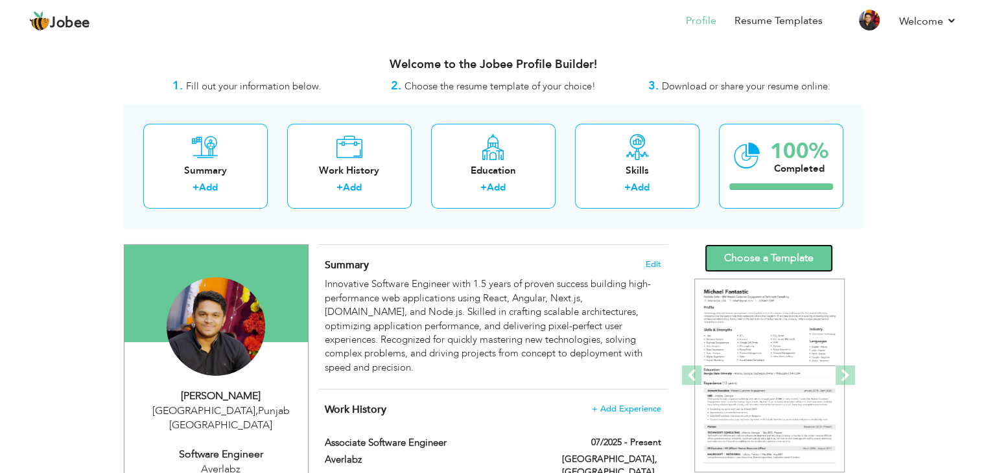
click at [756, 262] on link "Choose a Template" at bounding box center [769, 258] width 128 height 28
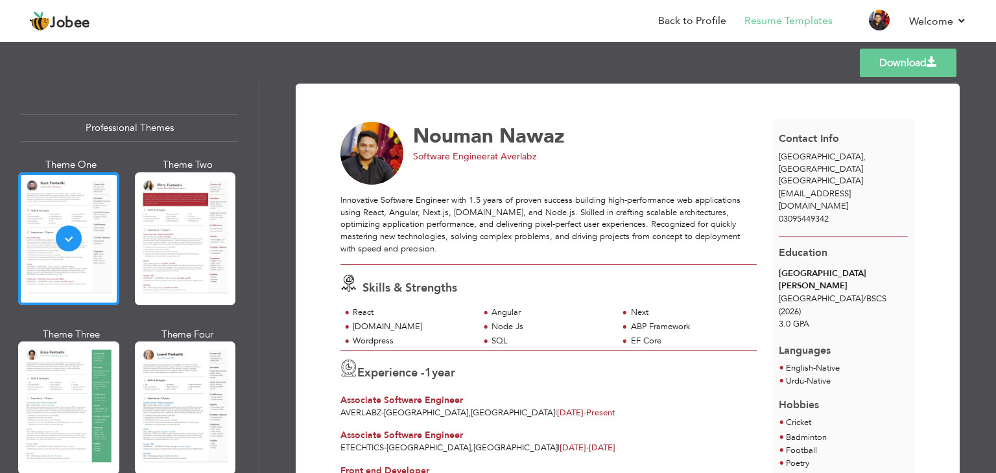
scroll to position [216, 0]
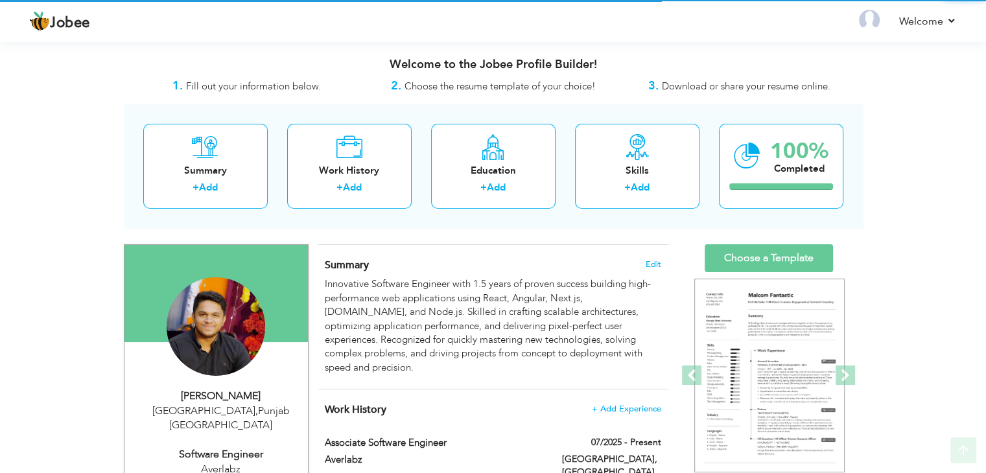
scroll to position [216, 0]
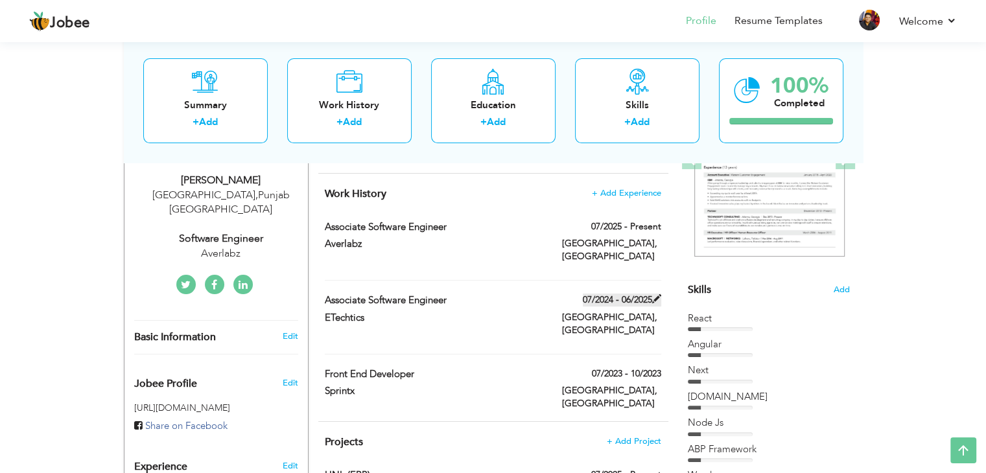
click at [659, 294] on span at bounding box center [656, 298] width 9 height 9
type input "Associate Software Engineer"
type input "ETechtics"
type input "07/2024"
type input "06/2025"
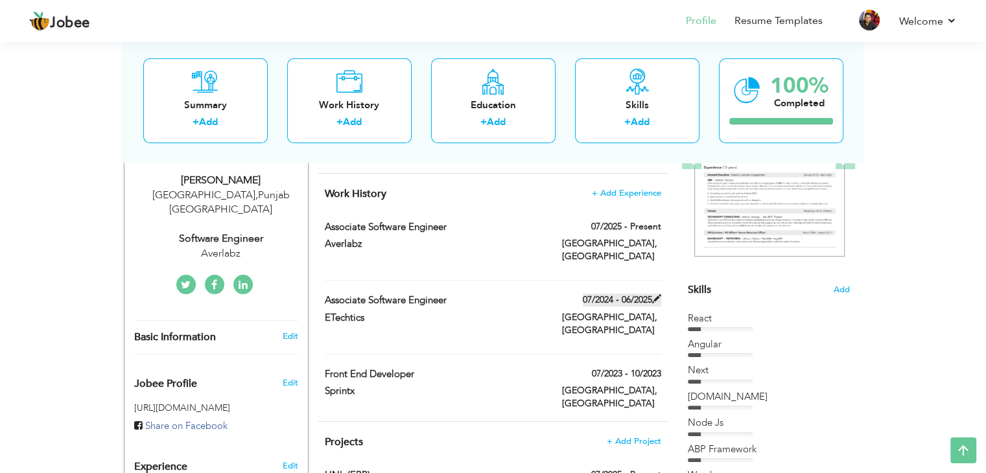
type input "[GEOGRAPHIC_DATA]"
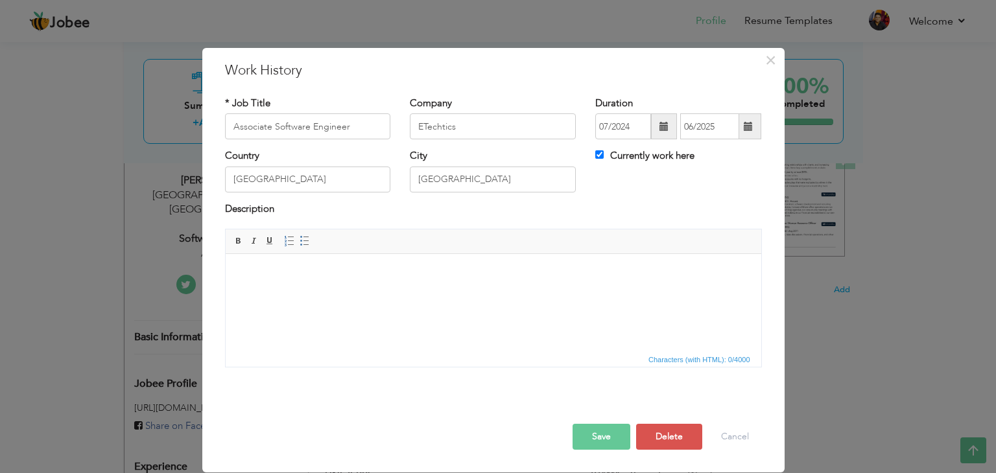
click at [663, 137] on span at bounding box center [664, 126] width 26 height 26
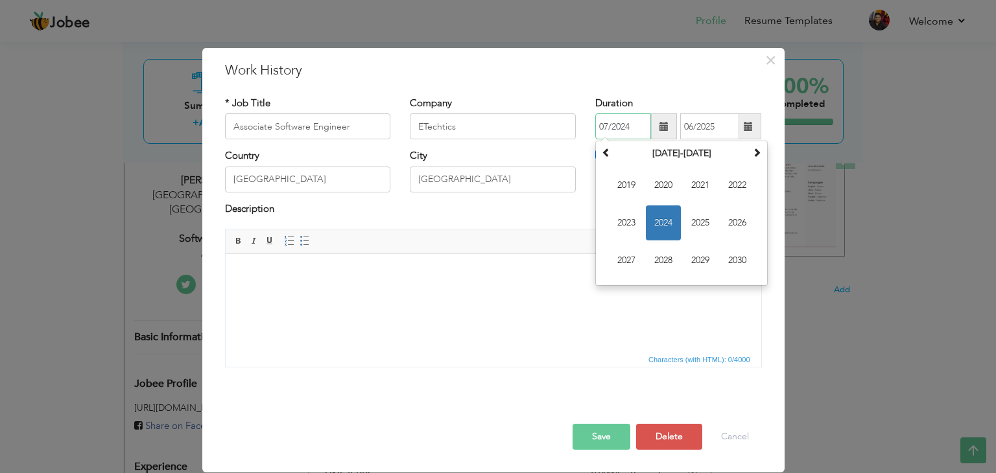
click at [660, 216] on span "2024" at bounding box center [663, 222] width 35 height 35
click at [692, 265] on span "Nov" at bounding box center [699, 260] width 35 height 35
type input "11/2024"
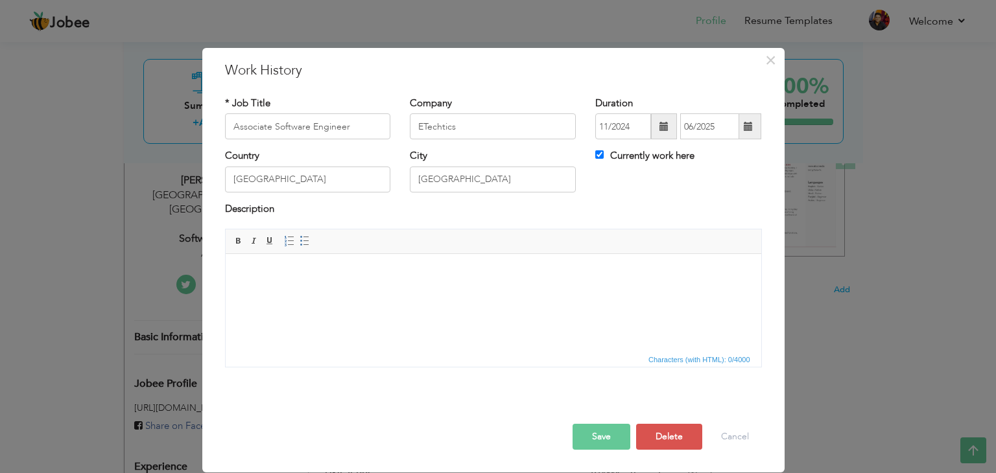
click at [605, 437] on button "Save" at bounding box center [601, 437] width 58 height 26
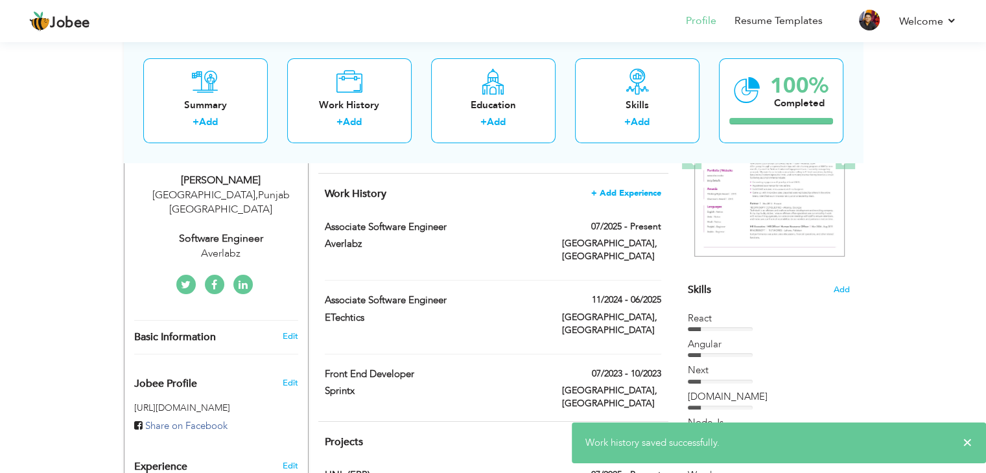
click at [654, 189] on span "+ Add Experience" at bounding box center [626, 193] width 70 height 9
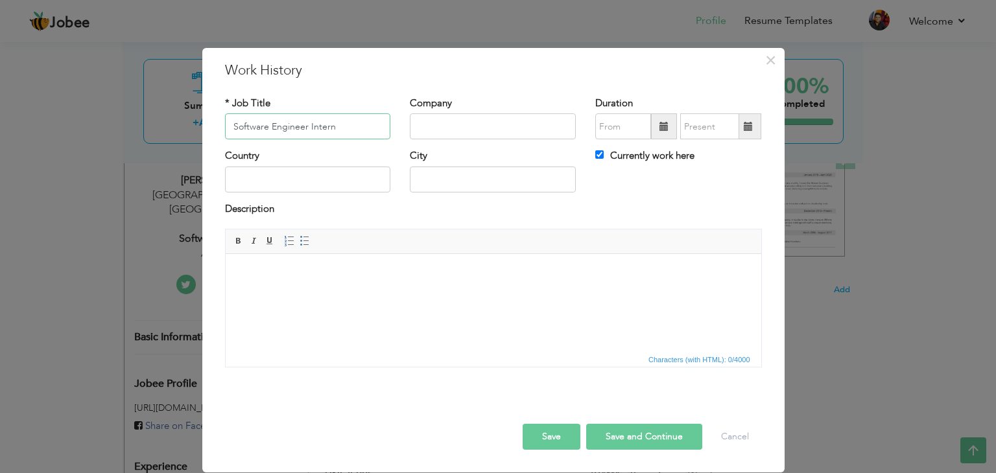
type input "Software Engineer Intern"
click at [459, 128] on input "text" at bounding box center [493, 126] width 166 height 26
type input "E"
type input "ETechtics"
click at [660, 127] on span at bounding box center [663, 126] width 9 height 9
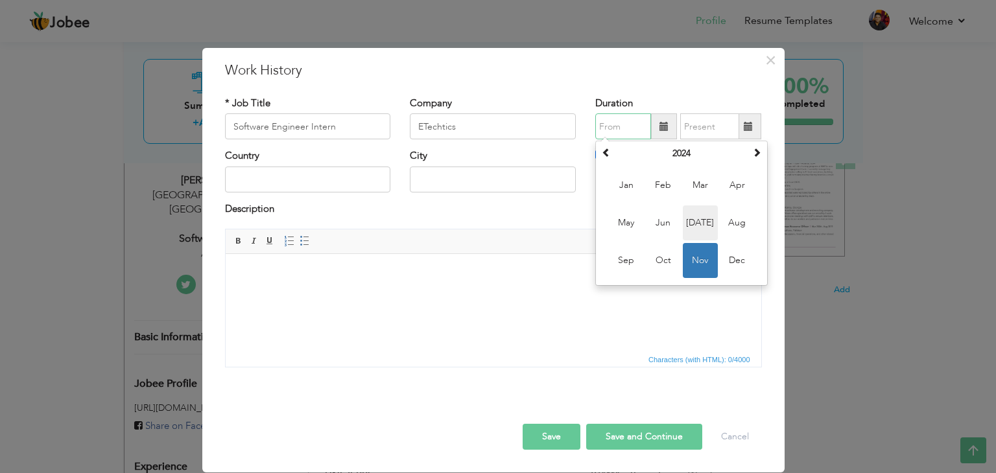
click at [705, 218] on span "[DATE]" at bounding box center [699, 222] width 35 height 35
type input "07/2024"
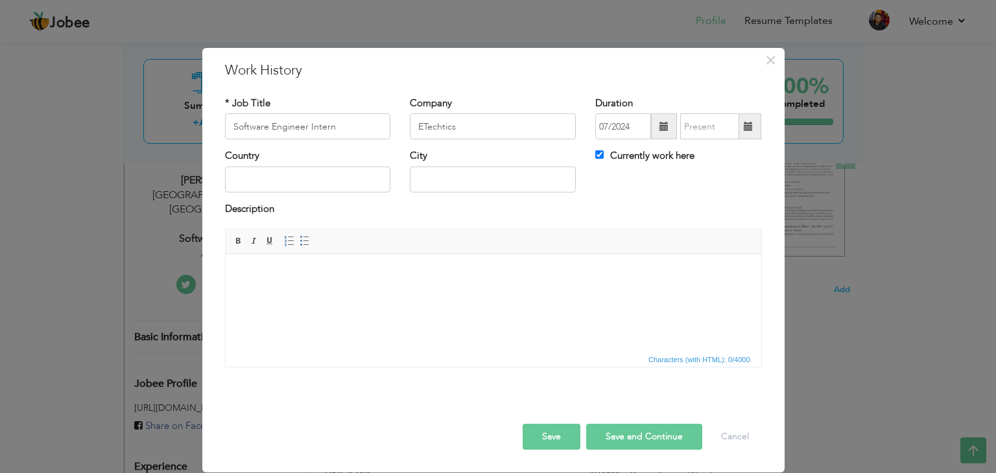
click at [760, 126] on span at bounding box center [748, 126] width 25 height 26
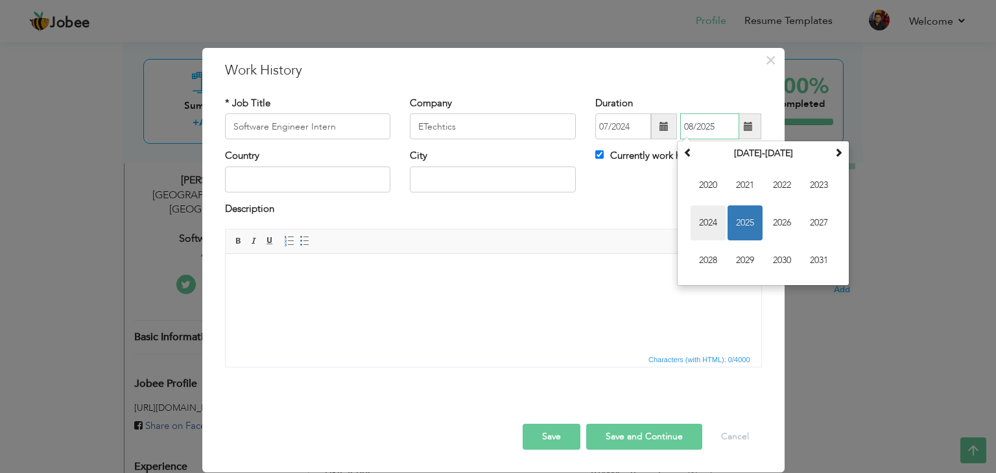
click at [708, 218] on span "2024" at bounding box center [707, 222] width 35 height 35
click at [761, 257] on span "Oct" at bounding box center [744, 260] width 35 height 35
type input "10/2024"
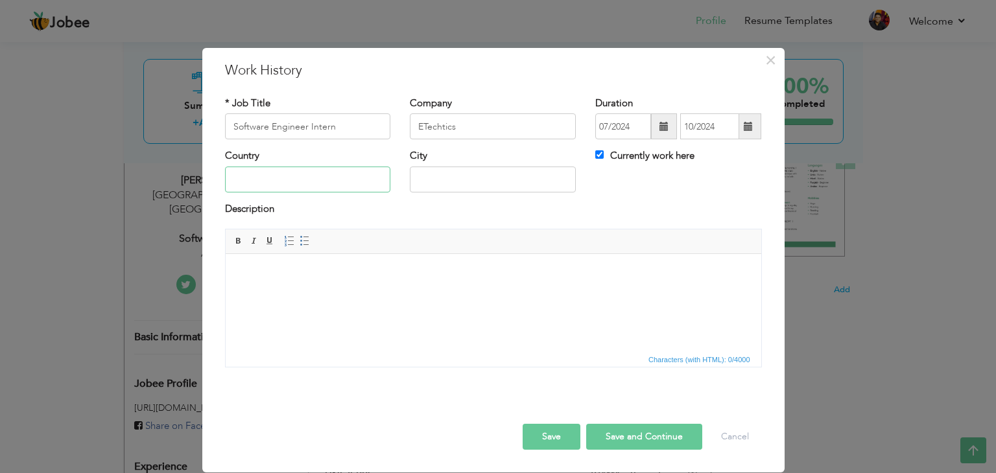
click at [270, 183] on input "text" at bounding box center [308, 180] width 166 height 26
type input "[GEOGRAPHIC_DATA]"
click at [564, 439] on button "Save" at bounding box center [551, 437] width 58 height 26
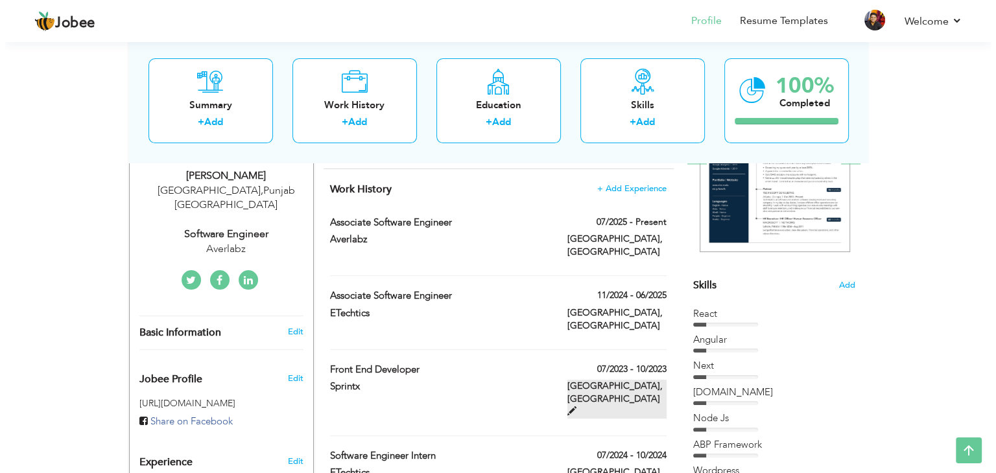
scroll to position [220, 0]
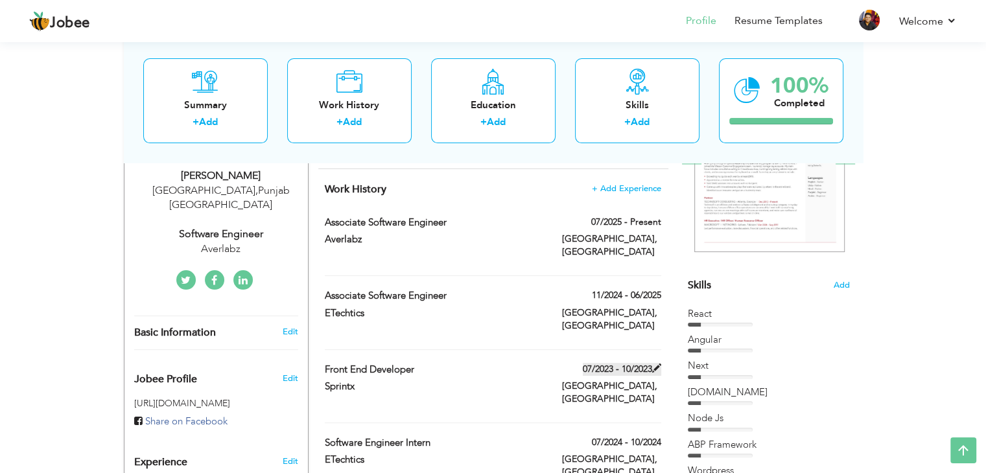
click at [648, 363] on label "07/2023 - 10/2023" at bounding box center [622, 369] width 78 height 13
type input "Front end Developer"
type input "Sprintx"
type input "07/2023"
type input "10/2023"
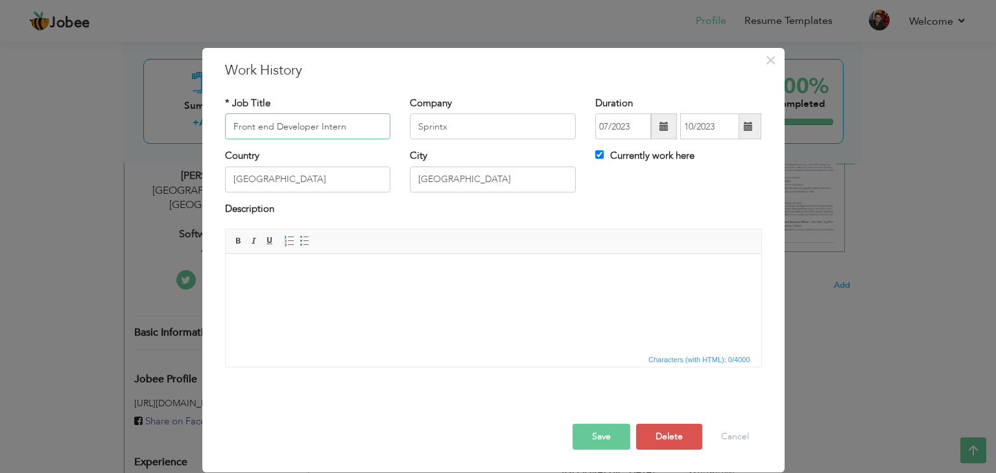
type input "Front end Developer Intern"
click at [595, 431] on button "Save" at bounding box center [601, 437] width 58 height 26
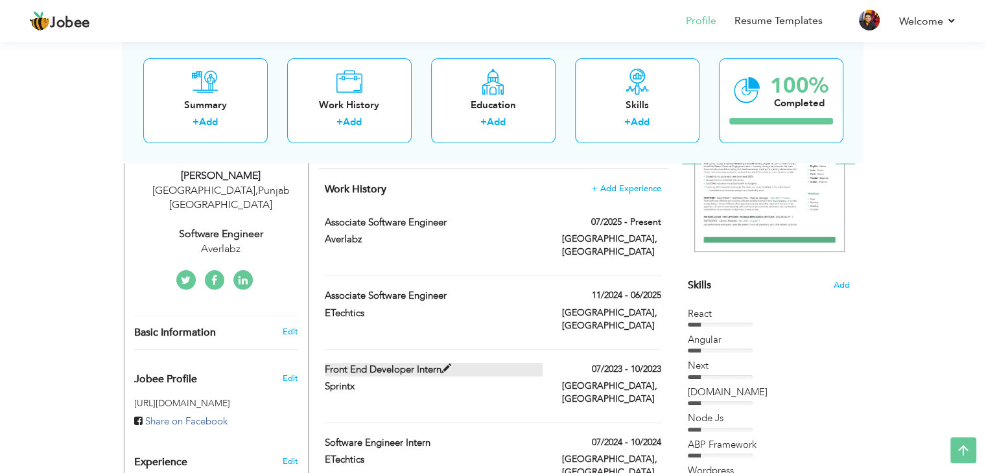
drag, startPoint x: 362, startPoint y: 390, endPoint x: 356, endPoint y: 329, distance: 60.6
click at [356, 329] on div "Work History + Add Experience Associate Software Engineer 07/2025 - Present Ass…" at bounding box center [493, 329] width 350 height 321
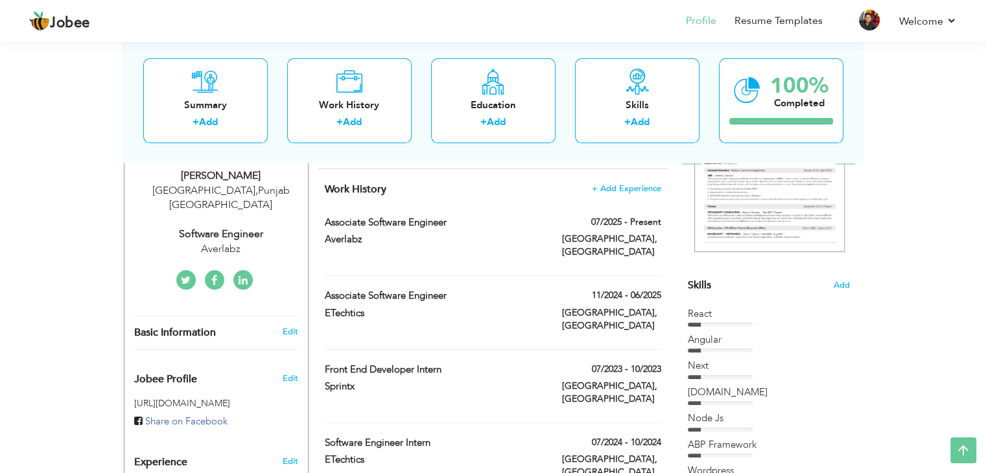
click at [143, 316] on div "Basic Information Edit" at bounding box center [215, 332] width 183 height 33
type input "Nouman"
type input "Nawaz"
type input "03095449342"
select select "number:166"
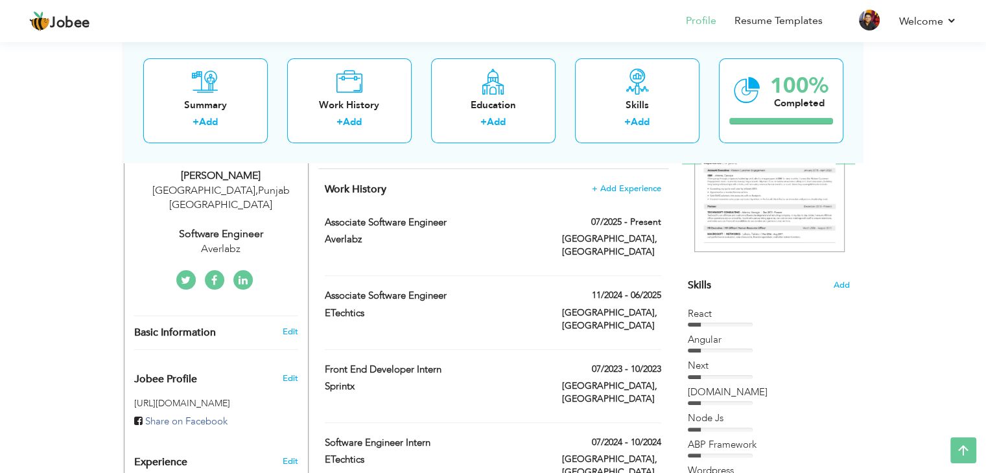
type input "[GEOGRAPHIC_DATA]"
select select "number:3"
type input "Averlabz"
type input "Software Engineer"
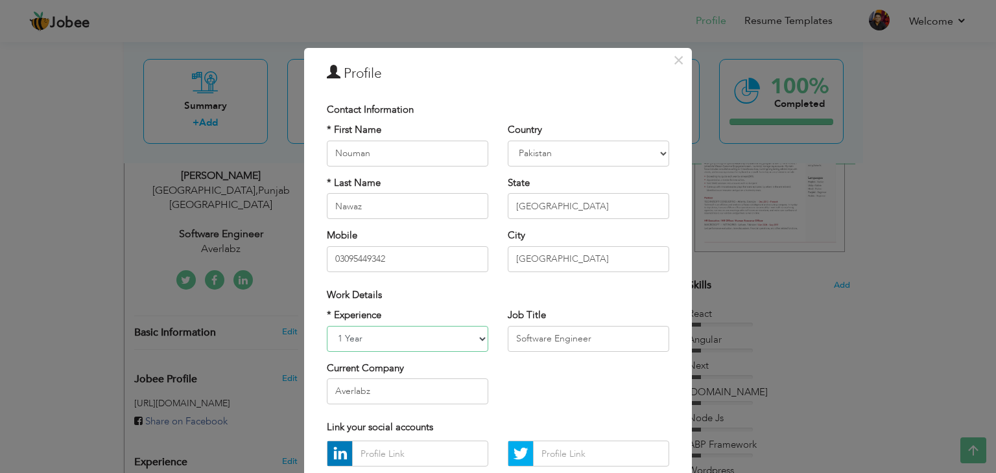
click at [419, 336] on select "Entry Level Less than 1 Year 1 Year 2 Years 3 Years 4 Years 5 Years 6 Years 7 Y…" at bounding box center [407, 339] width 161 height 26
click at [419, 340] on select "Entry Level Less than 1 Year 1 Year 2 Years 3 Years 4 Years 5 Years 6 Years 7 Y…" at bounding box center [407, 339] width 161 height 26
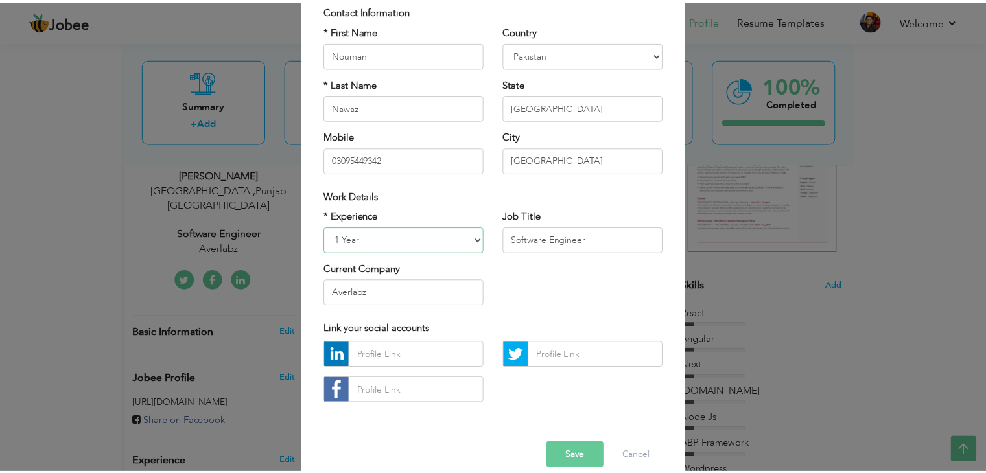
scroll to position [117, 0]
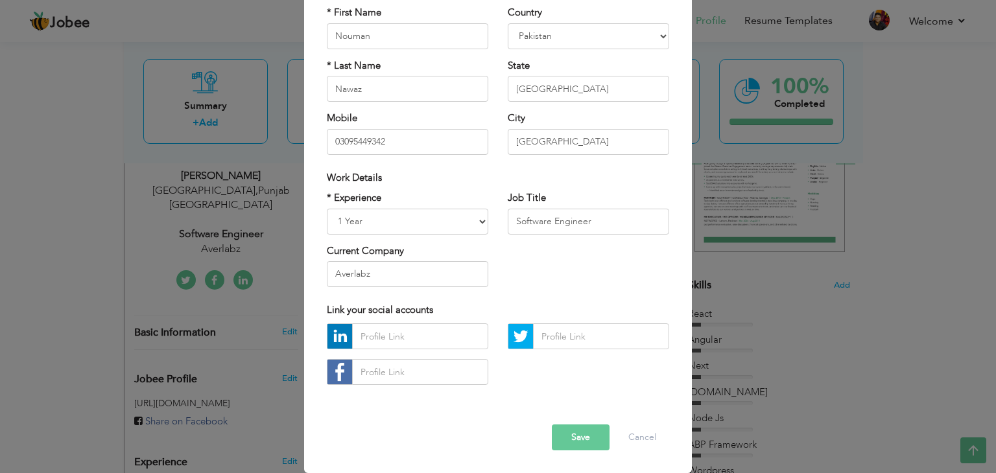
click at [901, 207] on div "× Profile Contact Information * First Name Nouman * Last Name Nawaz" at bounding box center [498, 236] width 996 height 473
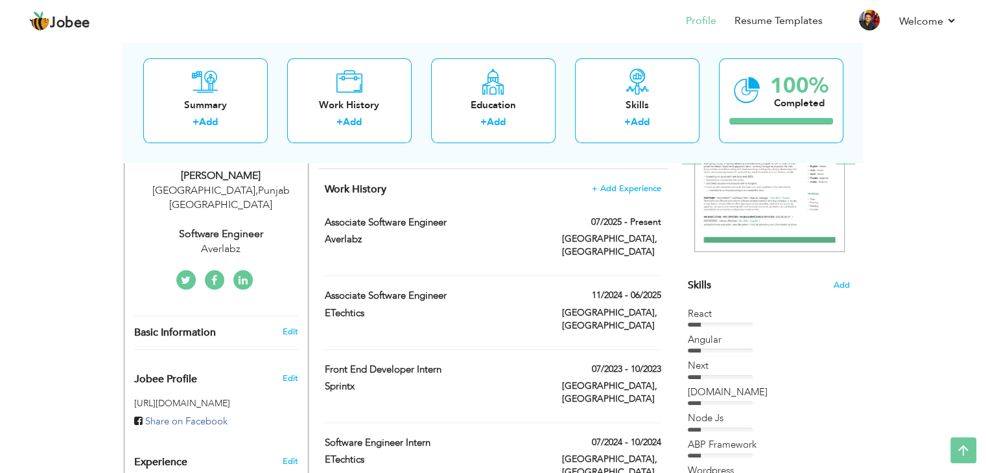
scroll to position [0, 0]
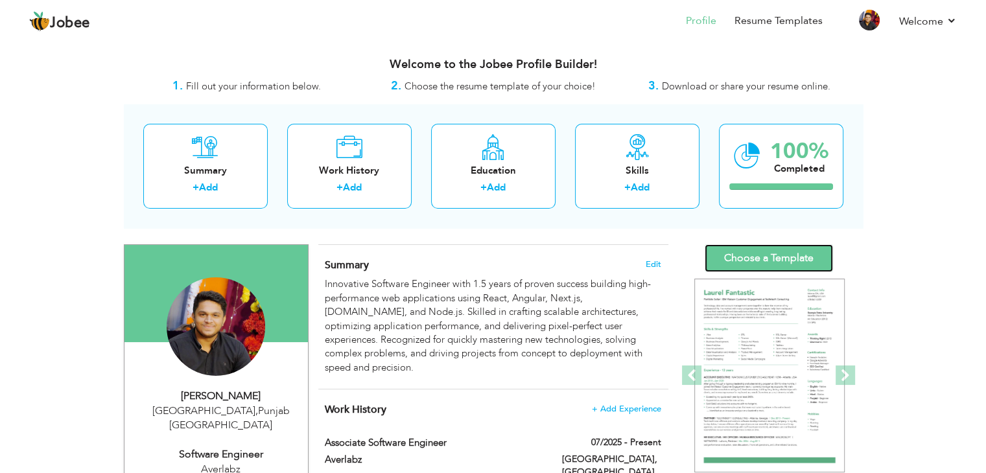
click at [780, 253] on link "Choose a Template" at bounding box center [769, 258] width 128 height 28
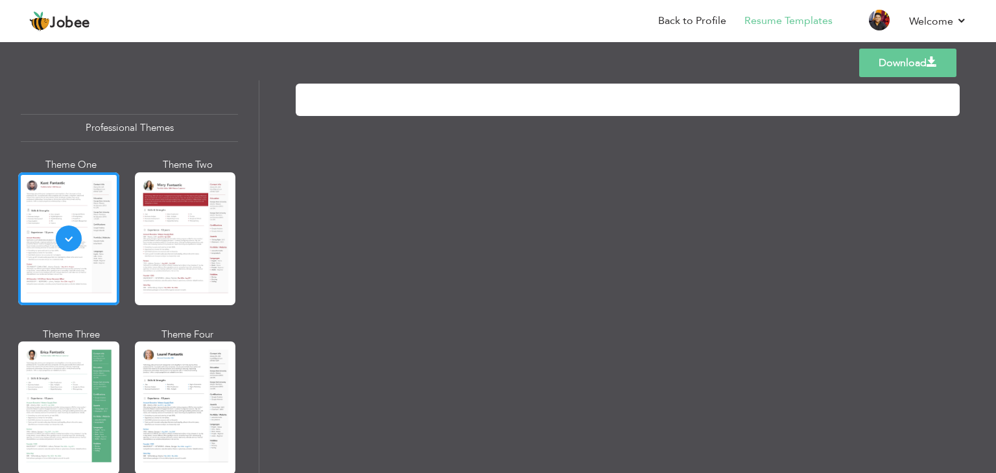
click at [192, 279] on div at bounding box center [185, 238] width 101 height 133
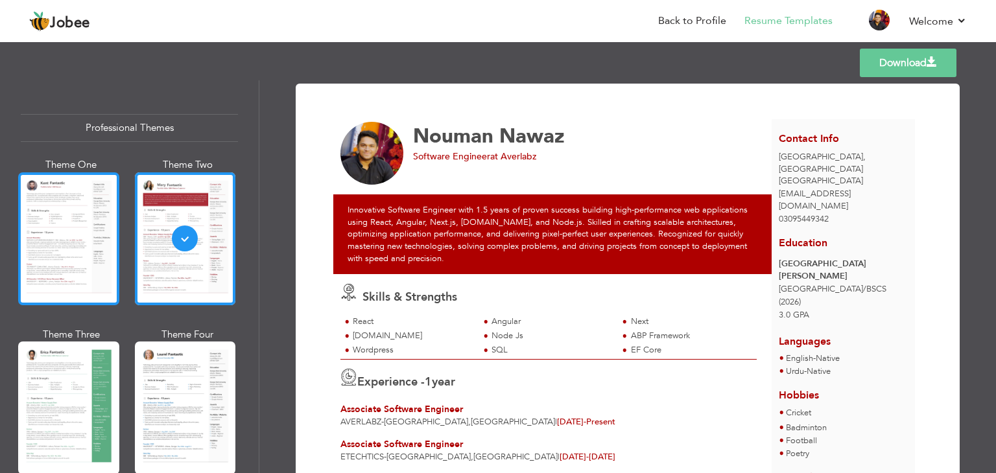
click at [38, 281] on div at bounding box center [68, 238] width 101 height 133
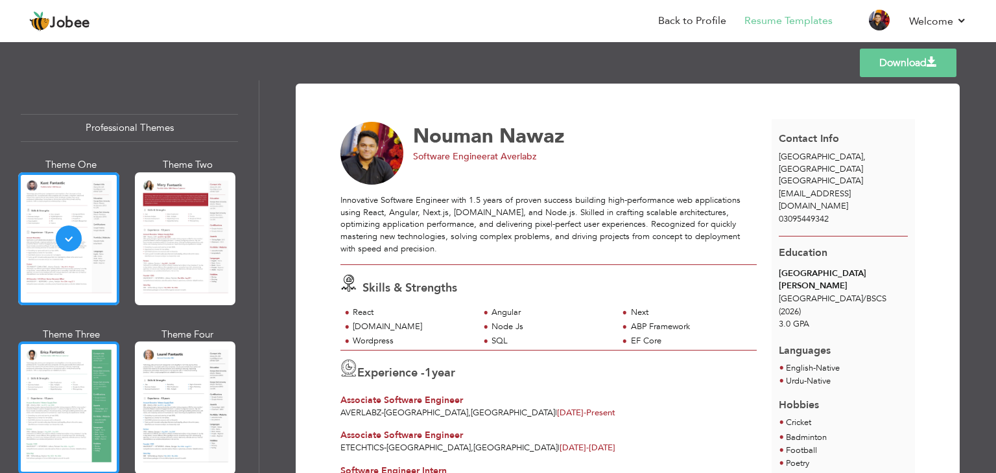
click at [81, 370] on div at bounding box center [68, 408] width 101 height 133
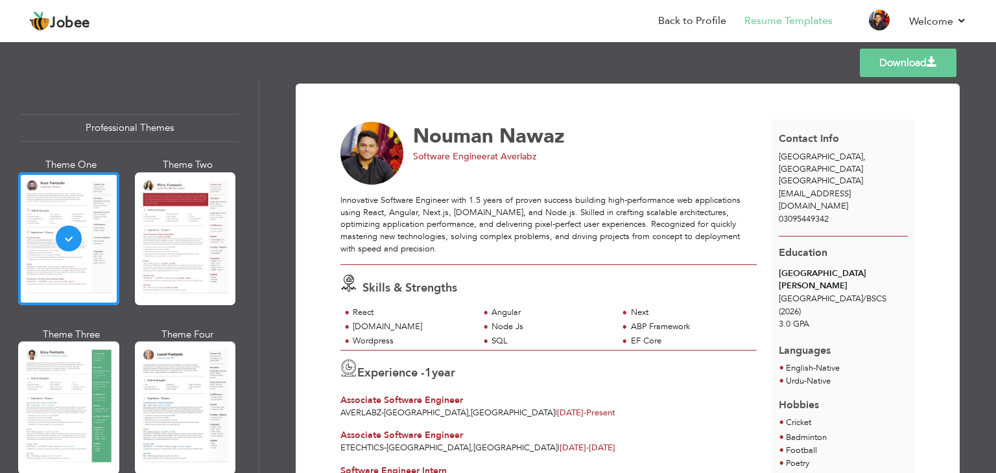
drag, startPoint x: 254, startPoint y: 116, endPoint x: 224, endPoint y: 154, distance: 48.9
click at [253, 153] on div "Professional Themes Theme One Theme Two Theme Three Theme Six" at bounding box center [129, 276] width 259 height 393
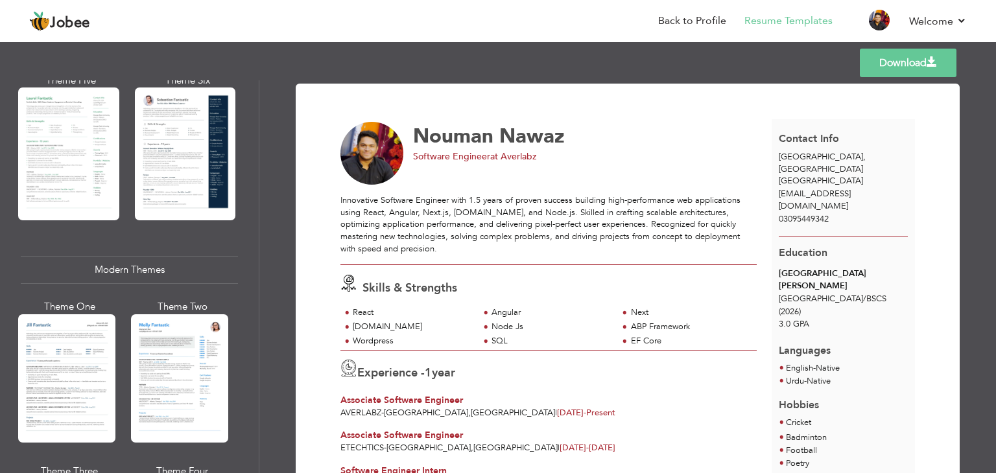
scroll to position [432, 0]
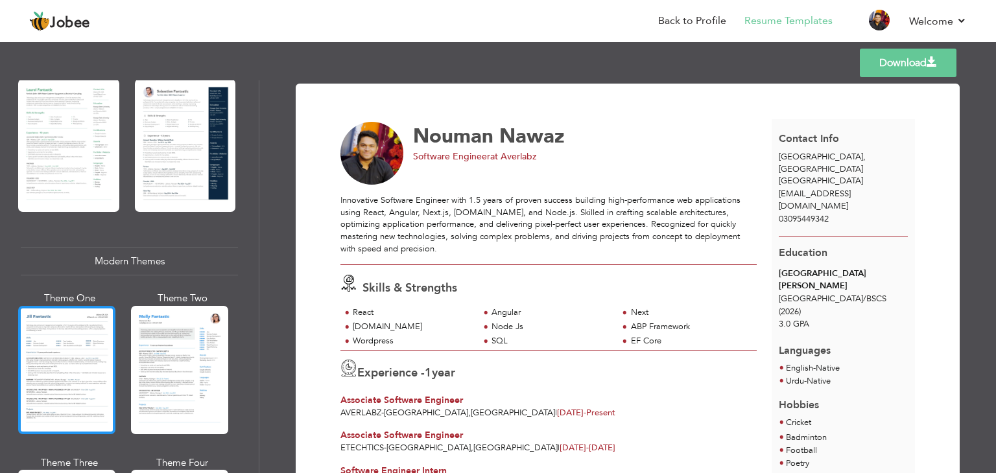
click at [72, 331] on div at bounding box center [66, 370] width 97 height 128
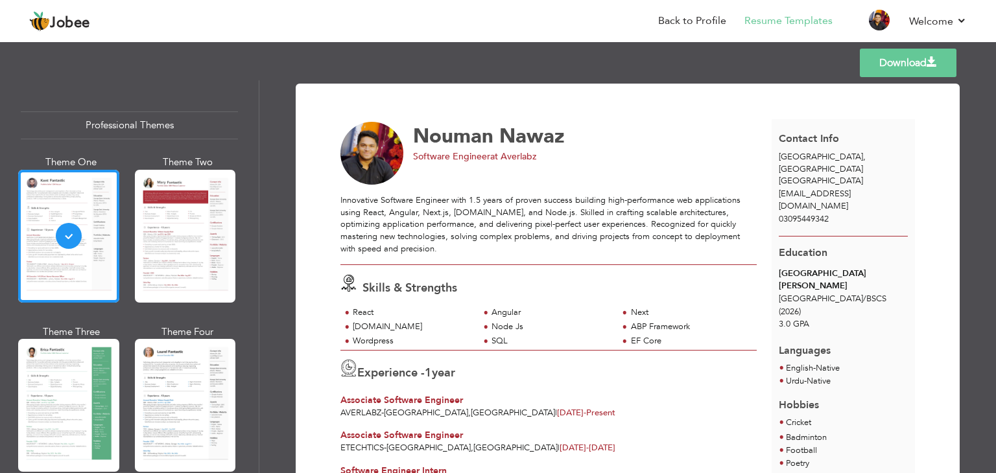
scroll to position [0, 0]
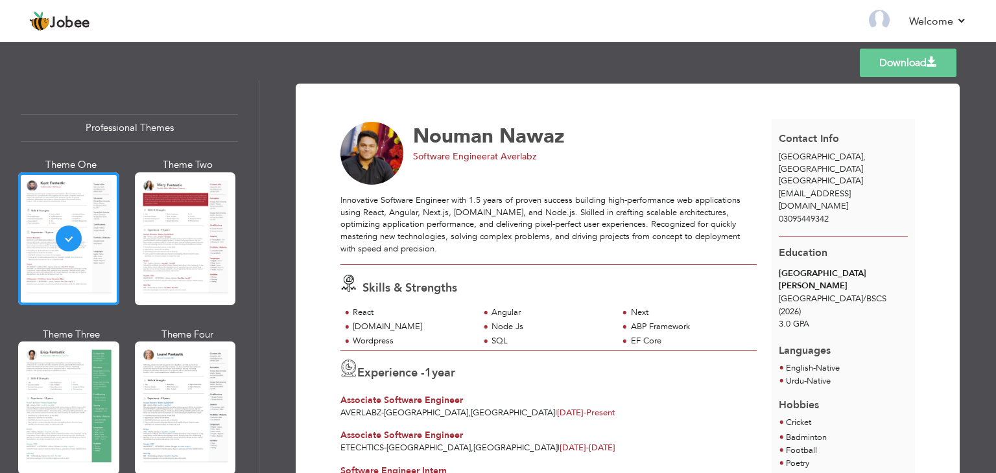
scroll to position [216, 0]
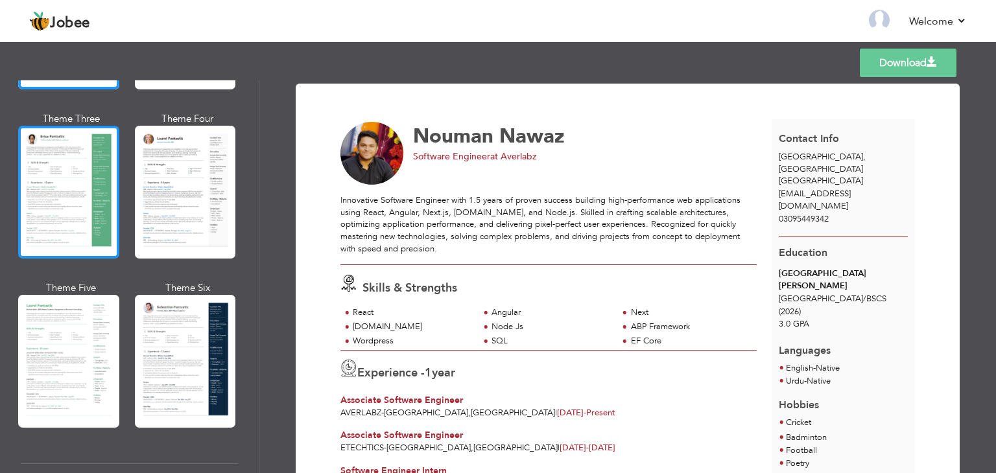
drag, startPoint x: 13, startPoint y: 140, endPoint x: 30, endPoint y: 146, distance: 18.1
click at [16, 140] on div "Professional Themes Theme One Theme Two Theme Three Theme Six" at bounding box center [129, 276] width 259 height 393
click at [42, 148] on div at bounding box center [68, 192] width 101 height 133
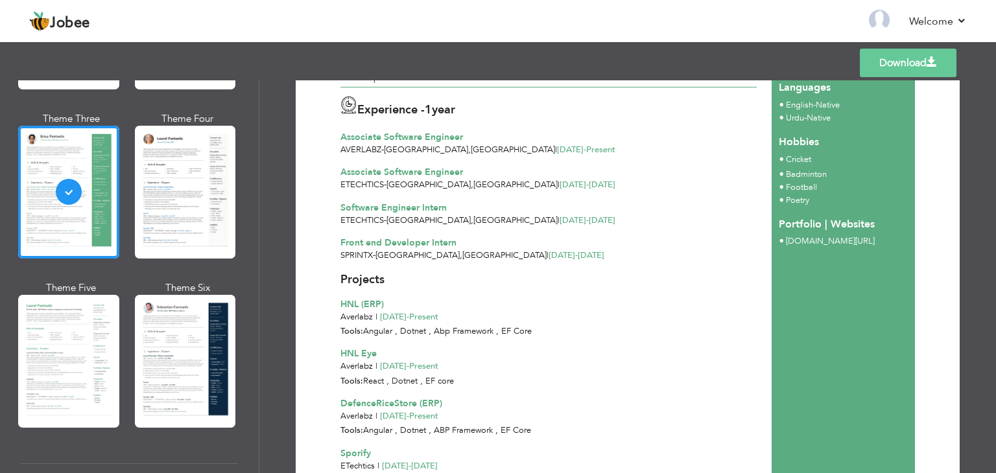
scroll to position [0, 0]
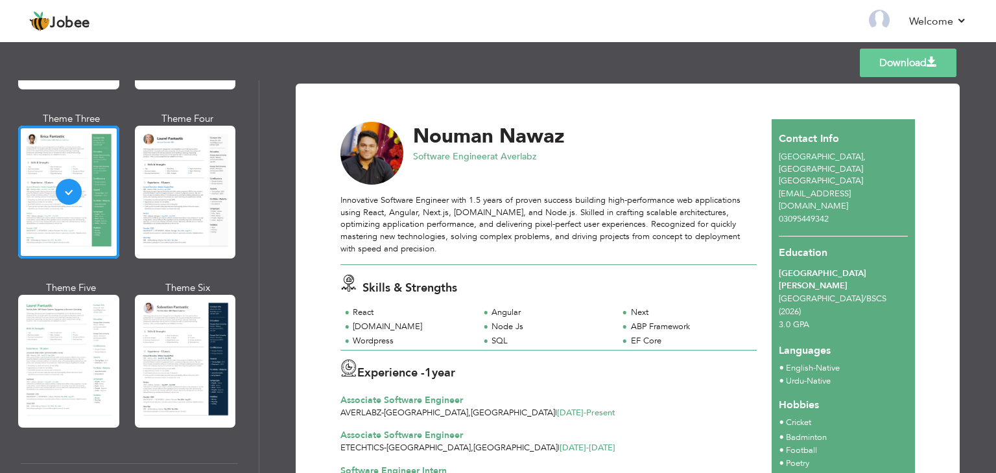
click at [204, 211] on div at bounding box center [185, 192] width 101 height 133
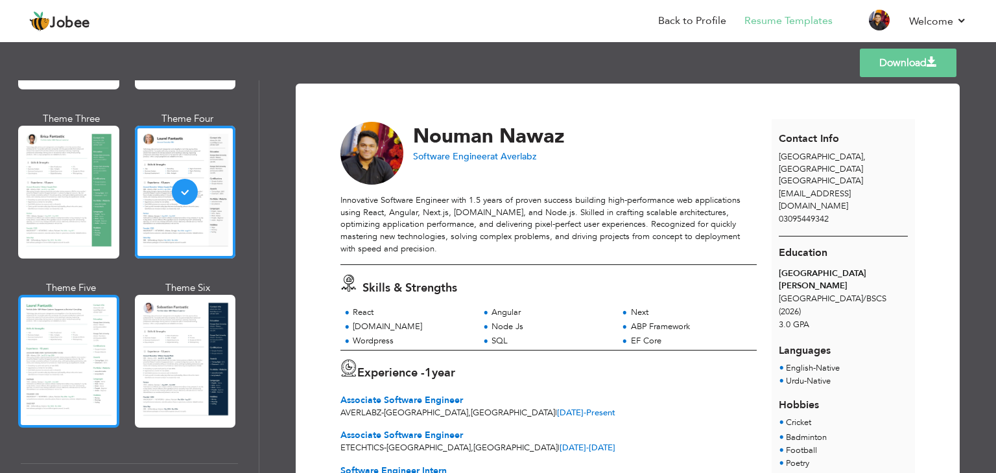
click at [49, 358] on div at bounding box center [68, 361] width 101 height 133
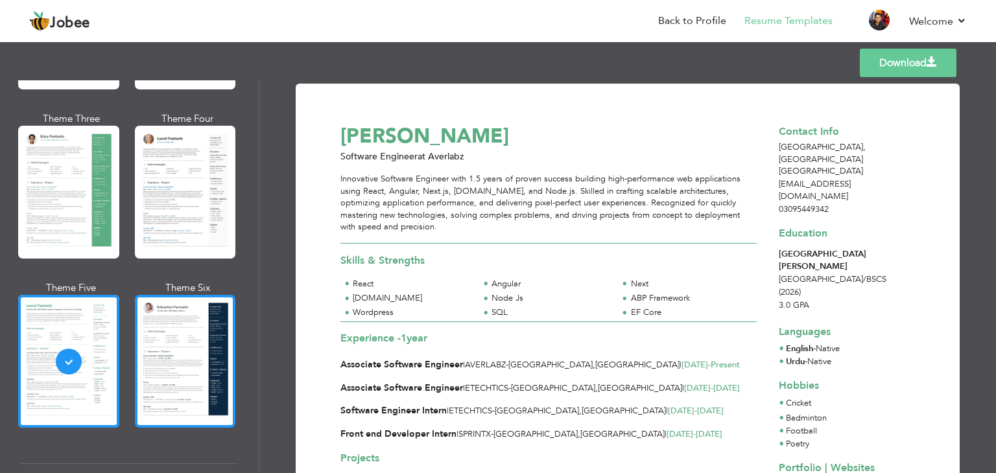
click at [194, 353] on div at bounding box center [185, 361] width 101 height 133
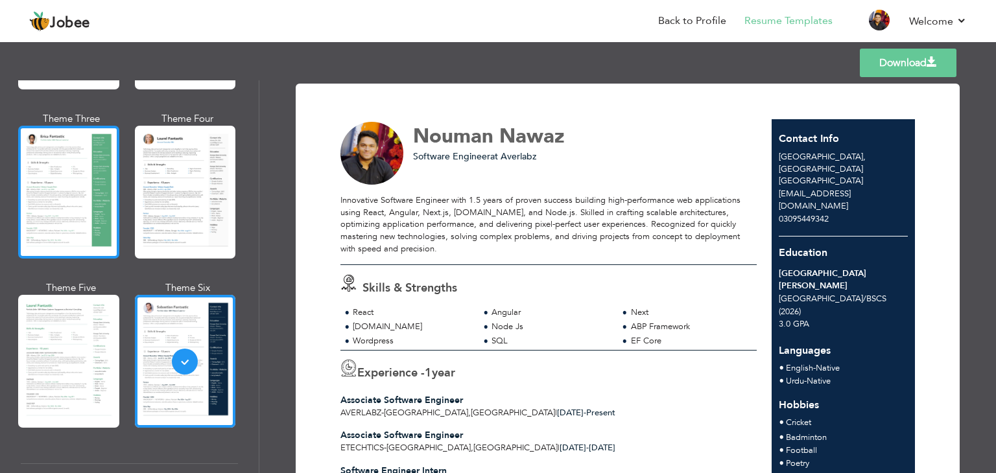
scroll to position [432, 0]
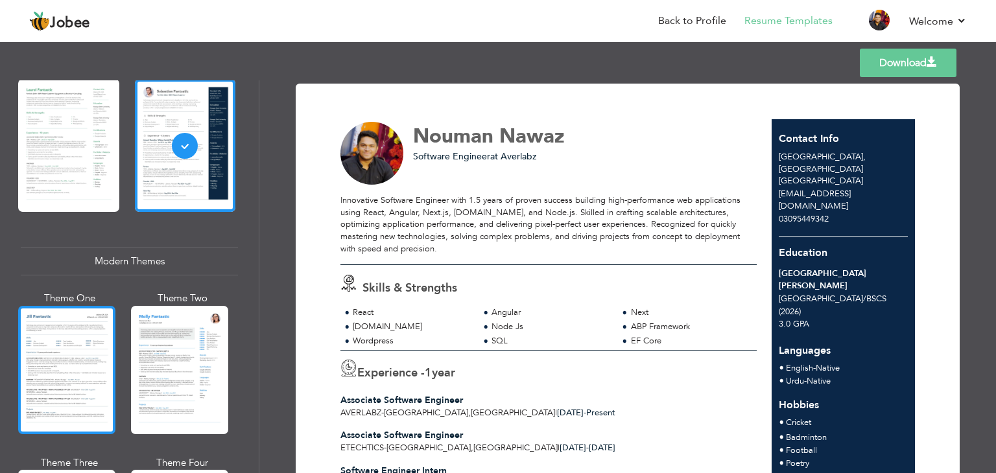
click at [51, 358] on div at bounding box center [66, 370] width 97 height 128
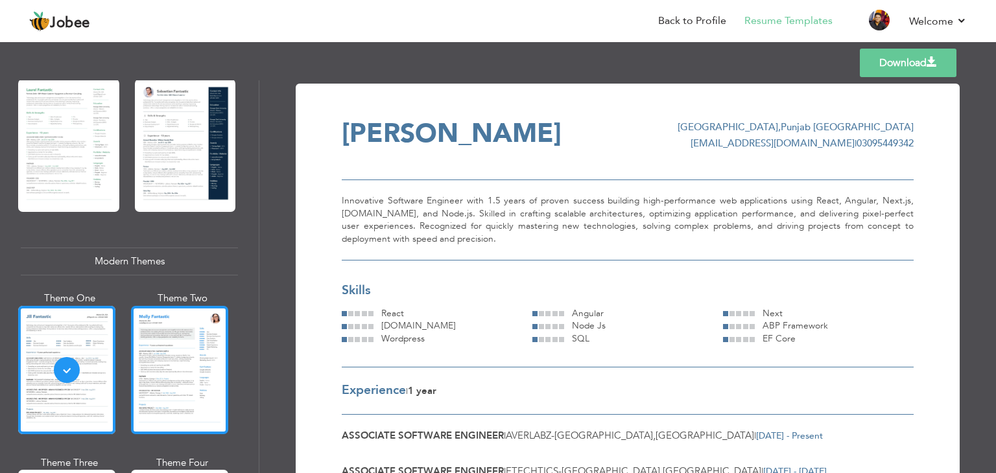
scroll to position [648, 0]
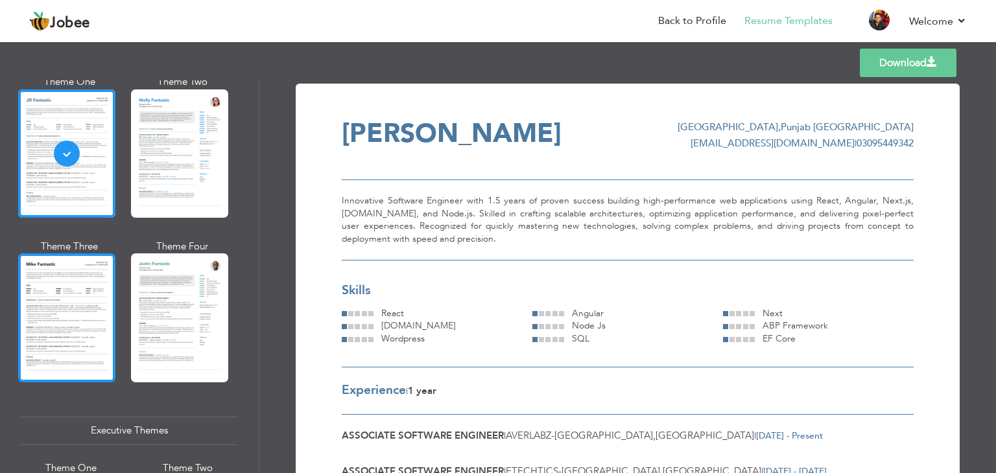
click at [99, 310] on div at bounding box center [66, 317] width 97 height 128
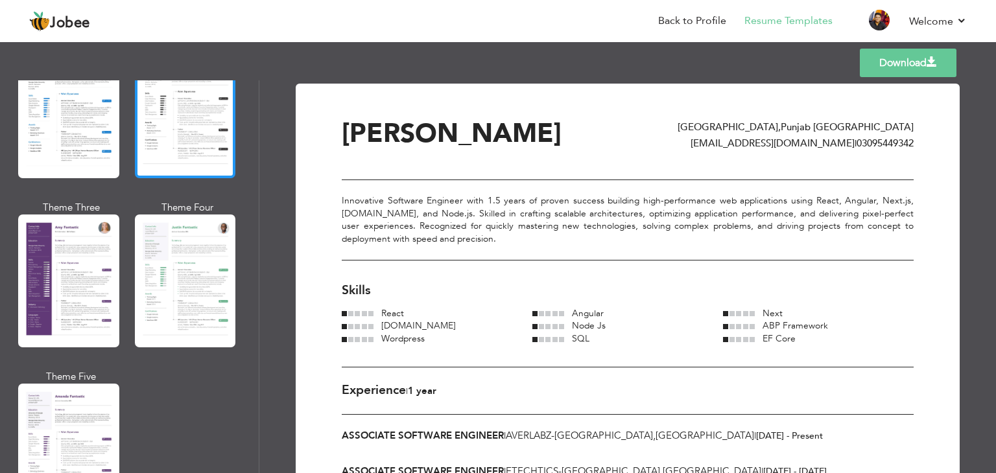
scroll to position [1080, 0]
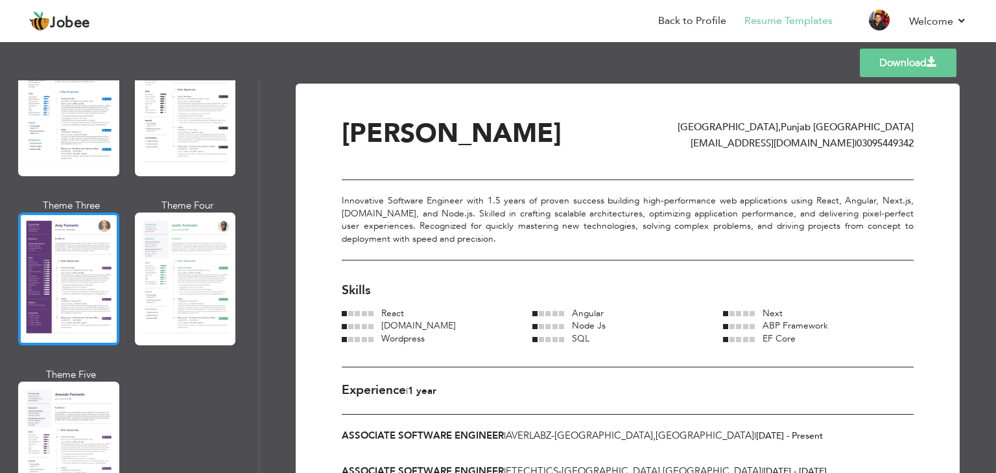
click at [103, 309] on div at bounding box center [68, 279] width 101 height 133
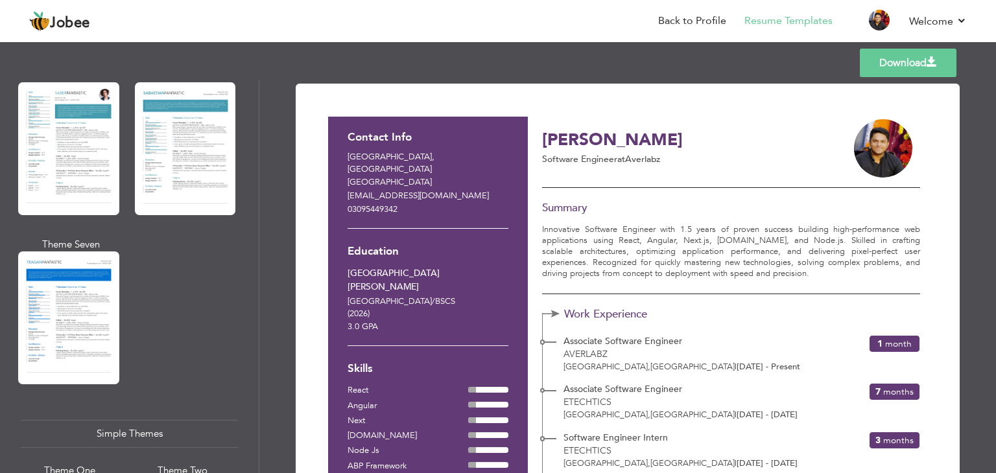
scroll to position [2160, 0]
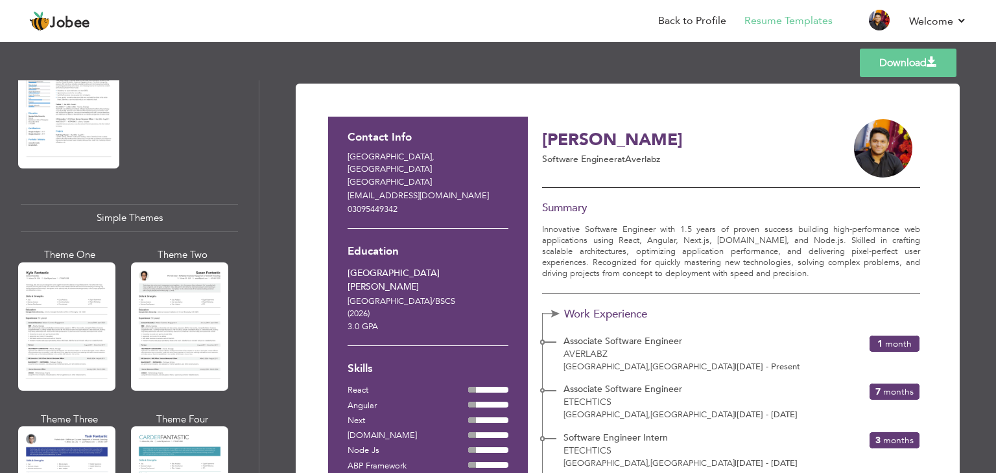
click at [179, 328] on div at bounding box center [179, 326] width 97 height 128
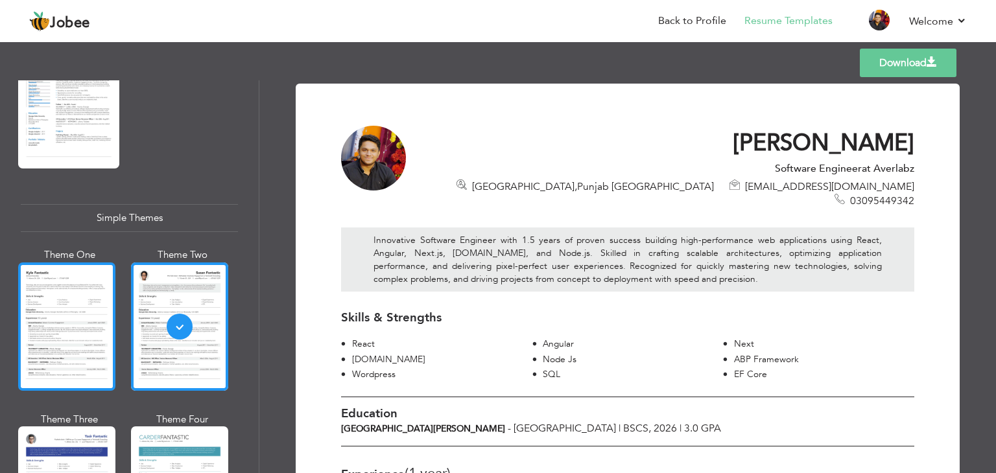
click at [60, 292] on div at bounding box center [66, 326] width 97 height 128
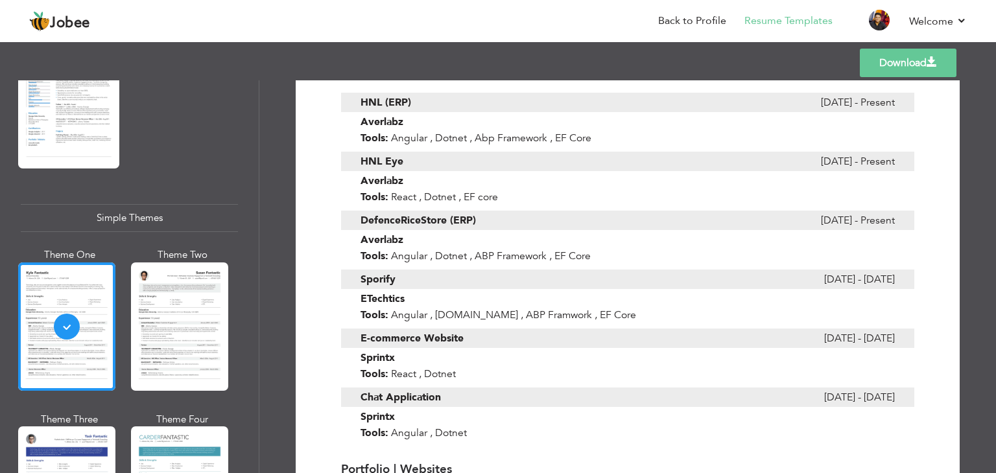
scroll to position [2252, 0]
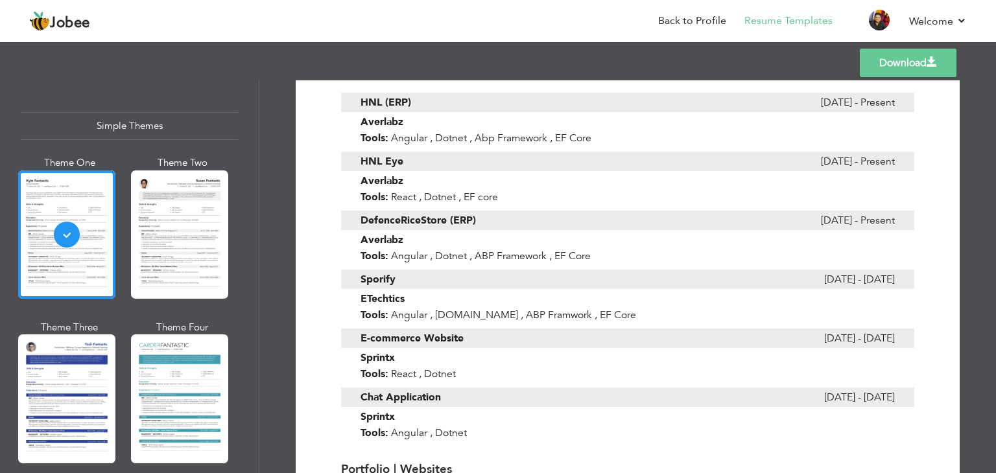
click at [197, 370] on div at bounding box center [179, 398] width 97 height 128
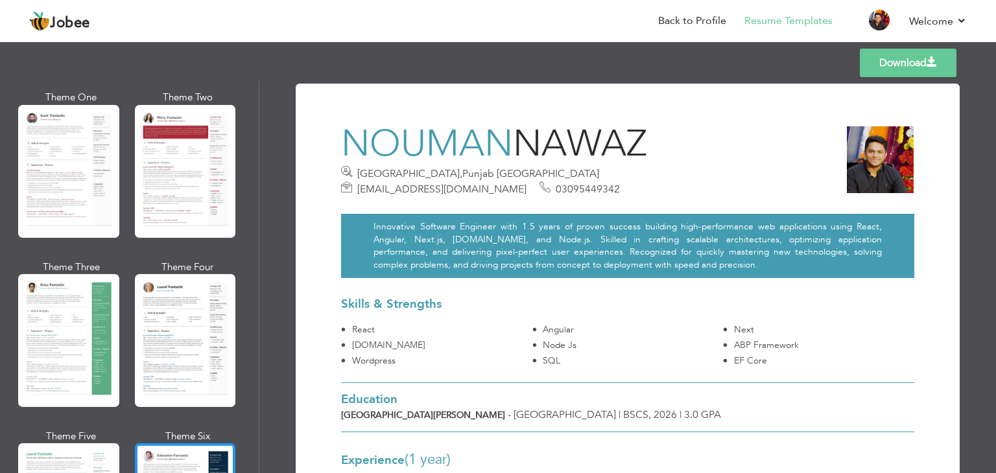
scroll to position [0, 0]
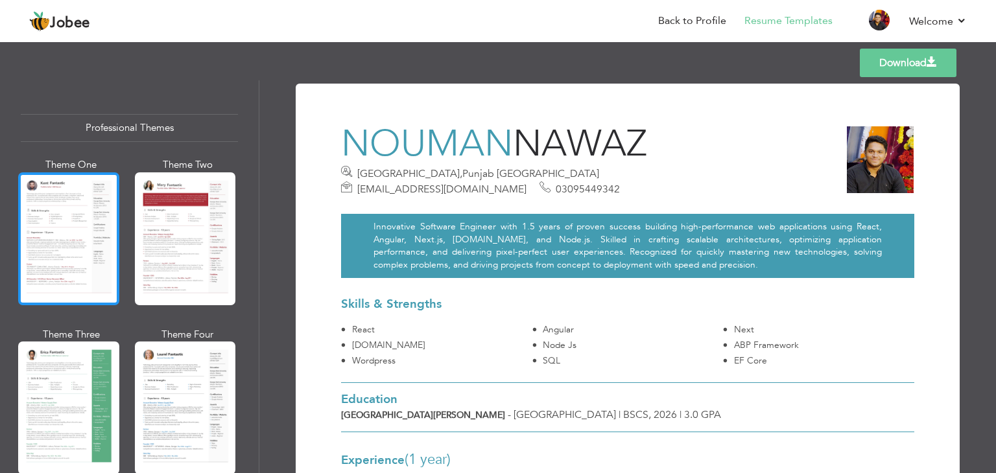
click at [61, 220] on div at bounding box center [68, 238] width 101 height 133
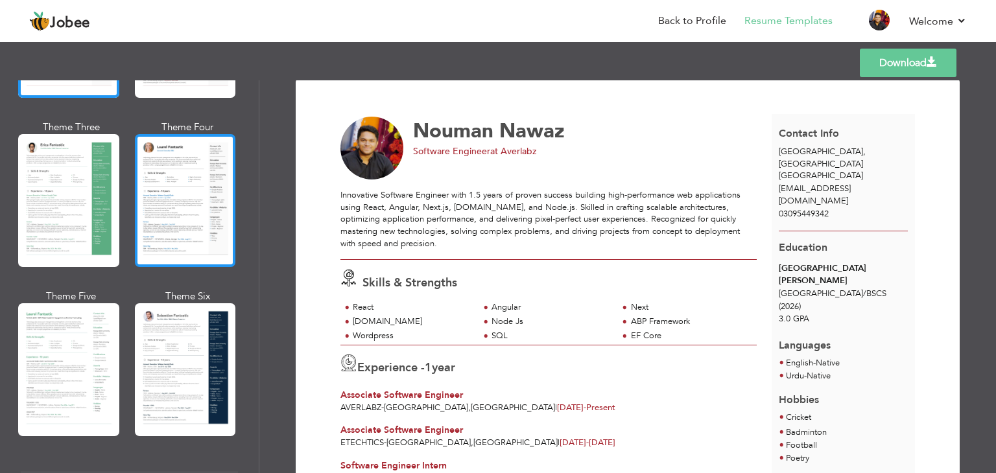
scroll to position [216, 0]
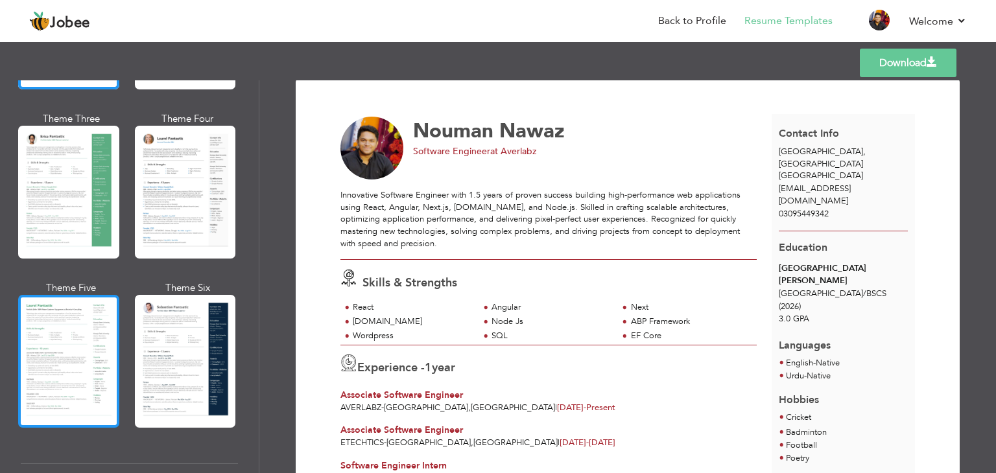
click at [80, 343] on div at bounding box center [68, 361] width 101 height 133
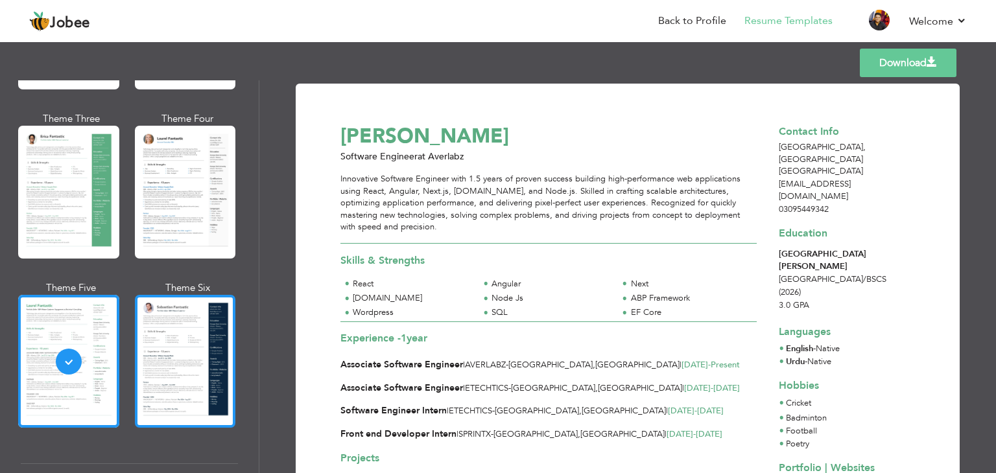
scroll to position [0, 0]
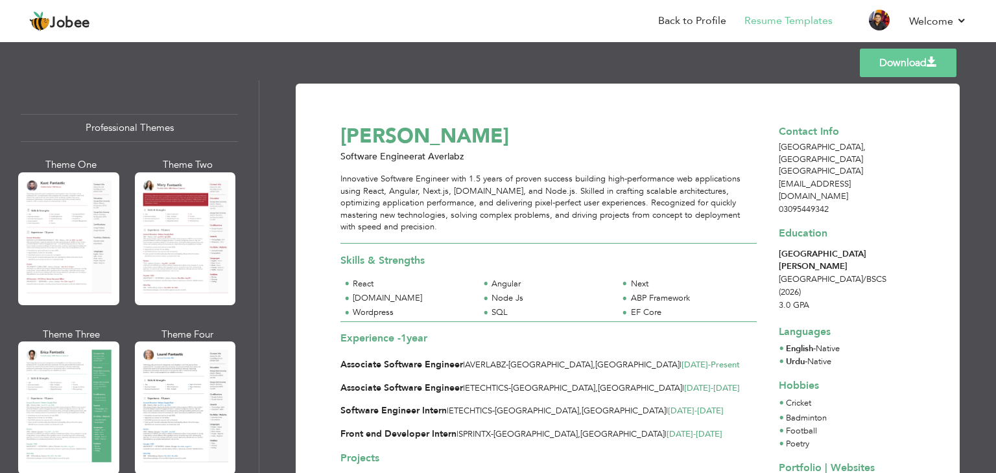
drag, startPoint x: 86, startPoint y: 167, endPoint x: 73, endPoint y: 199, distance: 34.6
click at [86, 171] on div "Theme One" at bounding box center [71, 165] width 101 height 14
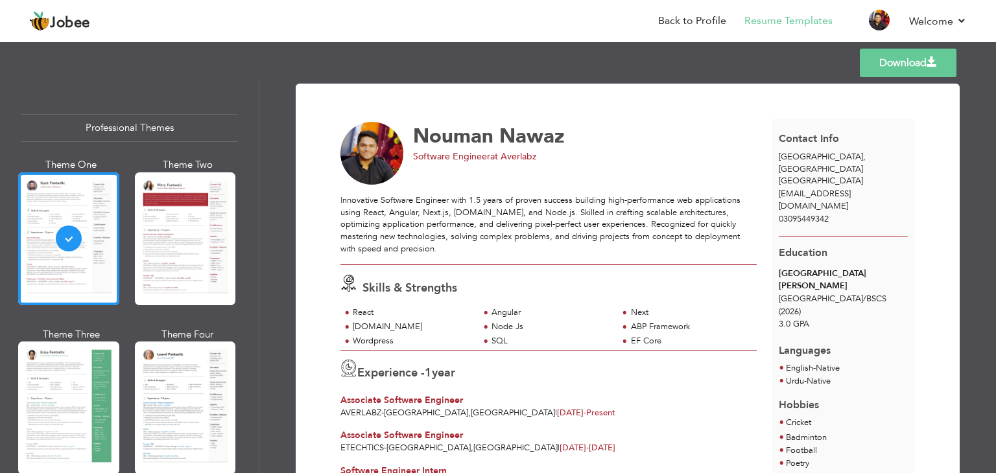
click at [931, 70] on link "Download" at bounding box center [907, 63] width 97 height 29
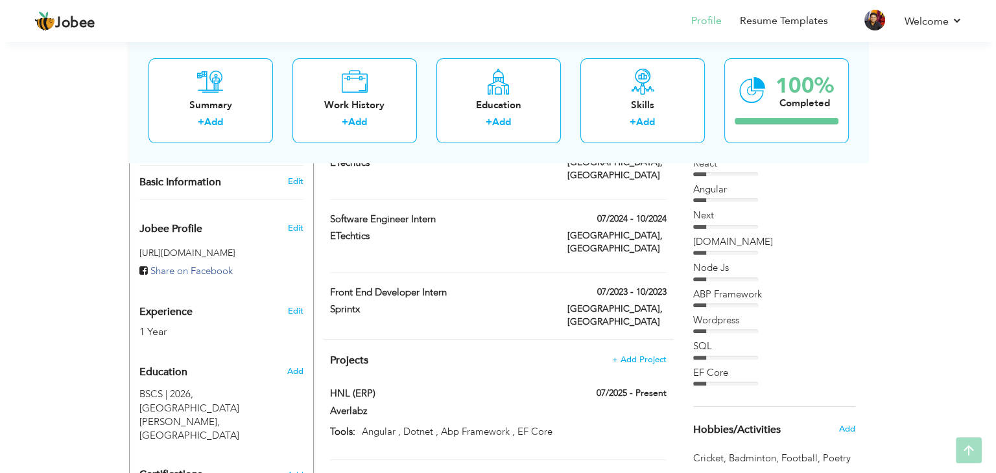
scroll to position [432, 0]
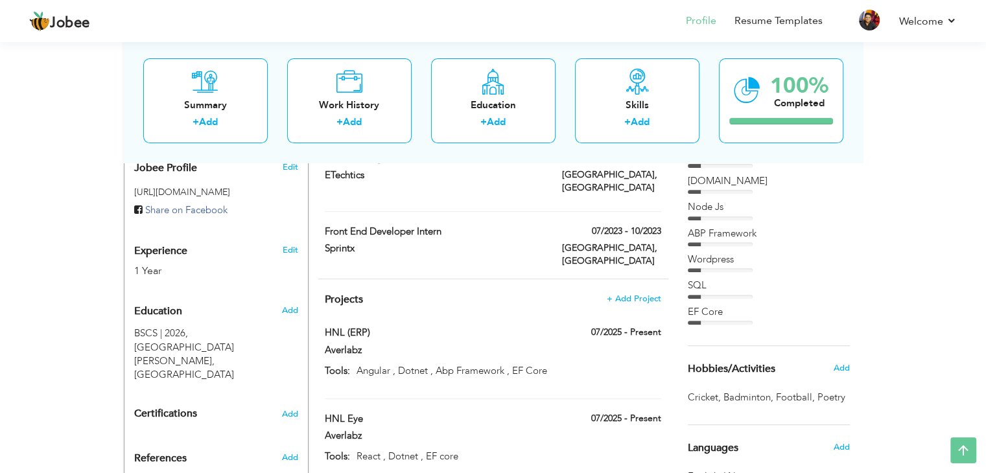
click at [625, 294] on span "+ Add Project" at bounding box center [633, 298] width 55 height 9
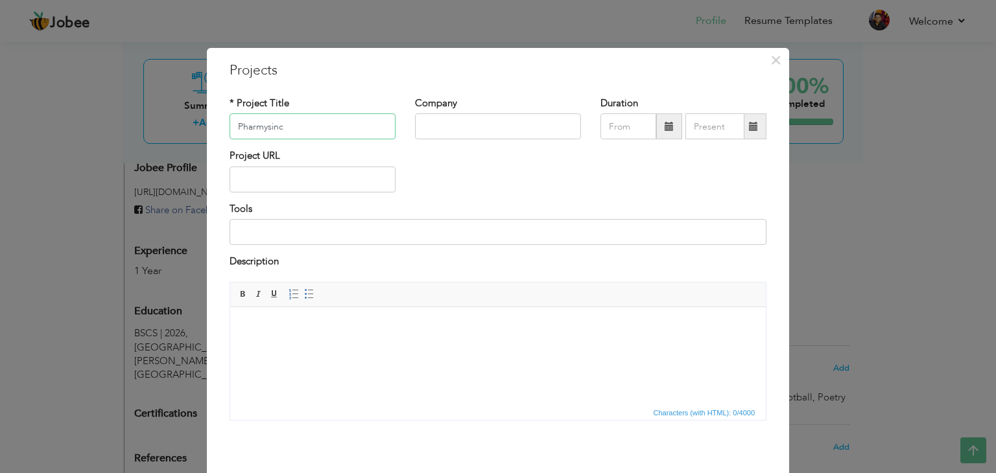
type input "Pharmysinc"
click at [457, 132] on input "text" at bounding box center [498, 126] width 166 height 26
type input "F"
click at [353, 135] on input "Pharmysinc" at bounding box center [312, 126] width 166 height 26
type input "Pharmysinc (ERP)"
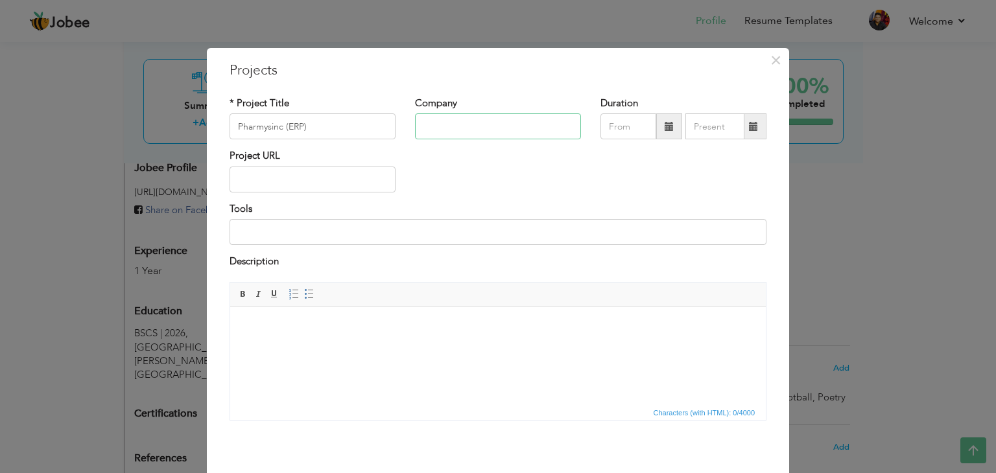
click at [504, 139] on div "Company" at bounding box center [497, 123] width 185 height 52
click at [657, 132] on span at bounding box center [669, 126] width 26 height 26
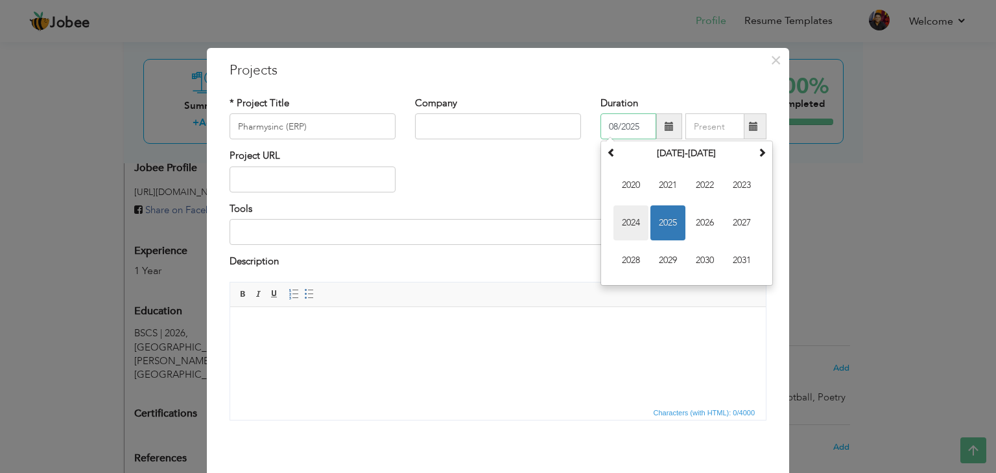
click at [640, 234] on span "2024" at bounding box center [630, 222] width 35 height 35
click at [741, 268] on span "Dec" at bounding box center [741, 260] width 35 height 35
type input "12/2024"
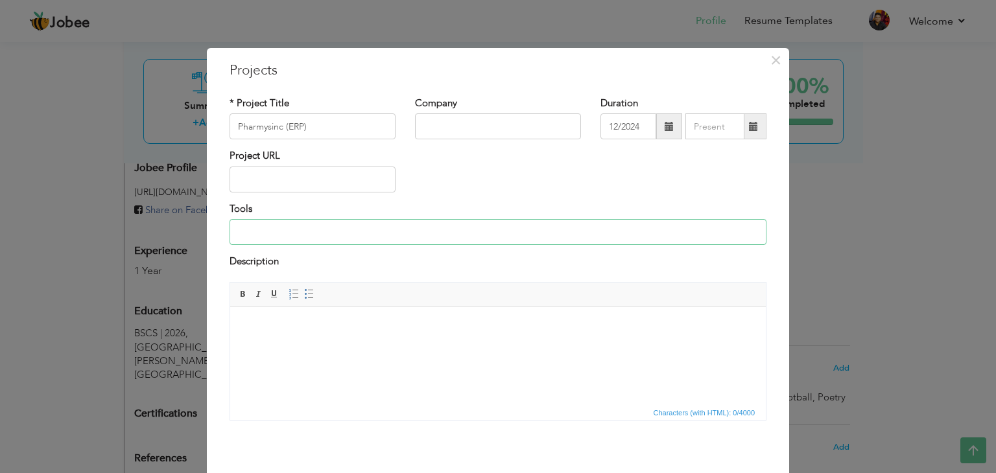
click at [301, 238] on input at bounding box center [497, 232] width 537 height 26
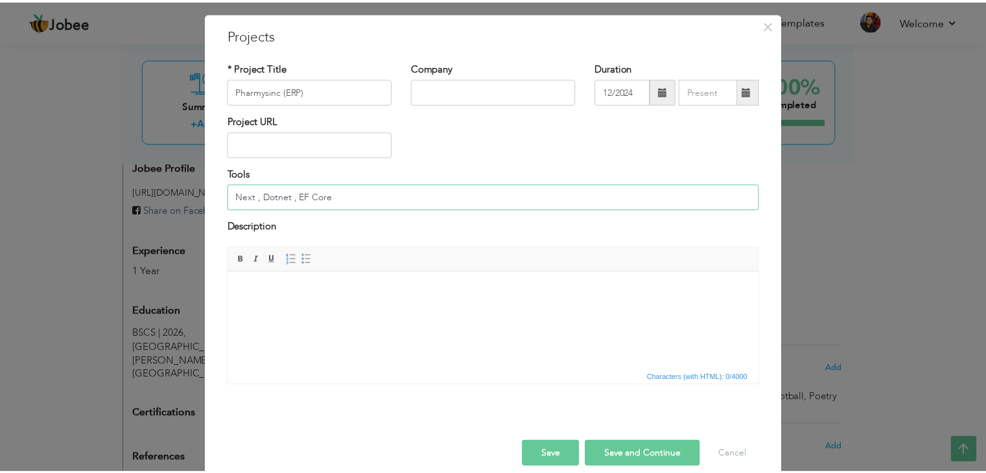
scroll to position [52, 0]
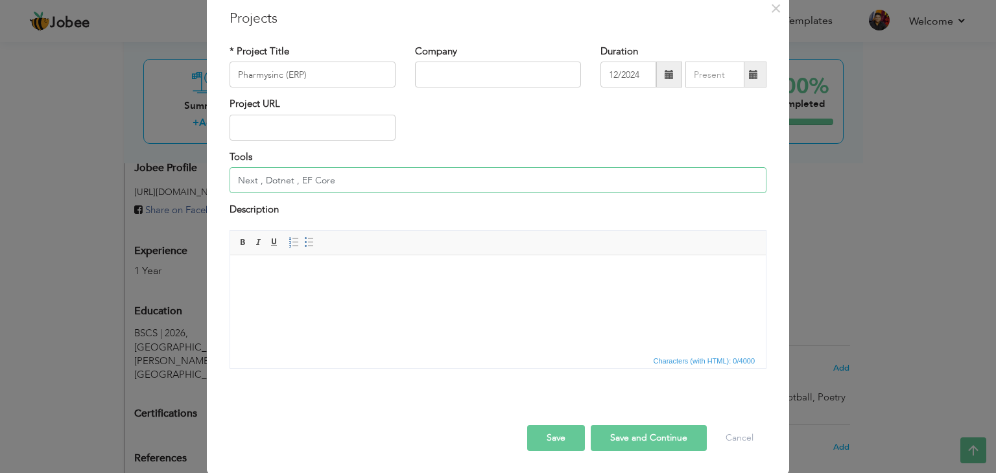
type input "Next , Dotnet , EF Core"
click at [546, 436] on button "Save" at bounding box center [556, 438] width 58 height 26
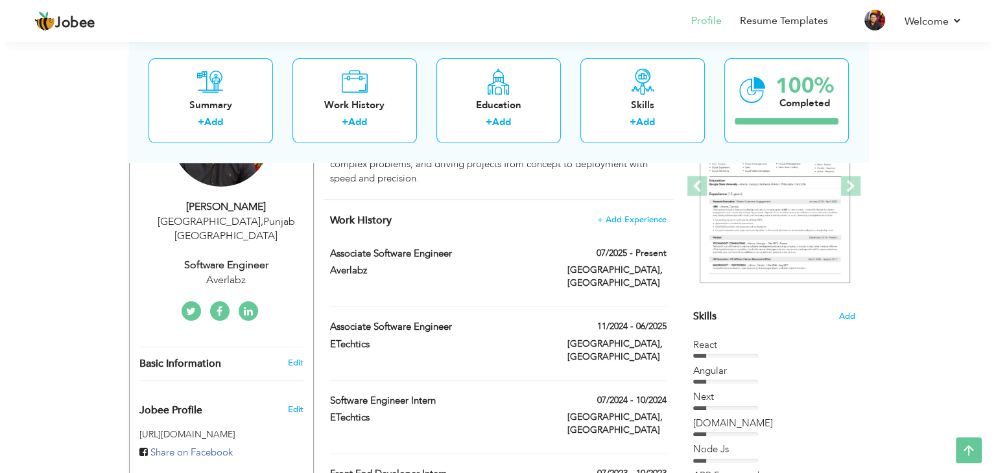
scroll to position [837, 0]
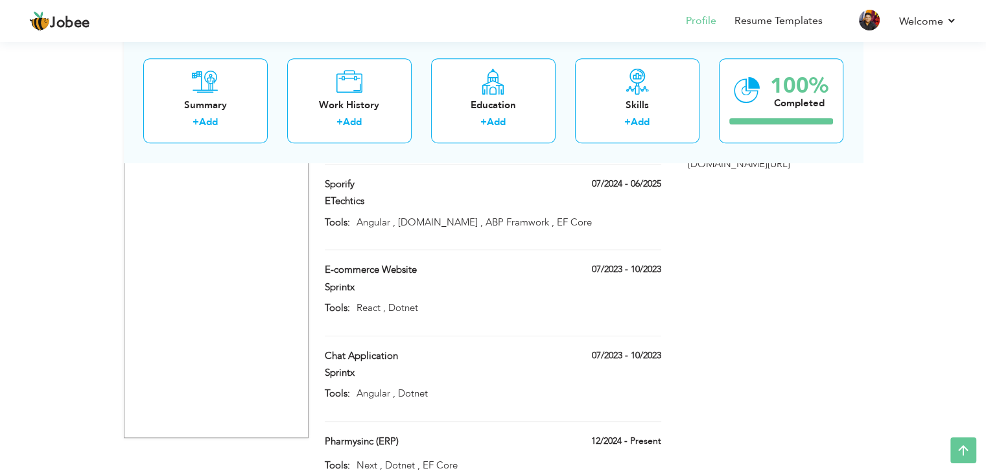
click at [665, 435] on div "12/2024 - Present" at bounding box center [611, 443] width 119 height 16
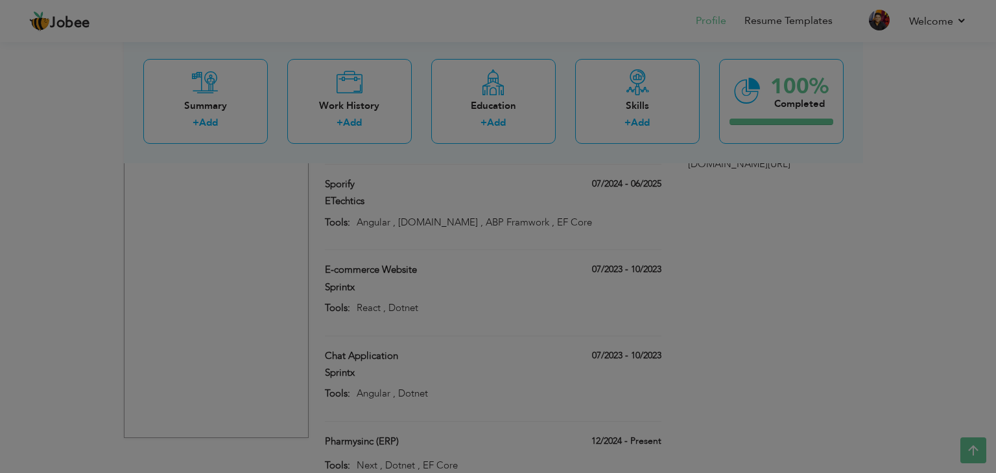
scroll to position [0, 0]
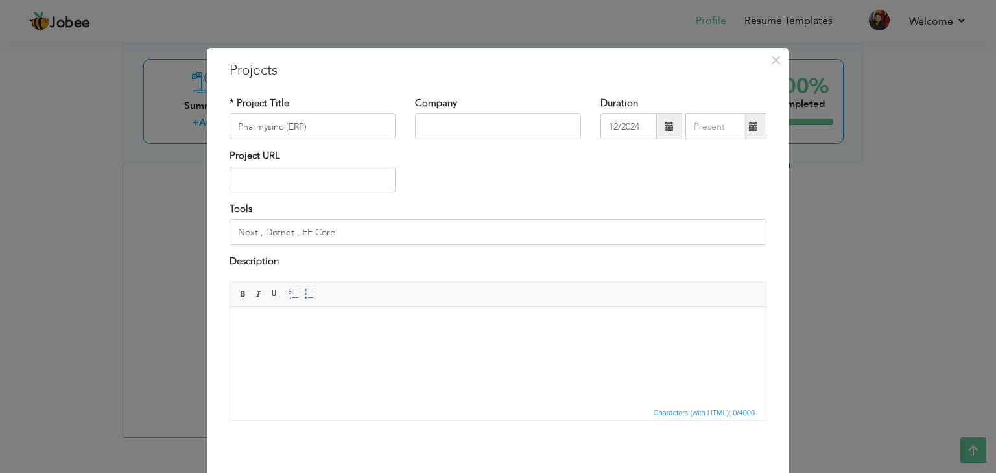
click at [480, 143] on div "Company" at bounding box center [497, 123] width 185 height 52
click at [476, 125] on input "text" at bounding box center [498, 126] width 166 height 26
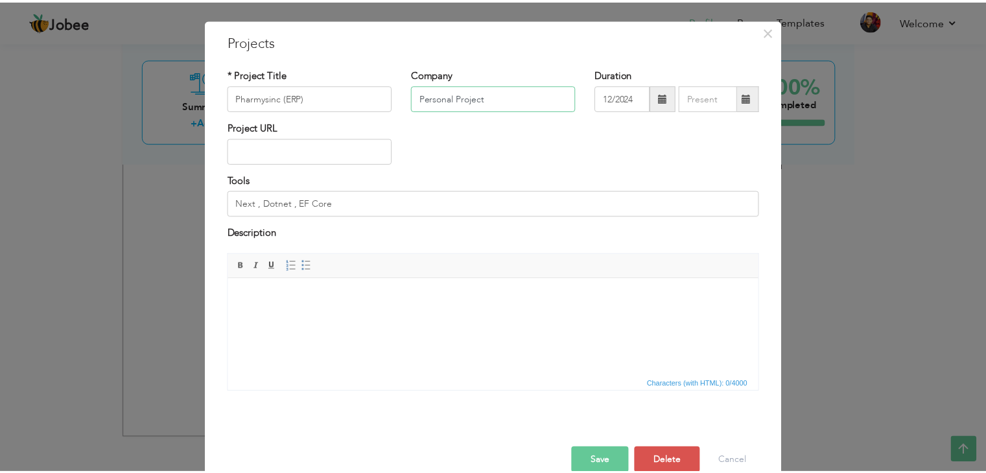
scroll to position [52, 0]
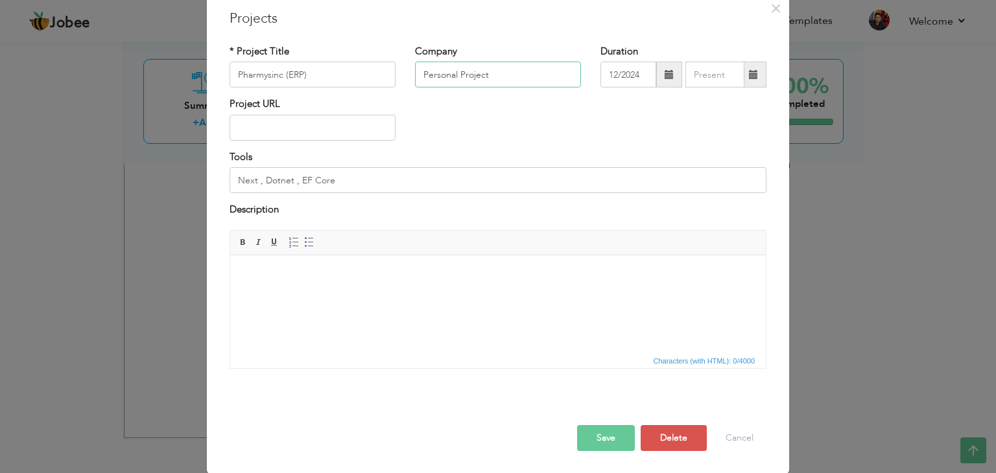
type input "Personal Project"
click at [578, 436] on button "Save" at bounding box center [606, 438] width 58 height 26
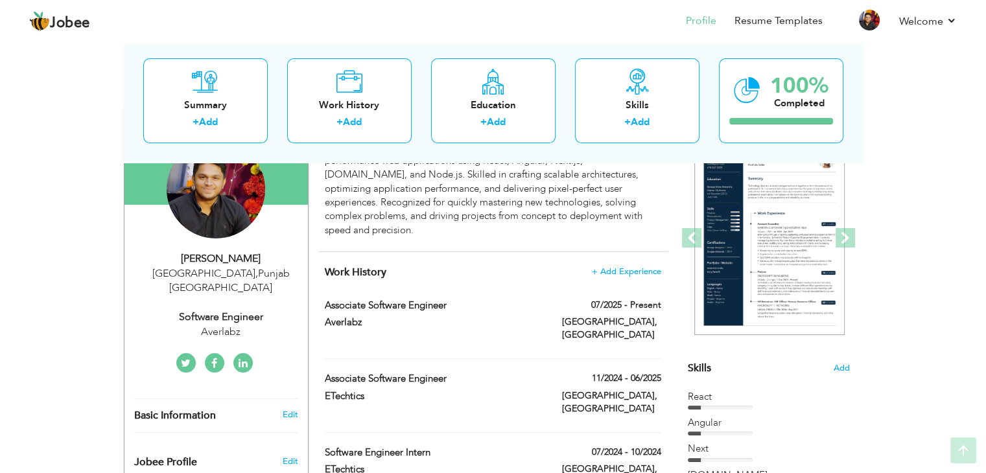
scroll to position [0, 0]
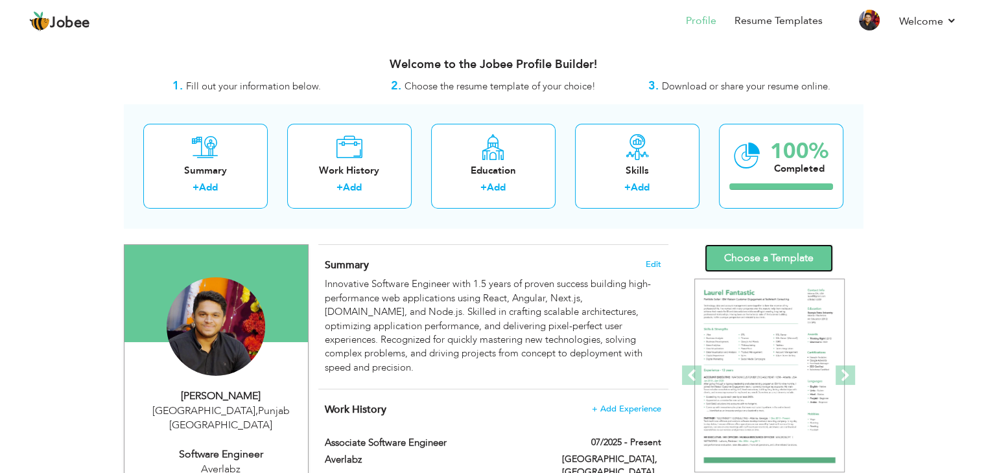
click at [729, 248] on link "Choose a Template" at bounding box center [769, 258] width 128 height 28
